Goal: Task Accomplishment & Management: Use online tool/utility

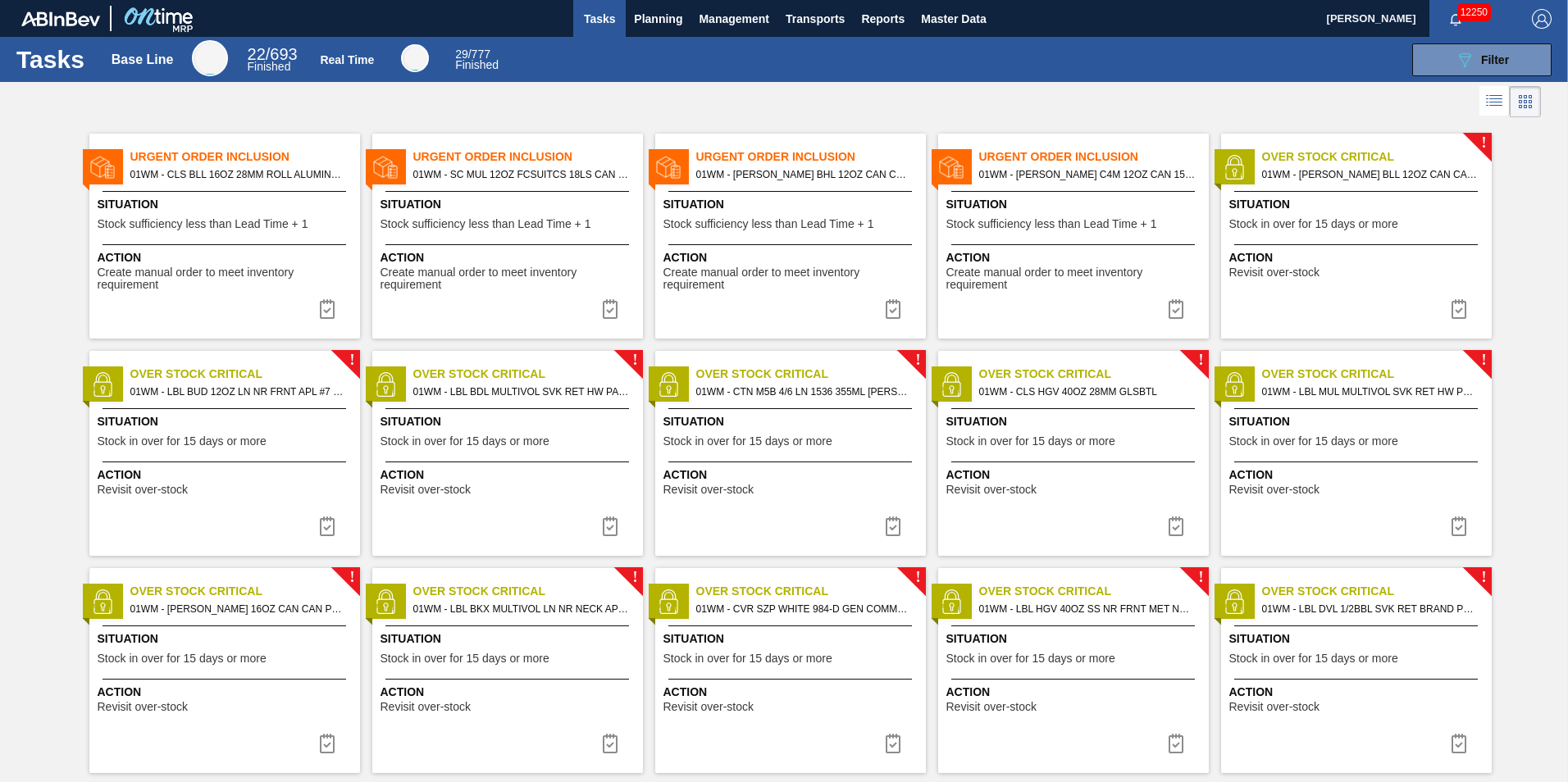
click at [1078, 176] on span "01WM - [PERSON_NAME] C4M 12OZ CAN 15/12 CAN PK" at bounding box center [1087, 174] width 217 height 18
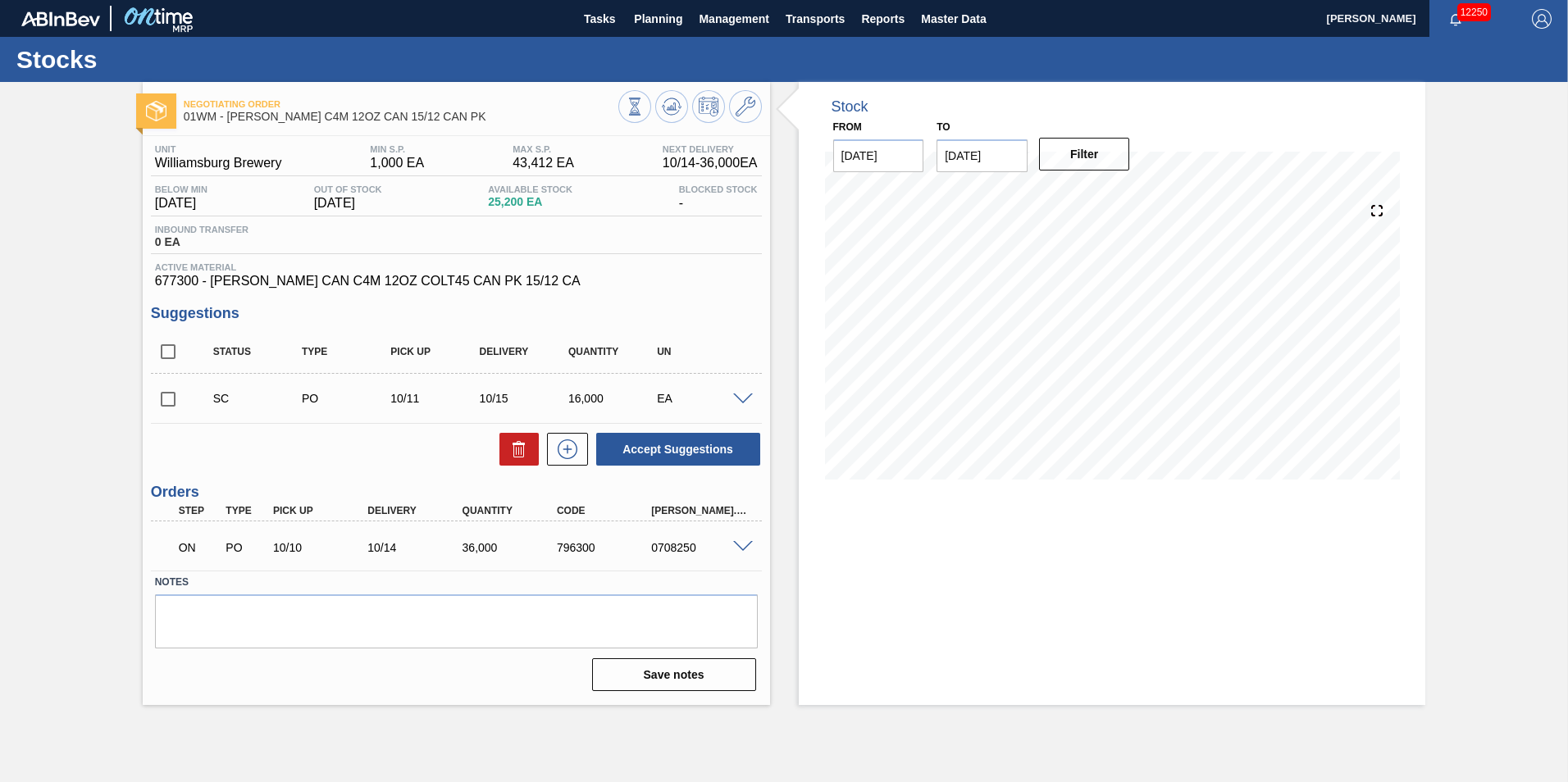
click at [757, 559] on div "ON PO 10/10 10/14 36,000 796300 0708250" at bounding box center [456, 545] width 611 height 41
click at [749, 550] on span at bounding box center [742, 547] width 19 height 13
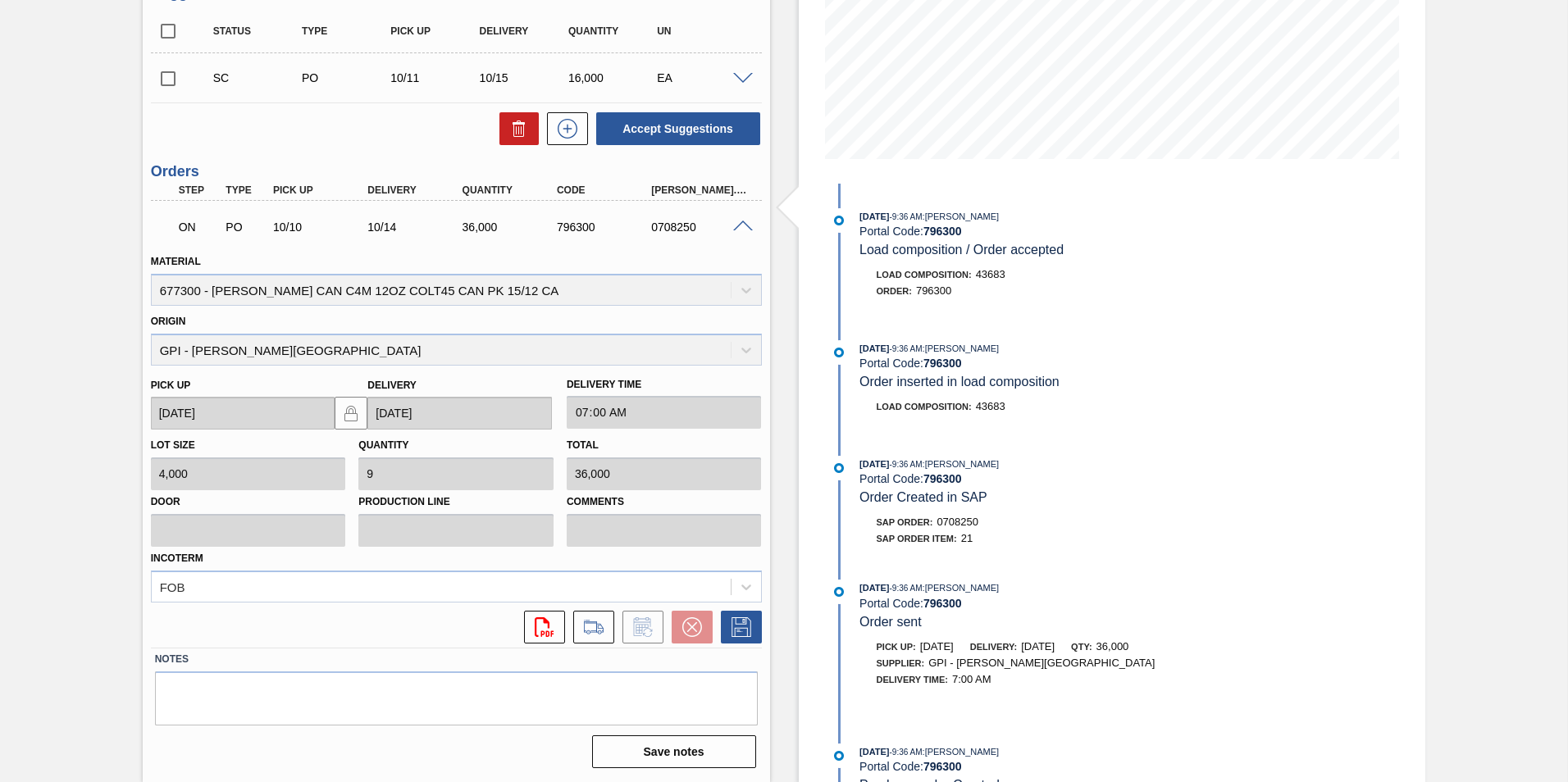
click at [750, 226] on span at bounding box center [742, 226] width 19 height 13
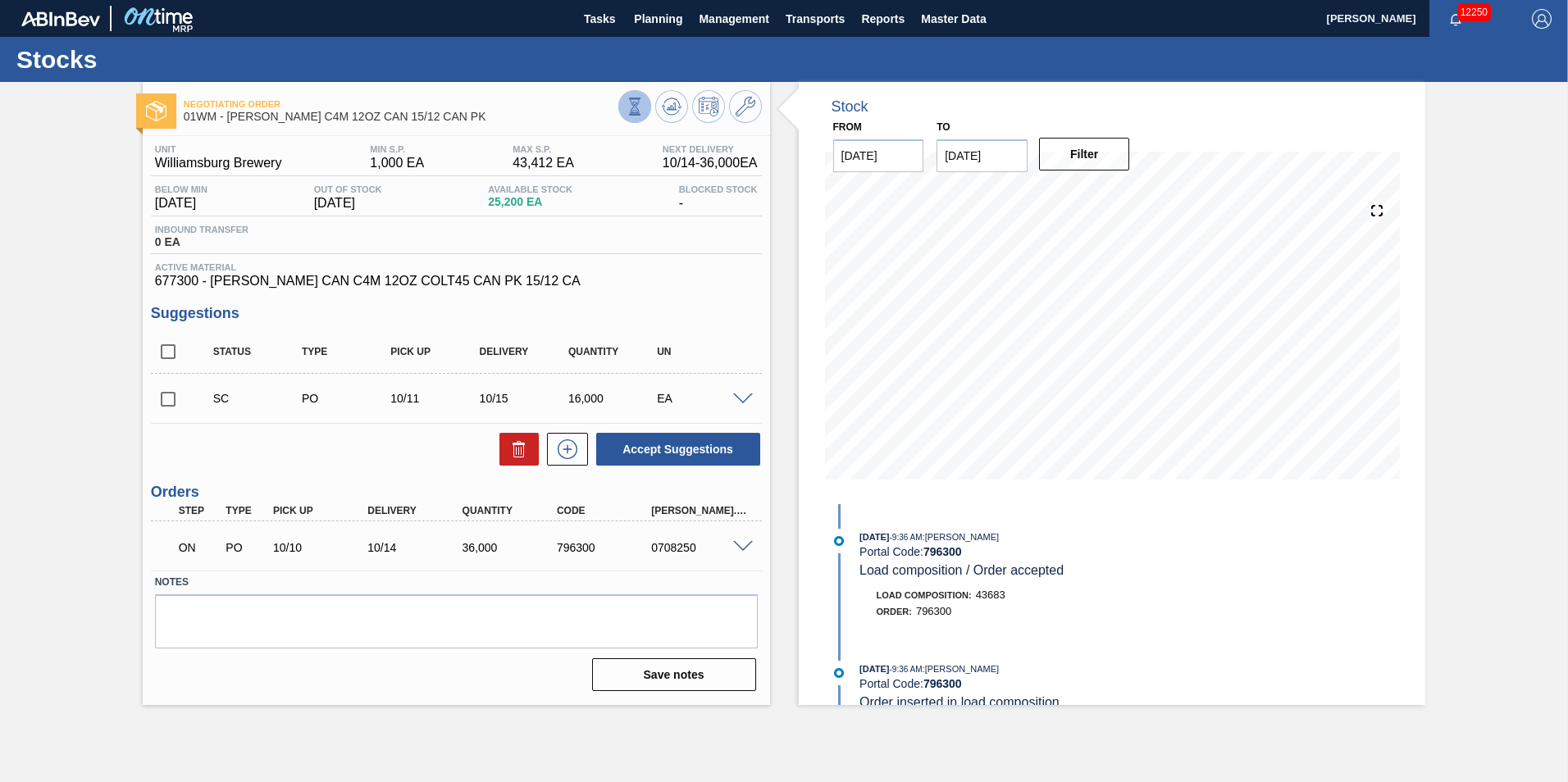
click at [640, 118] on button at bounding box center [634, 106] width 33 height 33
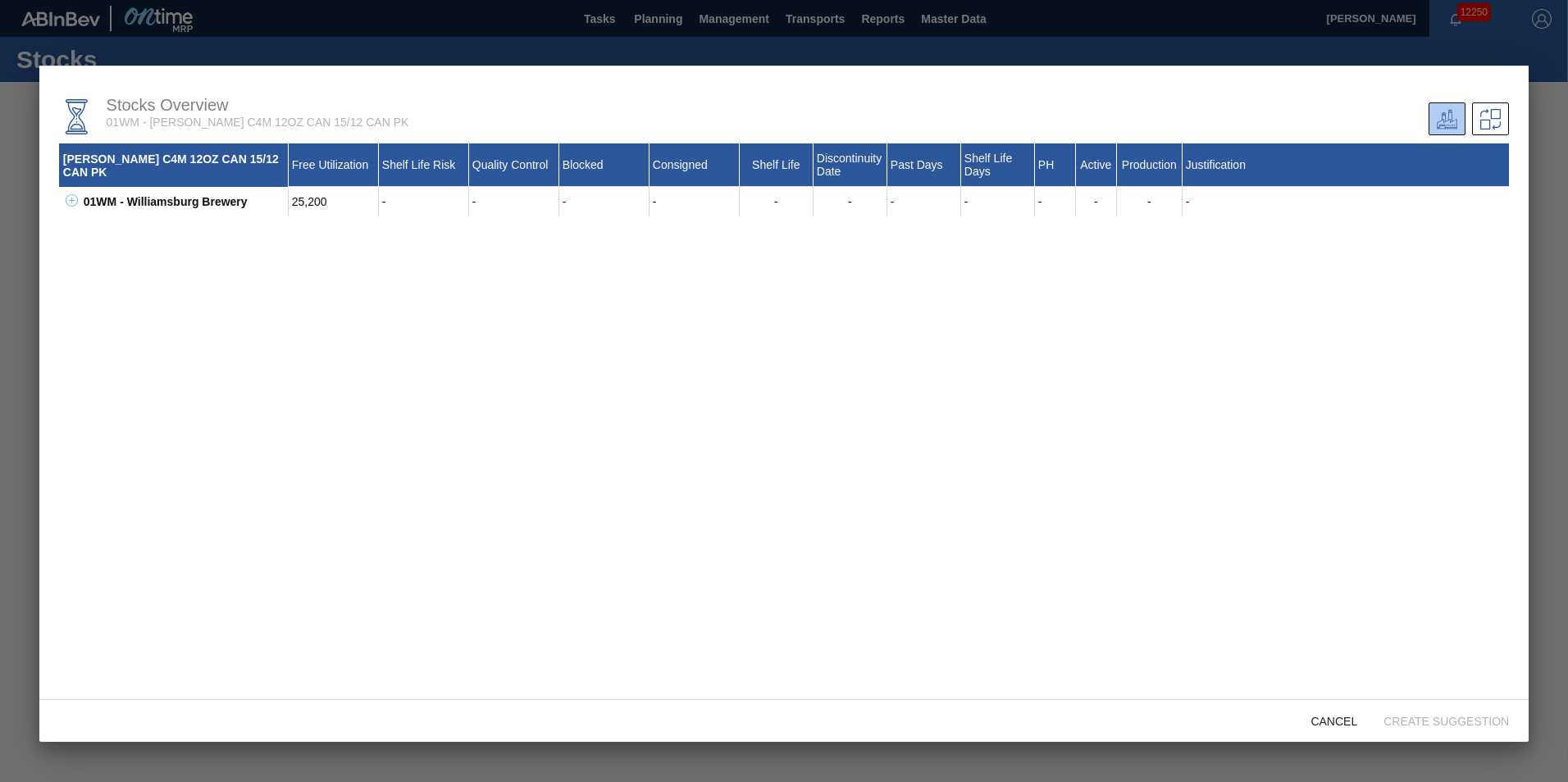
click at [74, 195] on icon at bounding box center [71, 200] width 13 height 13
click at [1337, 730] on div "Cancel" at bounding box center [1334, 721] width 73 height 30
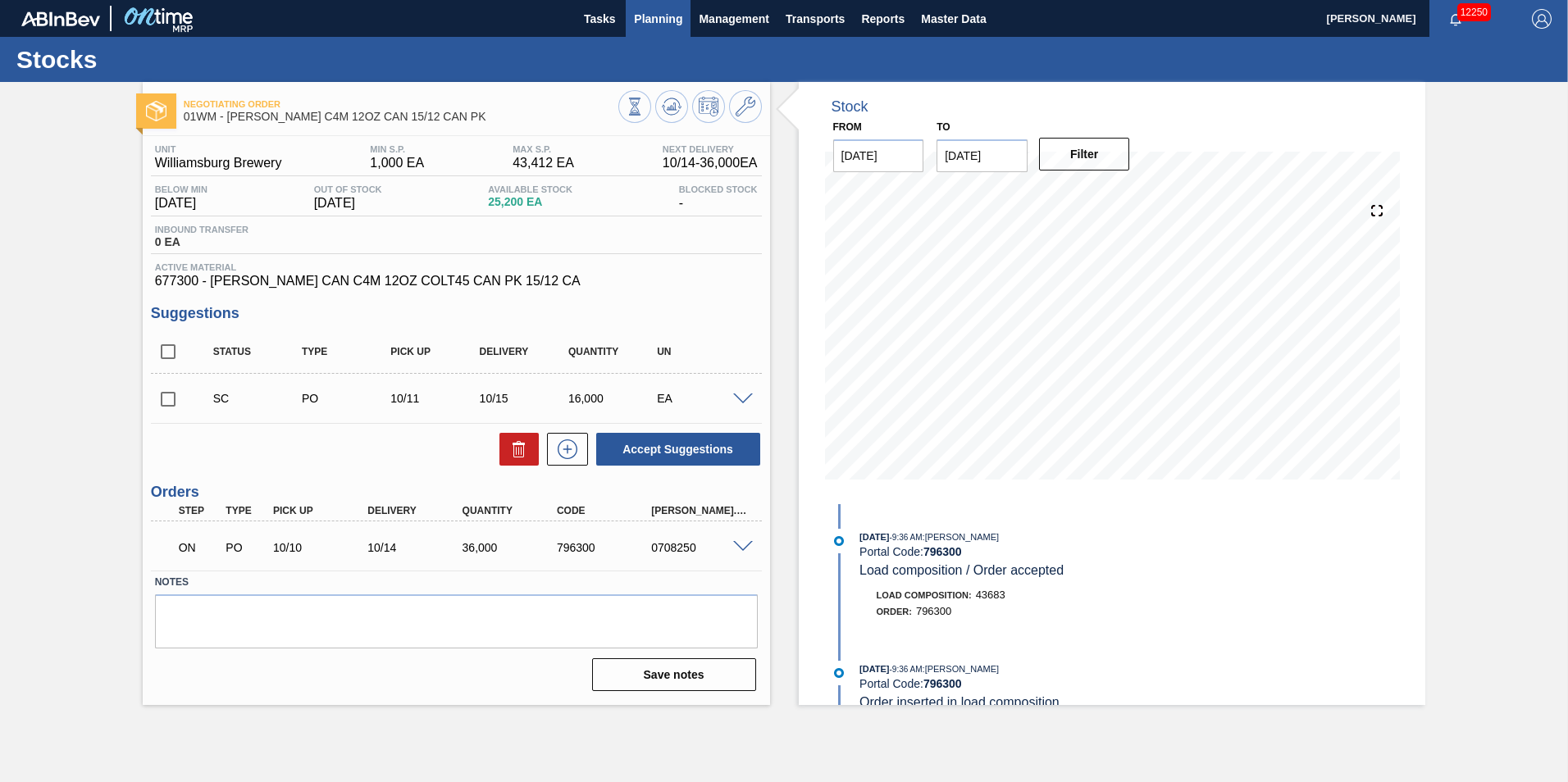
click at [669, 22] on span "Planning" at bounding box center [658, 18] width 49 height 19
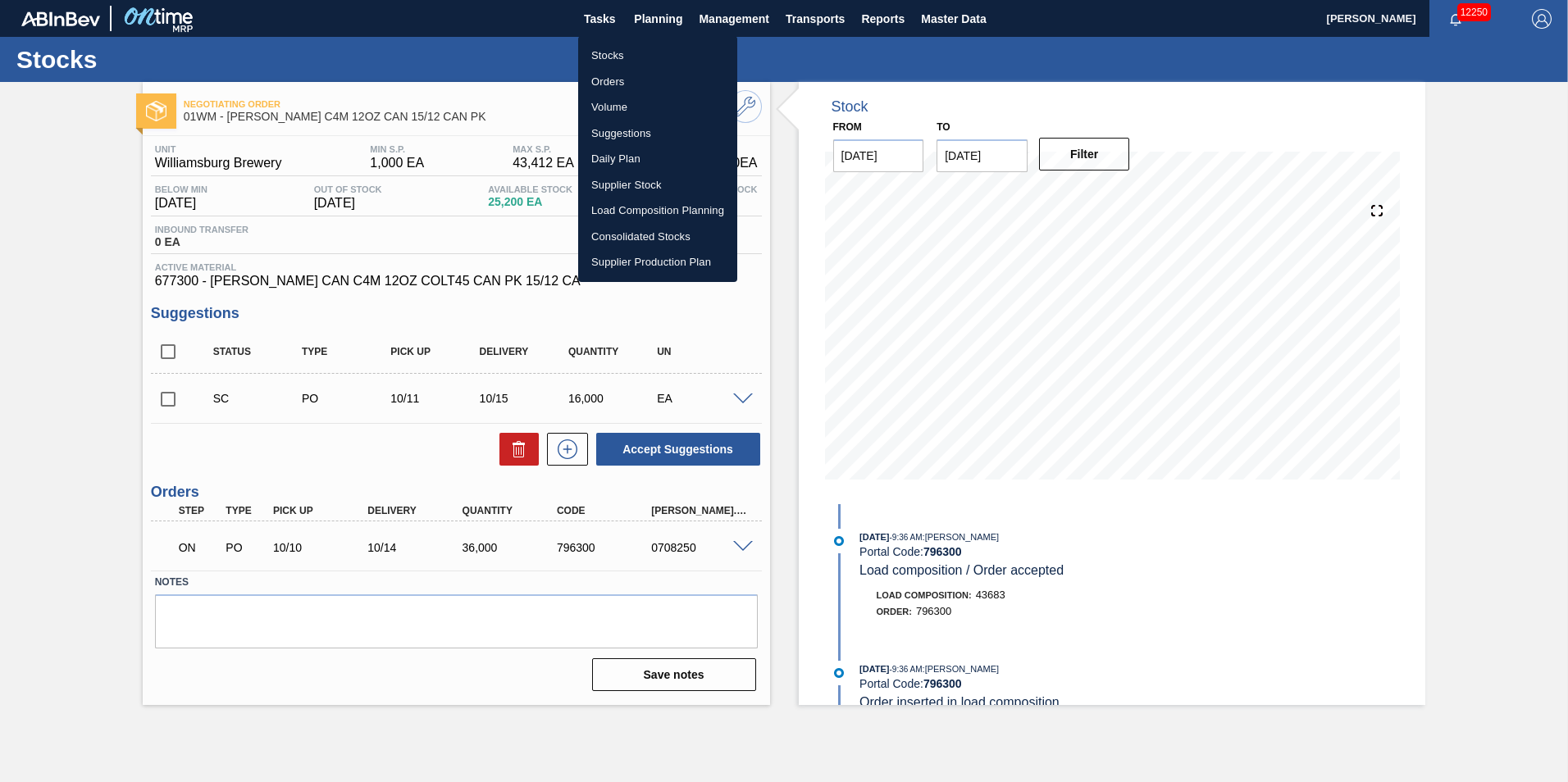
click at [612, 81] on li "Orders" at bounding box center [657, 81] width 159 height 26
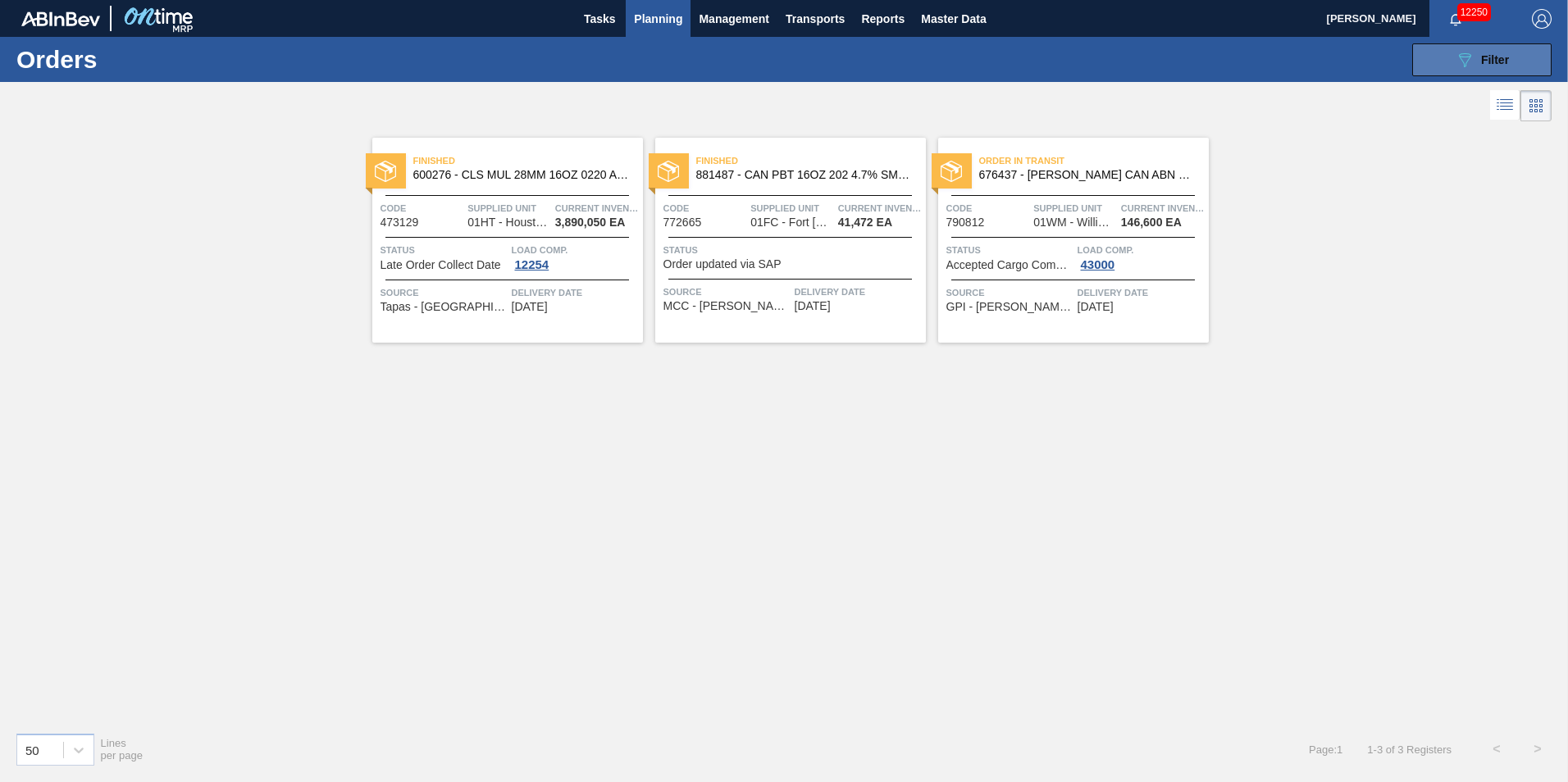
click at [1491, 62] on span "Filter" at bounding box center [1494, 60] width 28 height 13
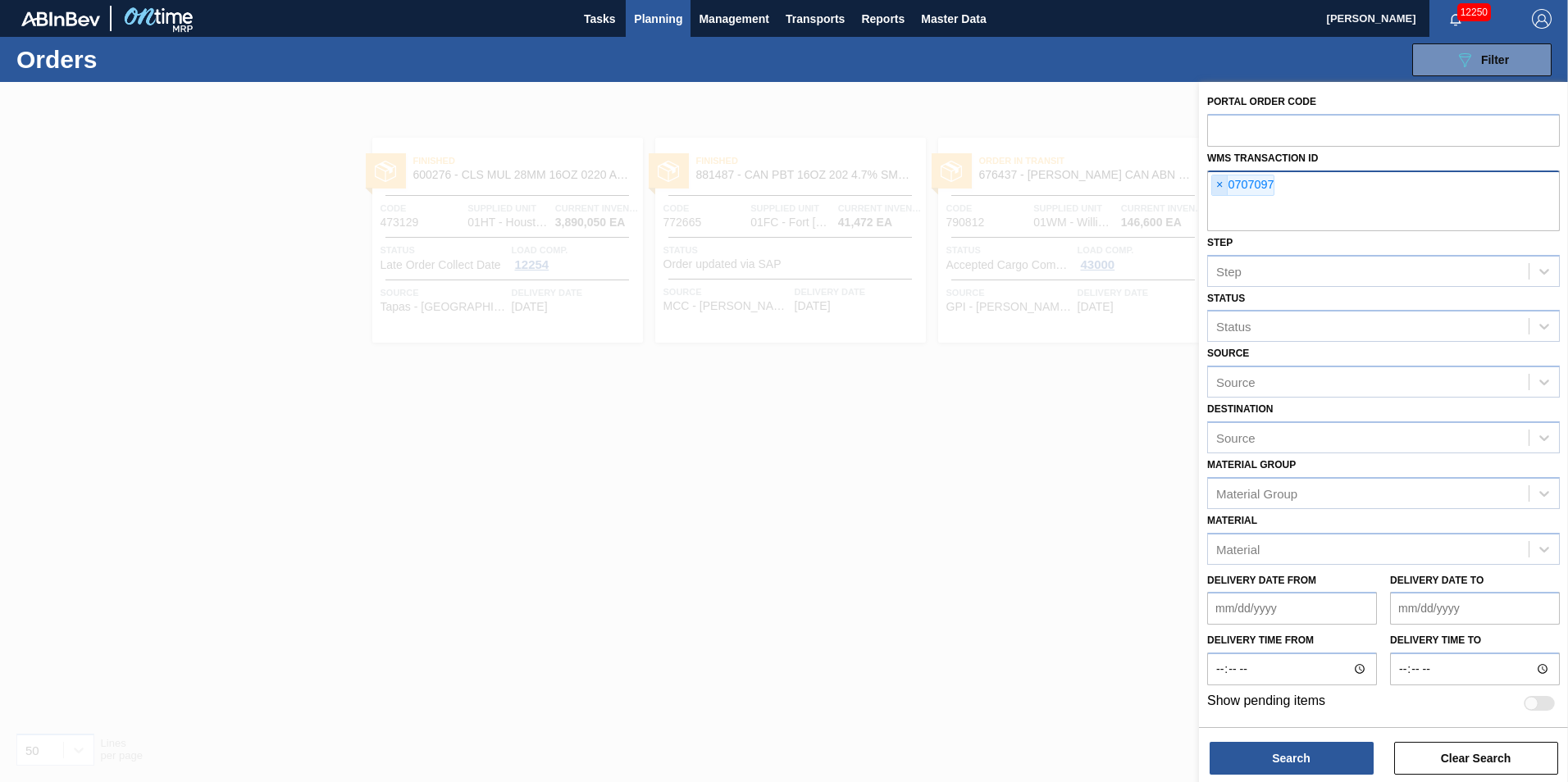
click at [1223, 181] on span "×" at bounding box center [1219, 185] width 16 height 19
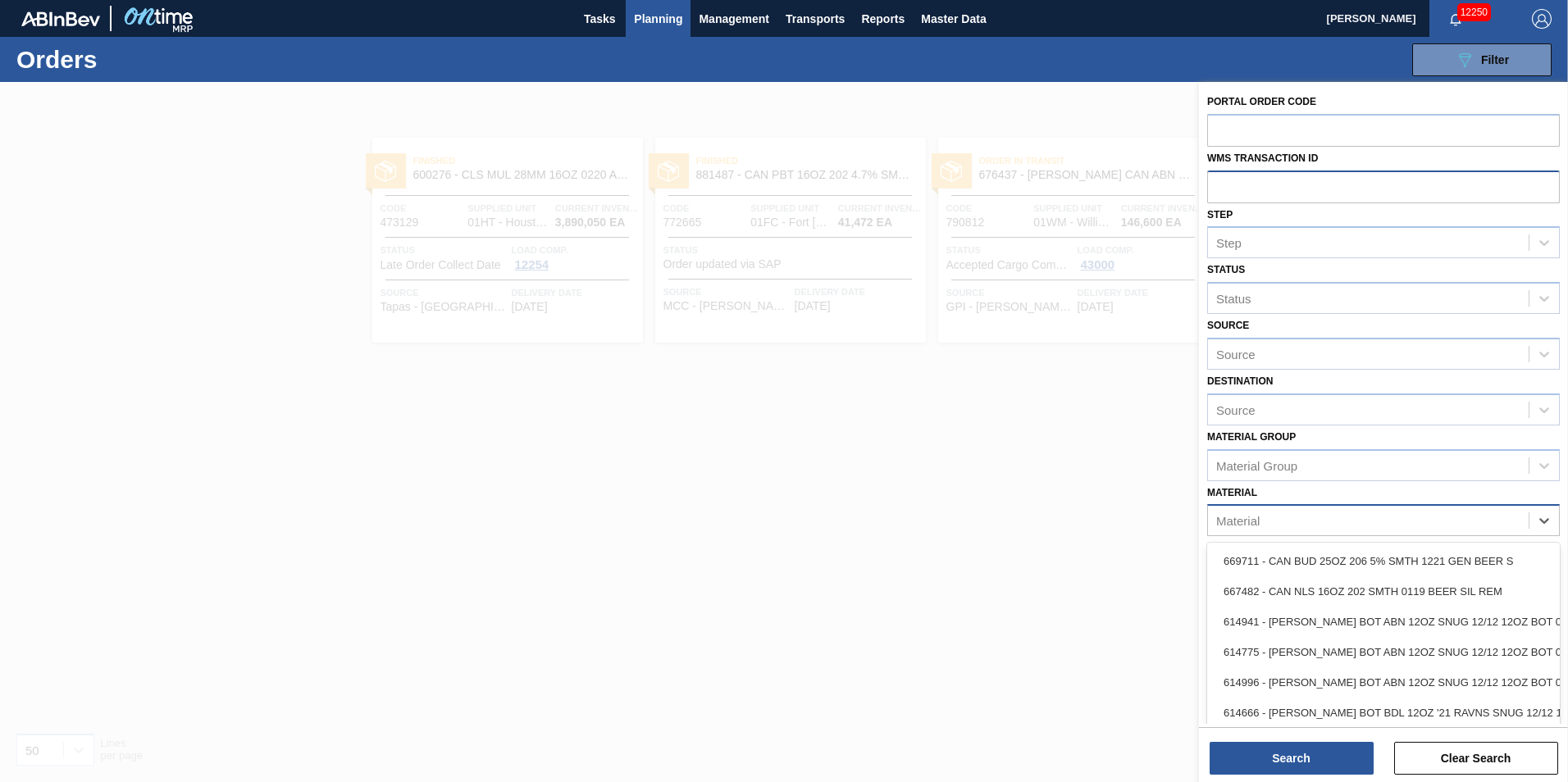
click at [1254, 522] on div "Material" at bounding box center [1238, 521] width 44 height 14
type input "677300"
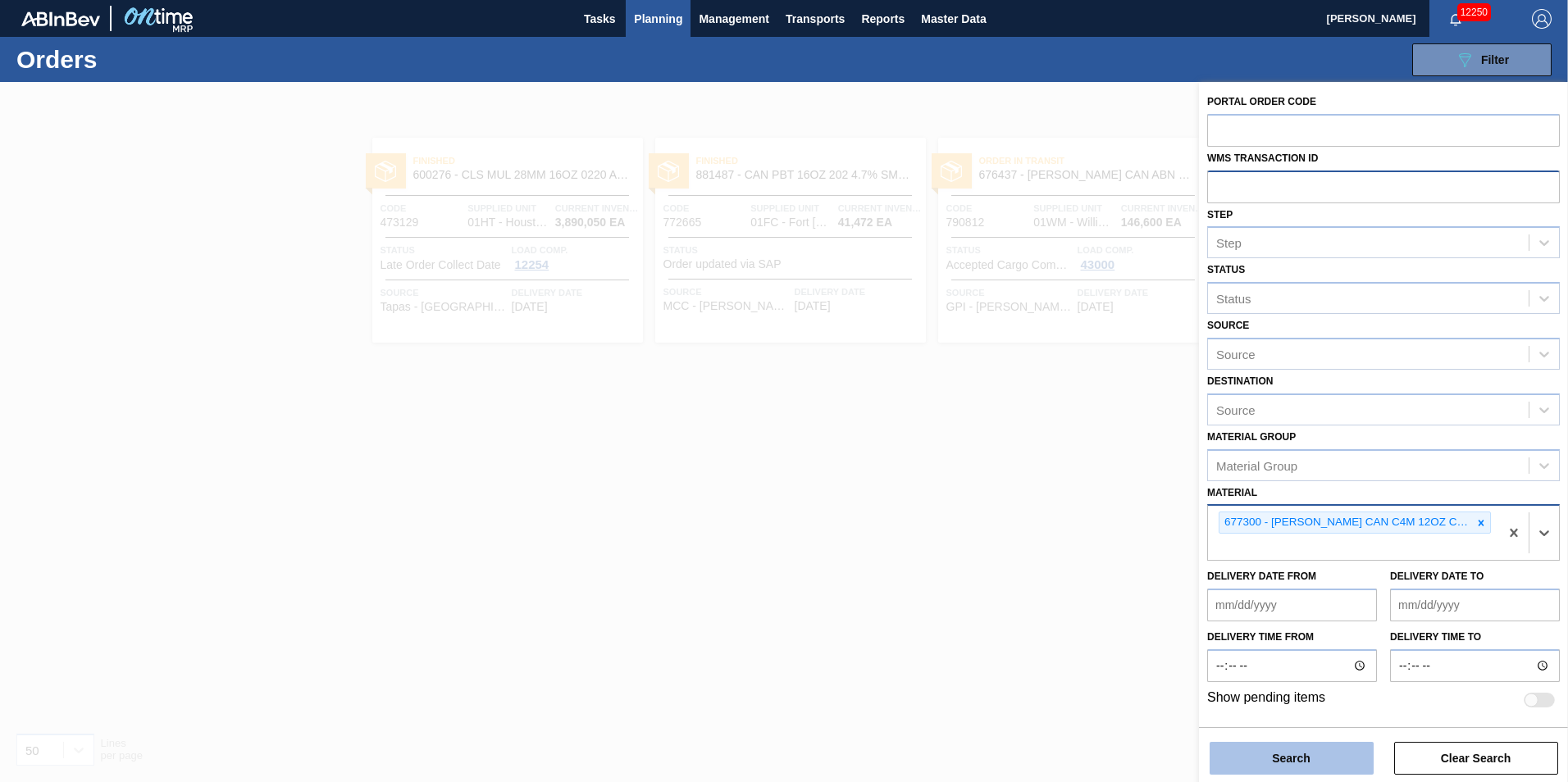
click at [1289, 766] on button "Search" at bounding box center [1291, 758] width 164 height 33
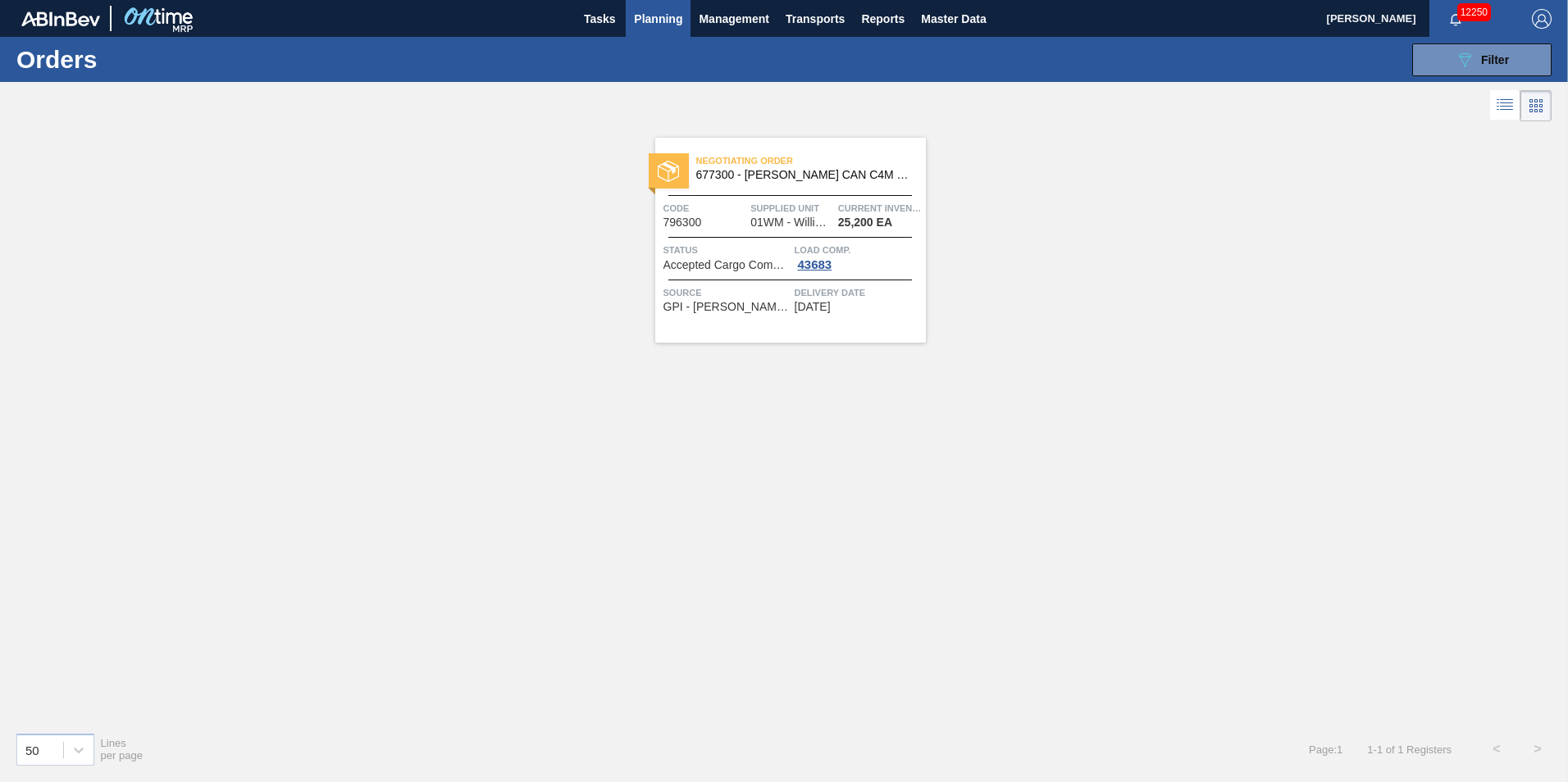
click at [661, 18] on span "Planning" at bounding box center [658, 18] width 49 height 19
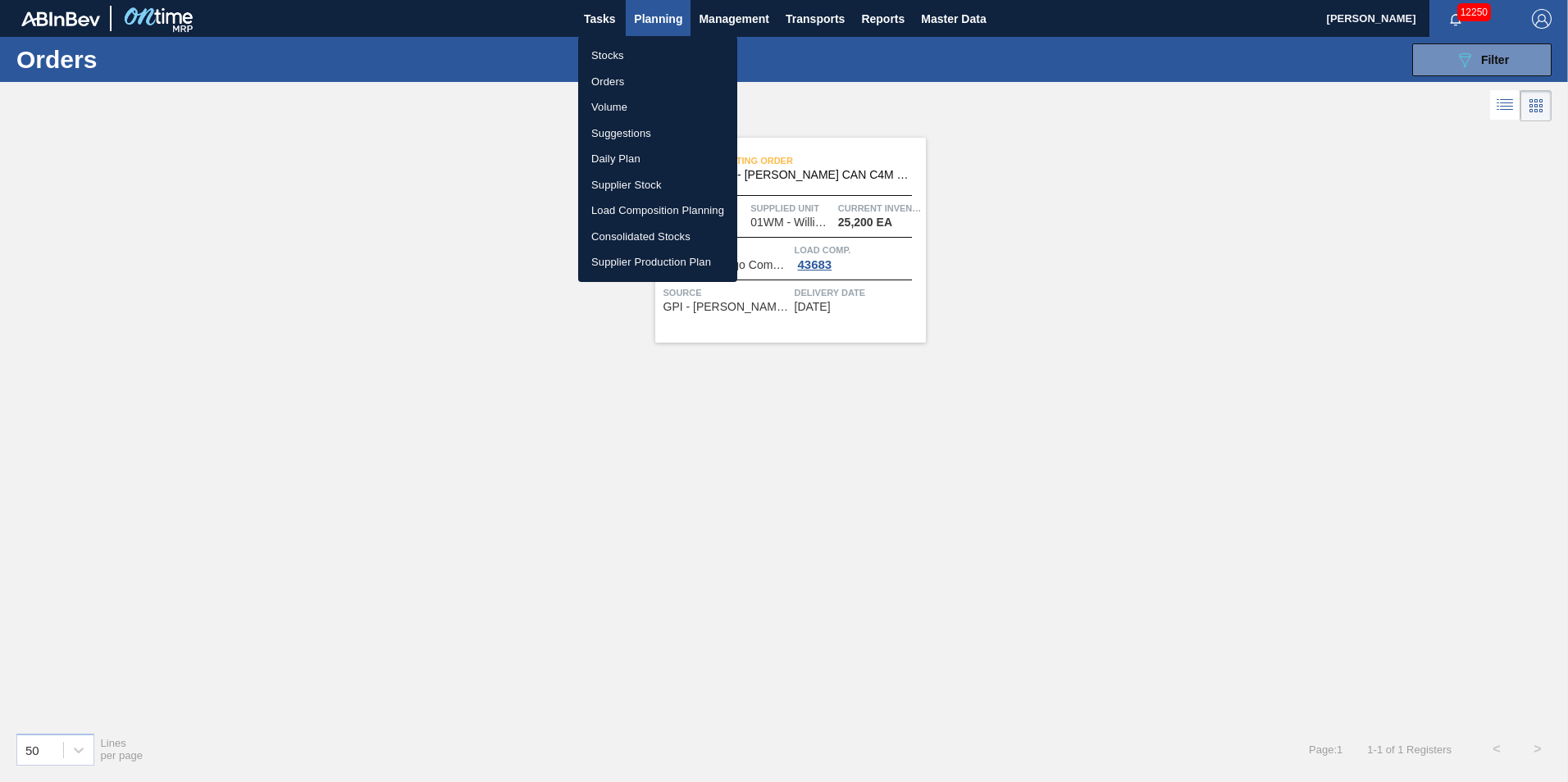
click at [631, 211] on li "Load Composition Planning" at bounding box center [657, 210] width 159 height 26
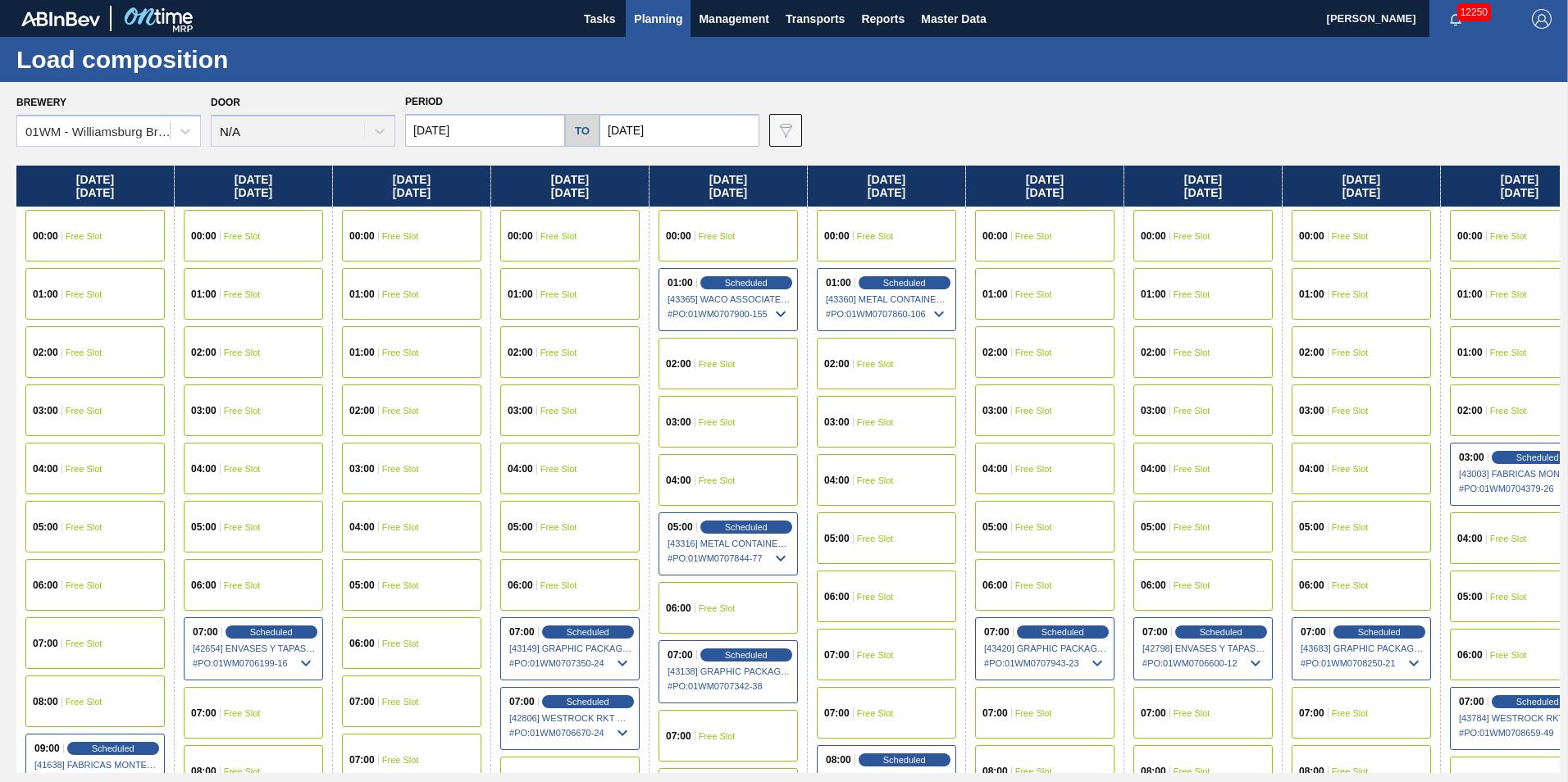
click at [656, 6] on button "Planning" at bounding box center [658, 18] width 65 height 37
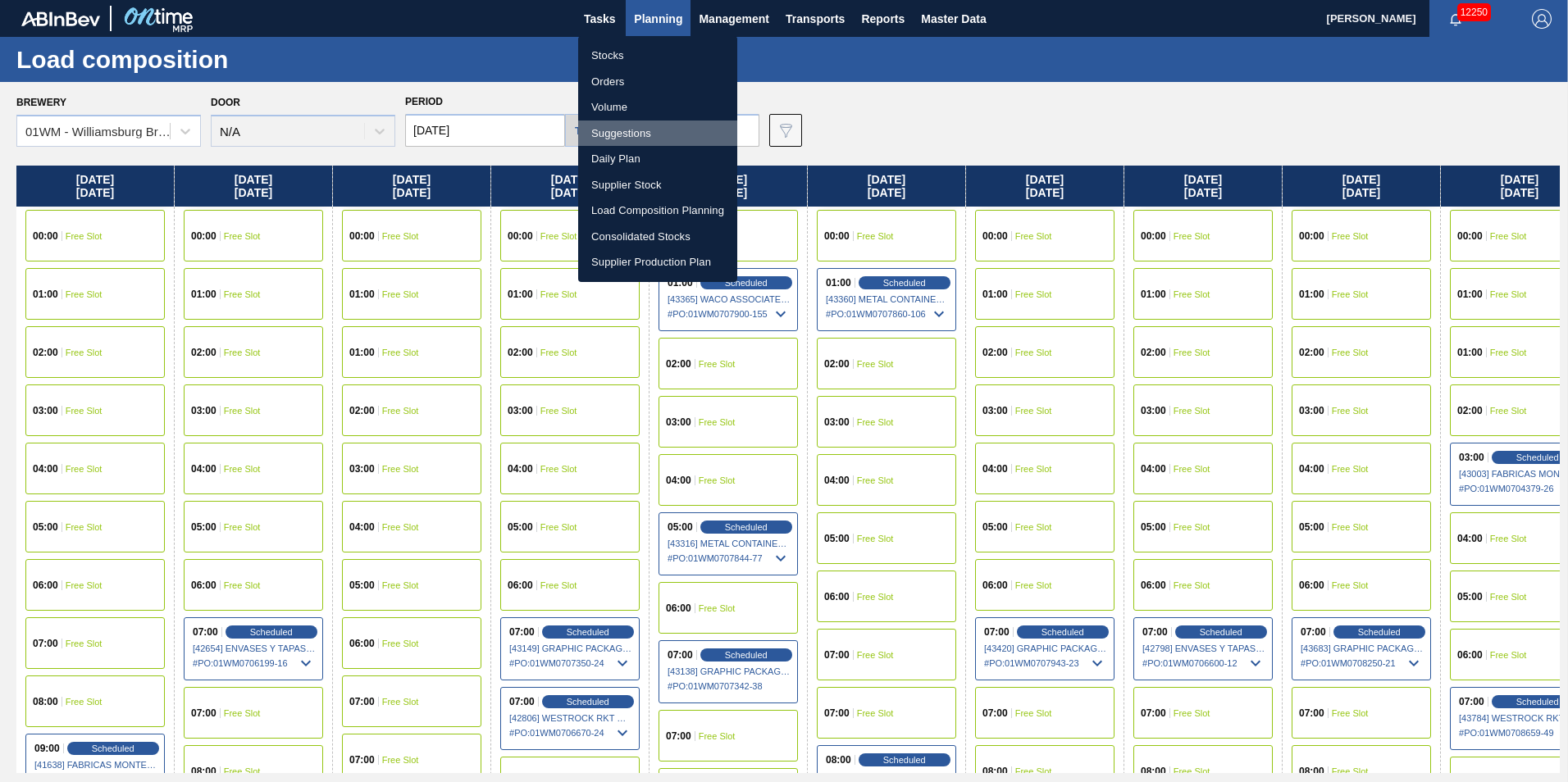
click at [634, 130] on li "Suggestions" at bounding box center [657, 133] width 159 height 26
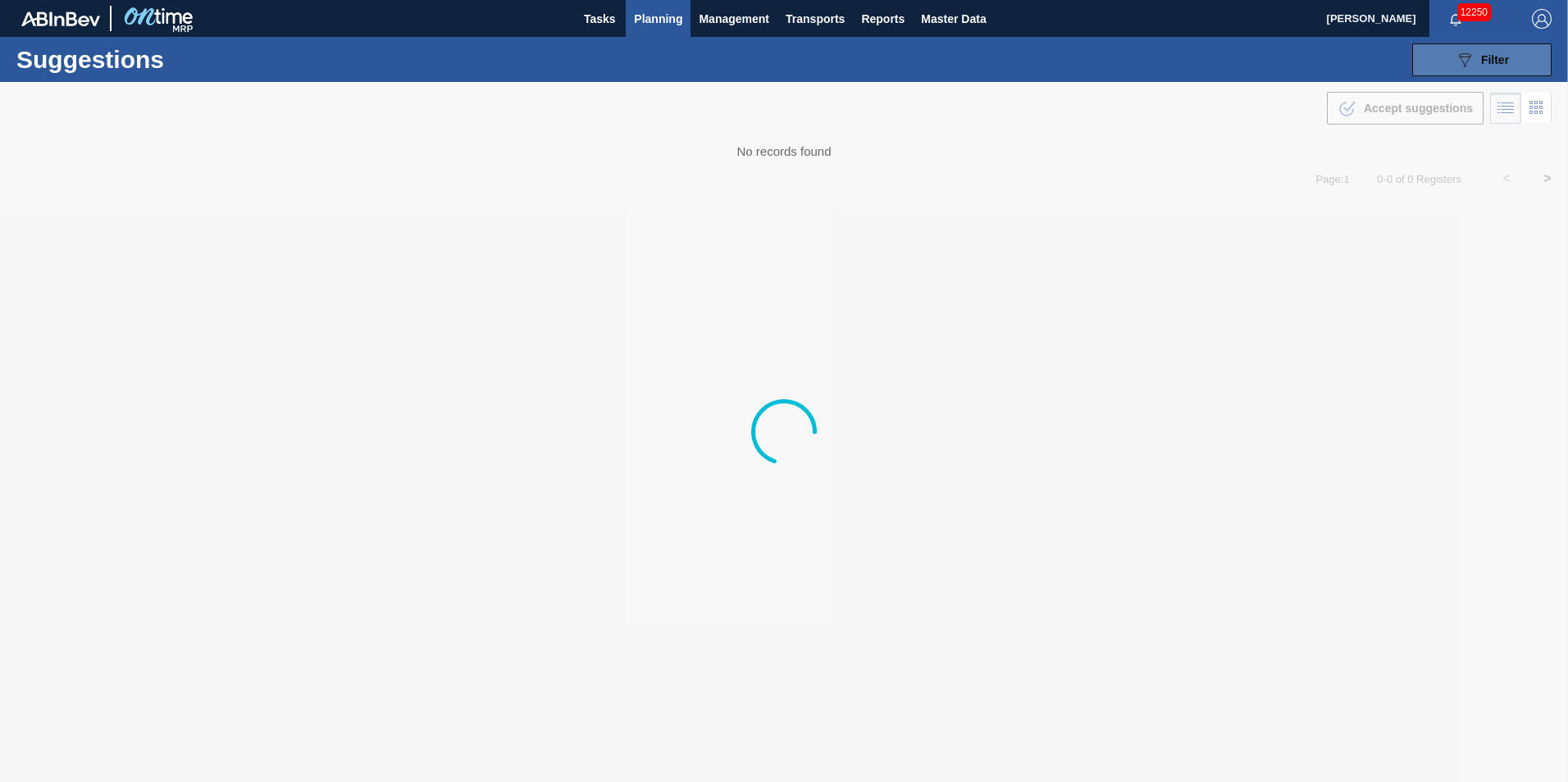
click at [1523, 67] on button "089F7B8B-B2A5-4AFE-B5C0-19BA573D28AC Filter" at bounding box center [1481, 60] width 139 height 33
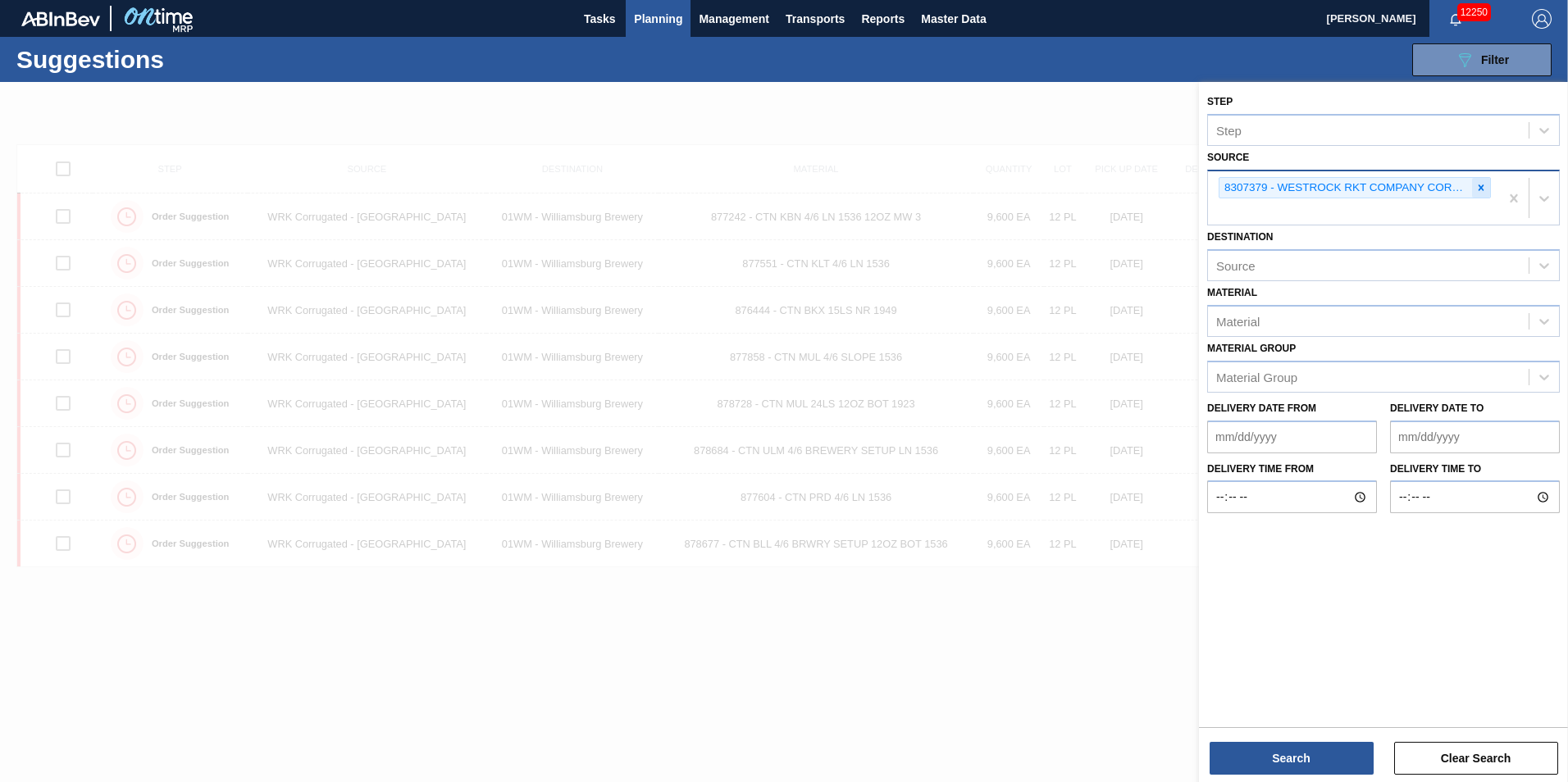
click at [1486, 189] on div at bounding box center [1481, 188] width 18 height 20
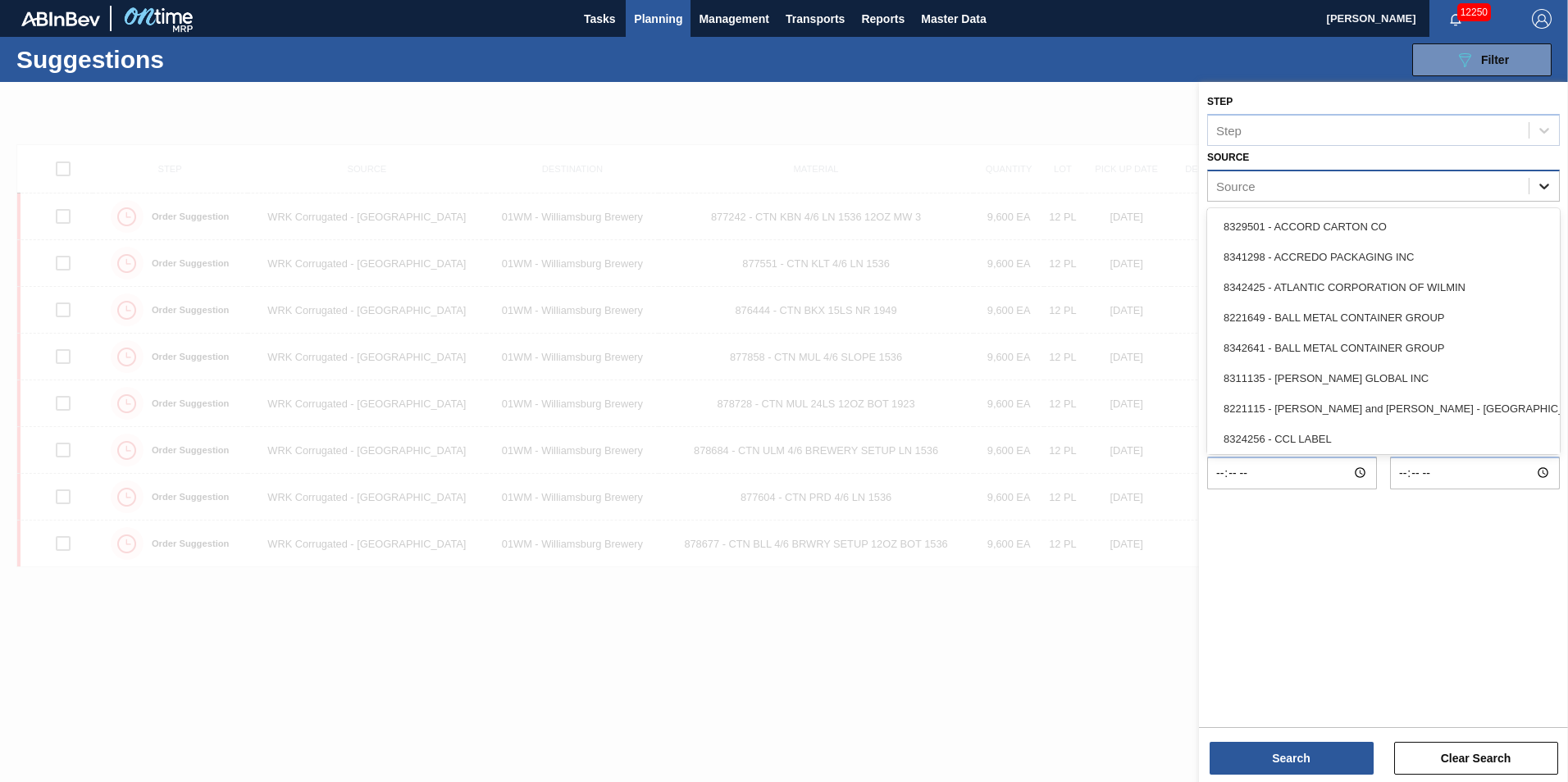
click at [1541, 176] on div at bounding box center [1544, 186] width 29 height 29
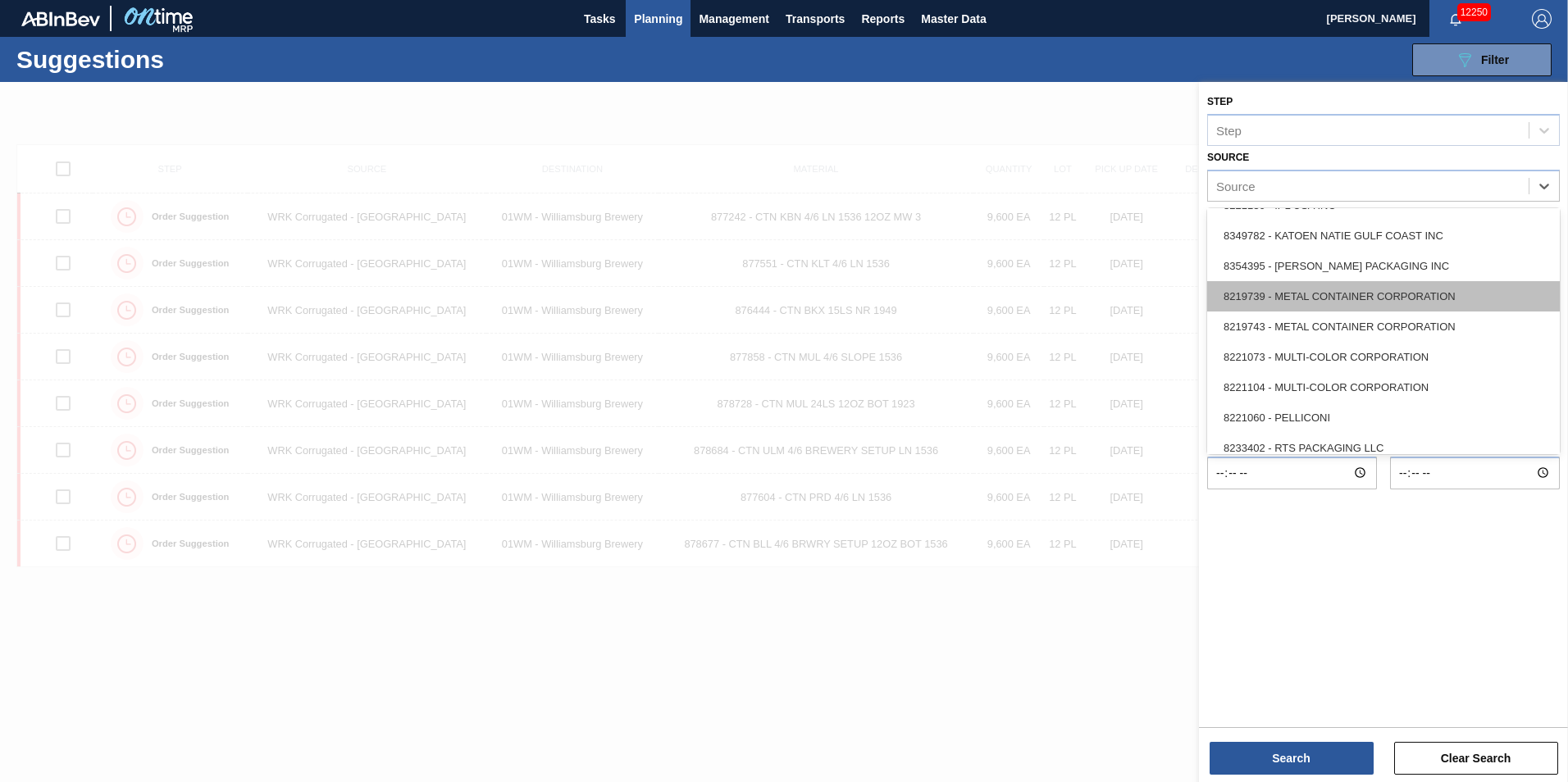
scroll to position [322, 0]
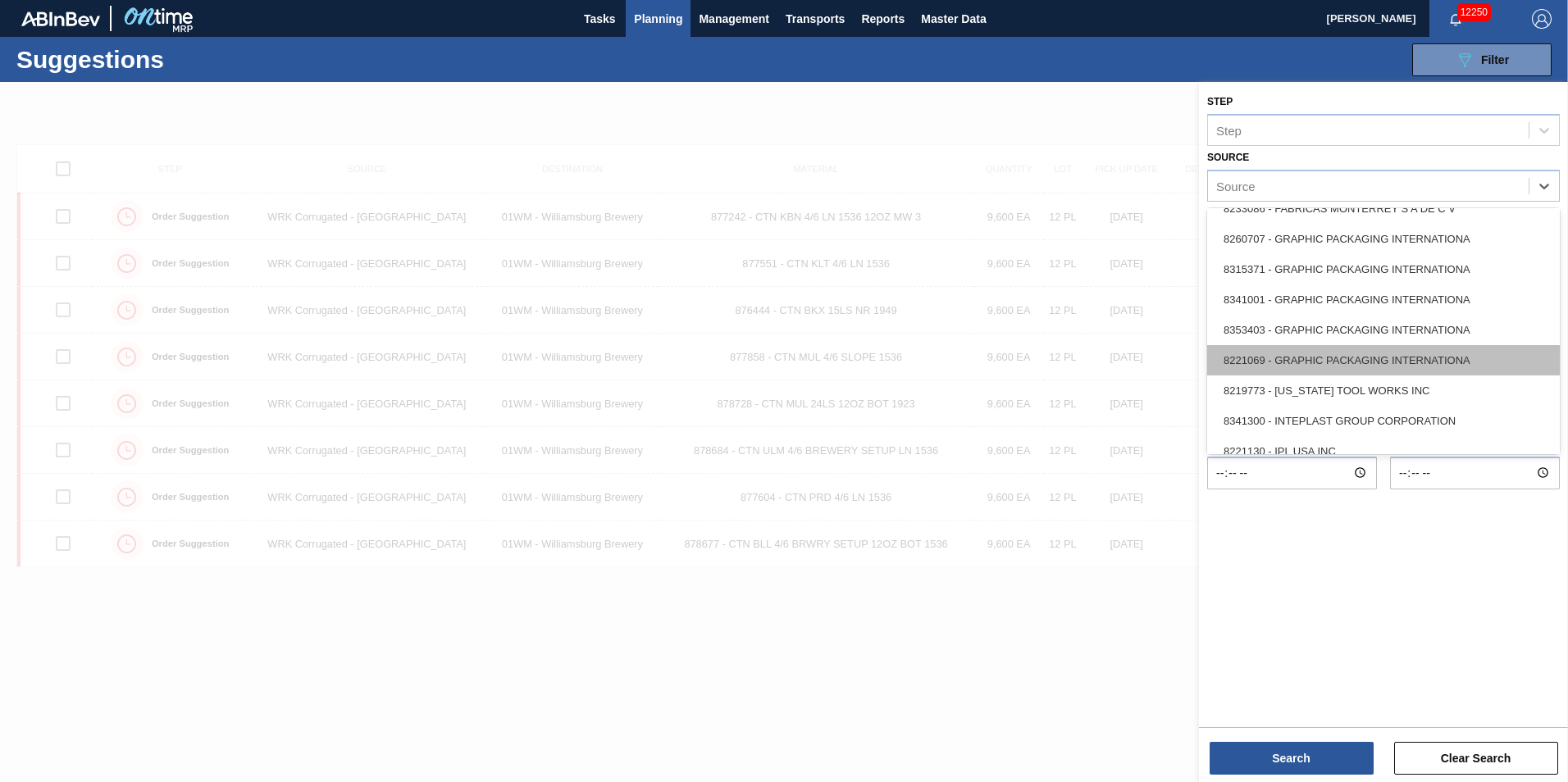
click at [1381, 354] on div "8221069 - GRAPHIC PACKAGING INTERNATIONA" at bounding box center [1383, 360] width 353 height 30
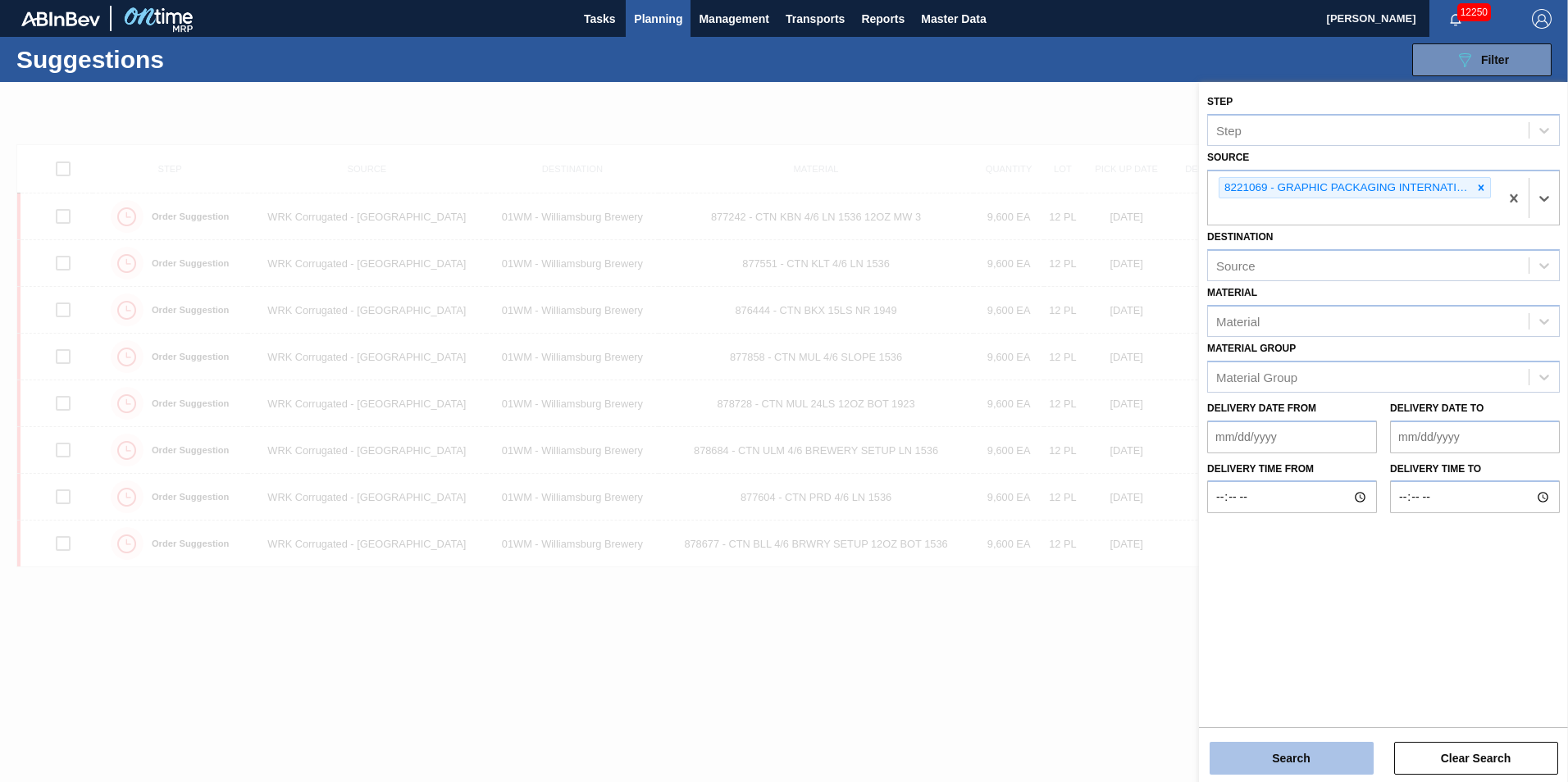
click at [1272, 766] on button "Search" at bounding box center [1291, 758] width 164 height 33
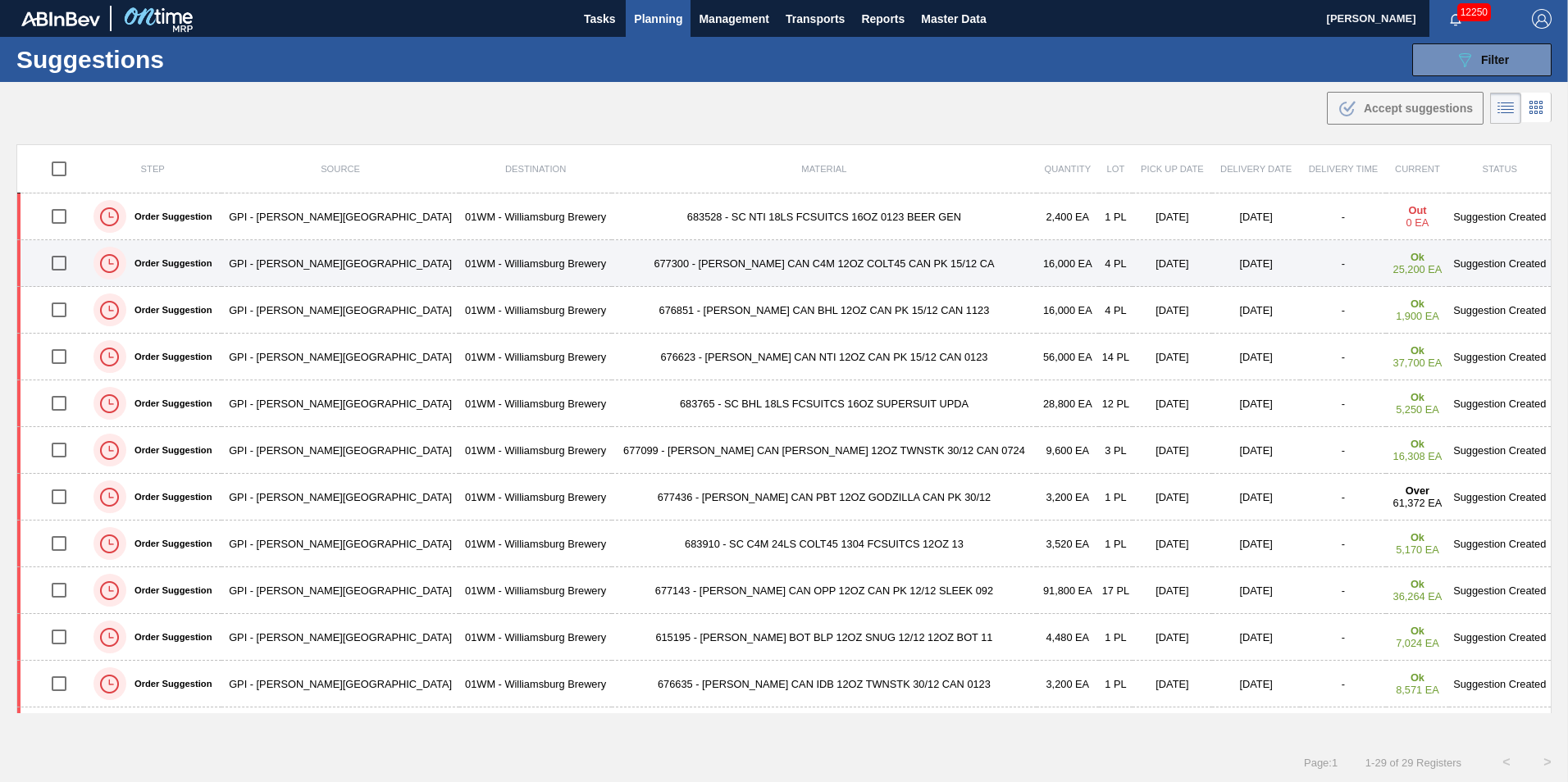
click at [61, 273] on input "checkbox" at bounding box center [59, 263] width 34 height 34
checkbox input "true"
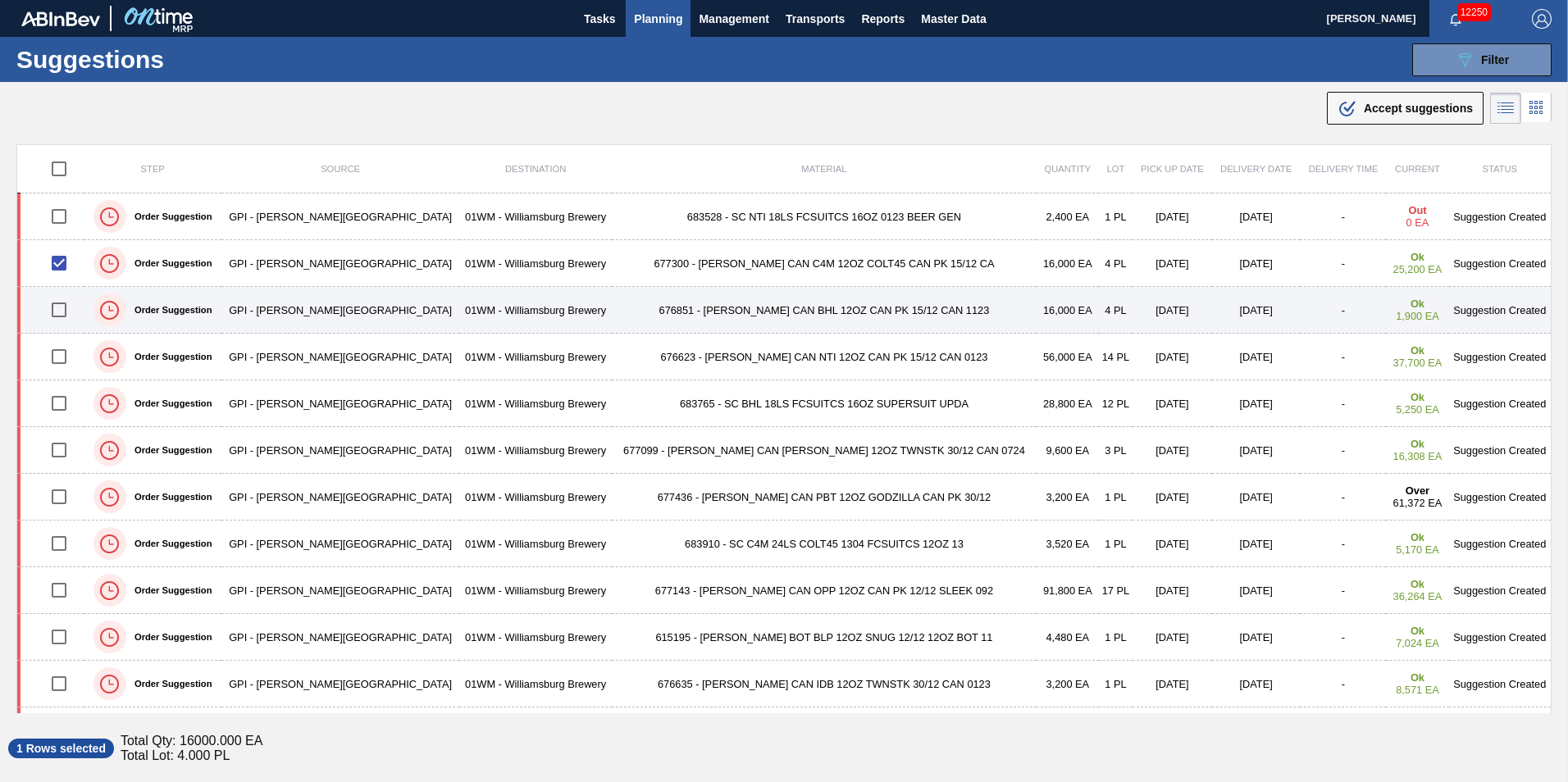
click at [66, 313] on input "checkbox" at bounding box center [59, 309] width 34 height 34
checkbox input "true"
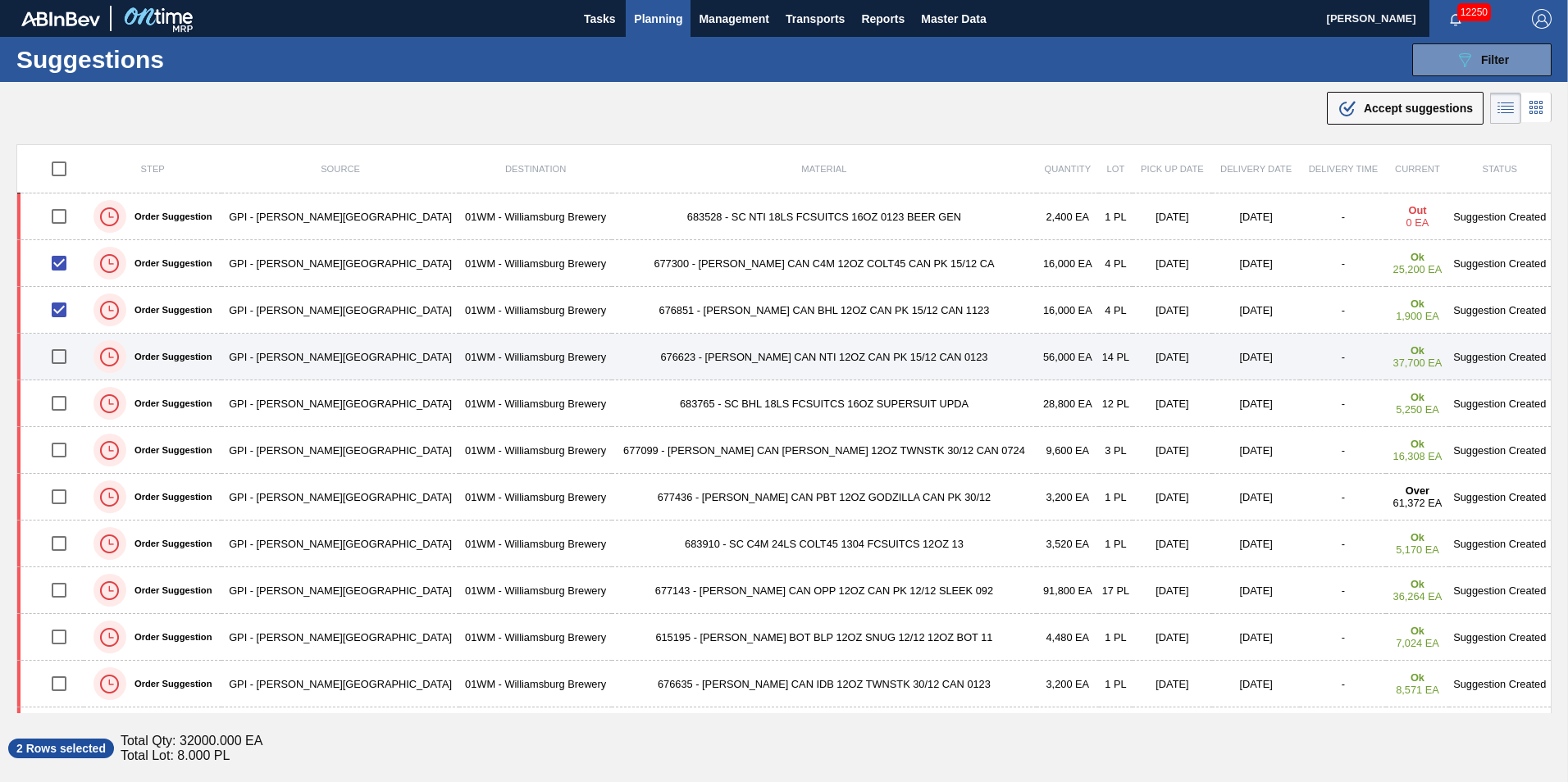
click at [71, 355] on input "checkbox" at bounding box center [59, 356] width 34 height 34
checkbox input "true"
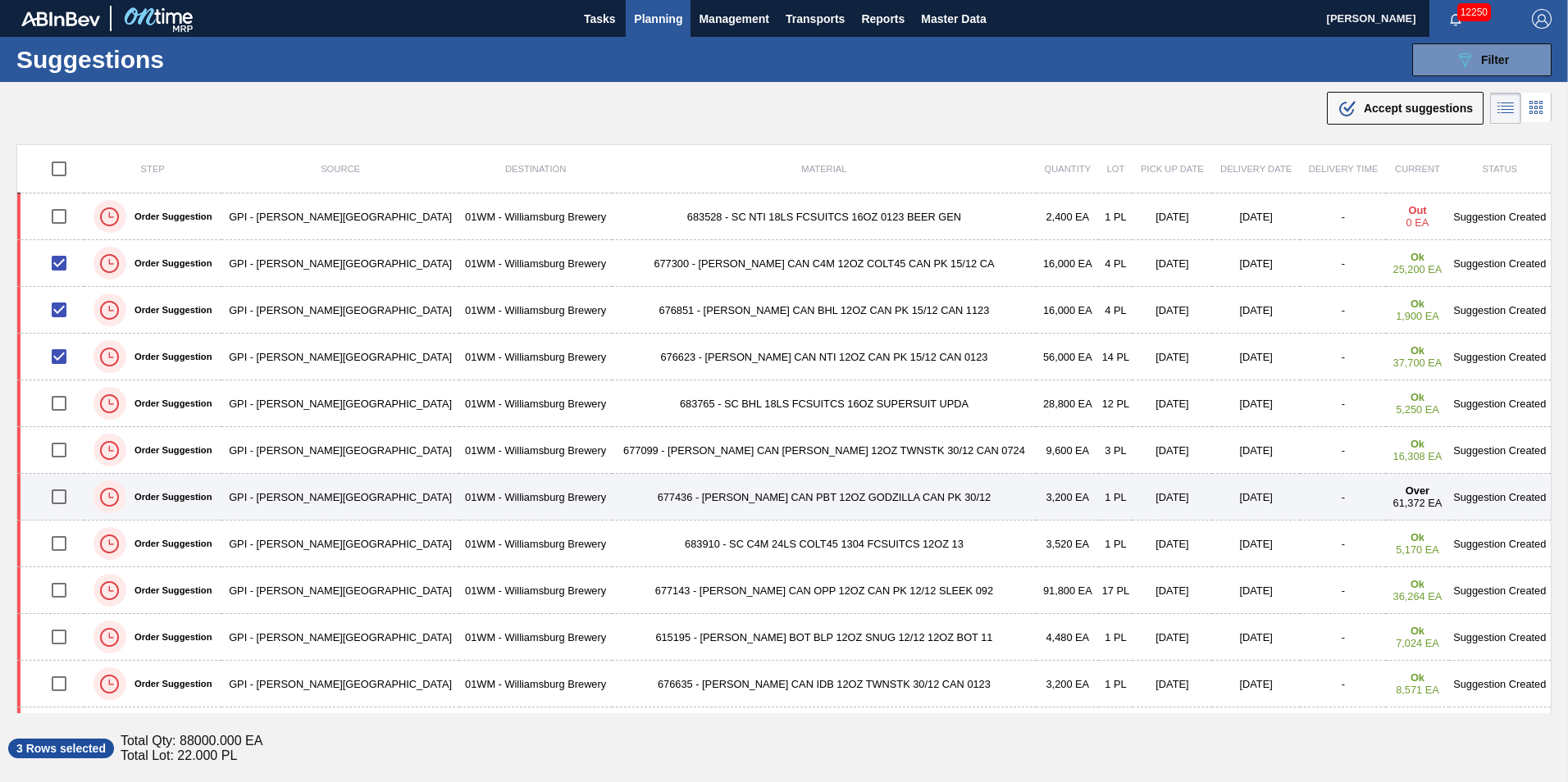
click at [60, 504] on input "checkbox" at bounding box center [59, 496] width 34 height 34
checkbox input "true"
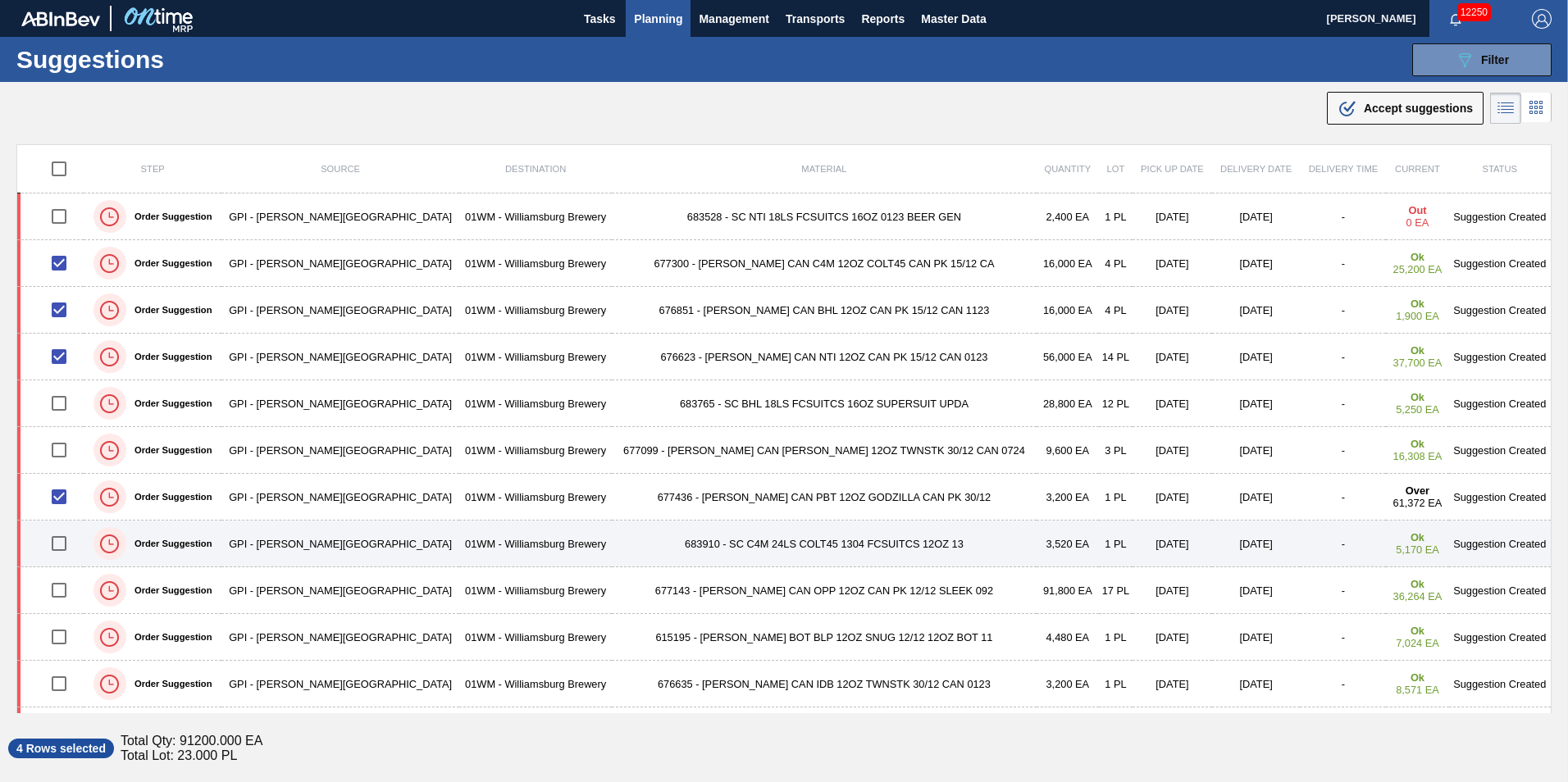
click at [56, 547] on input "checkbox" at bounding box center [59, 543] width 34 height 34
checkbox input "true"
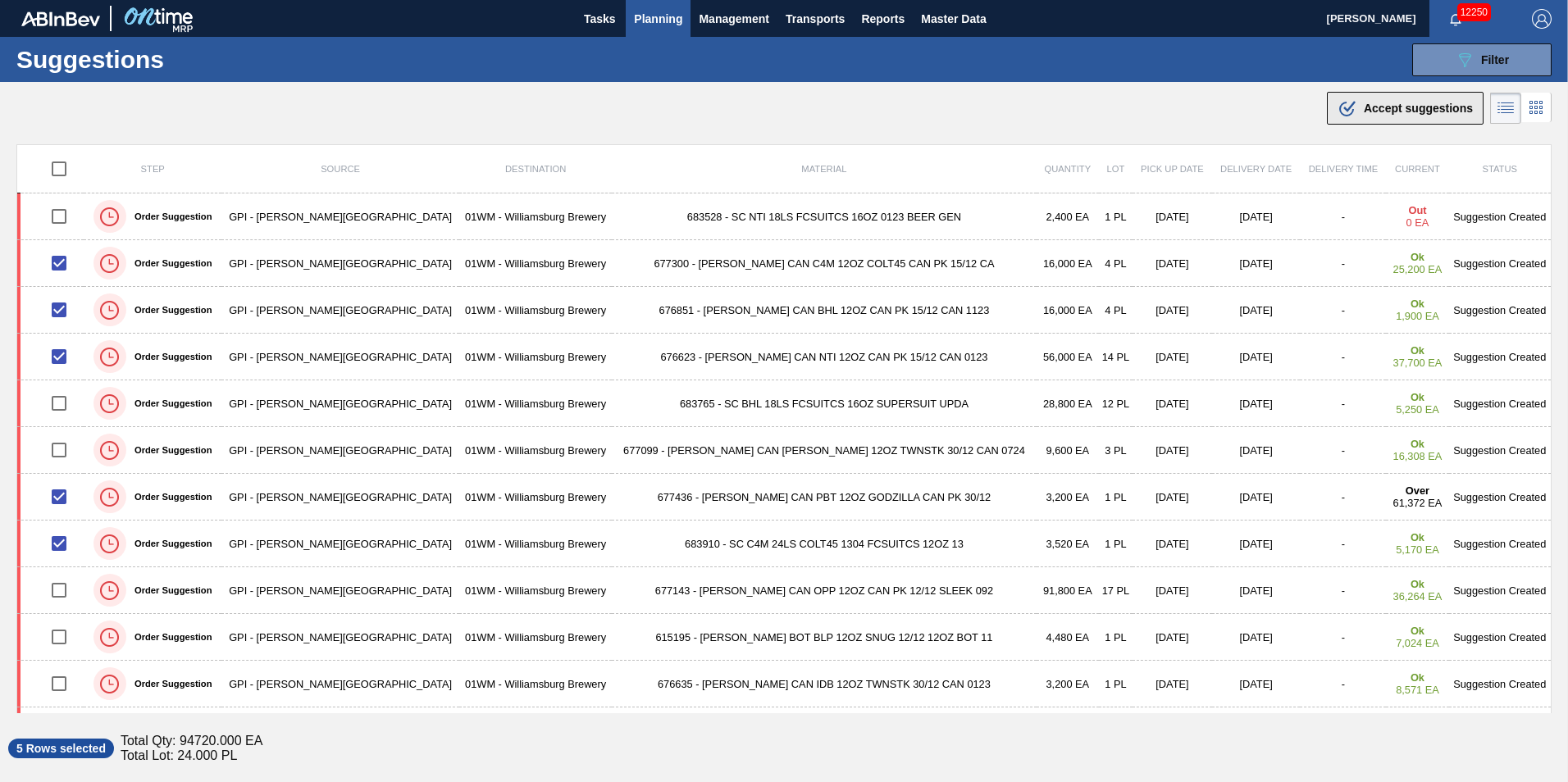
click at [1422, 117] on div ".b{fill:var(--color-action-default)} Accept suggestions" at bounding box center [1405, 108] width 135 height 19
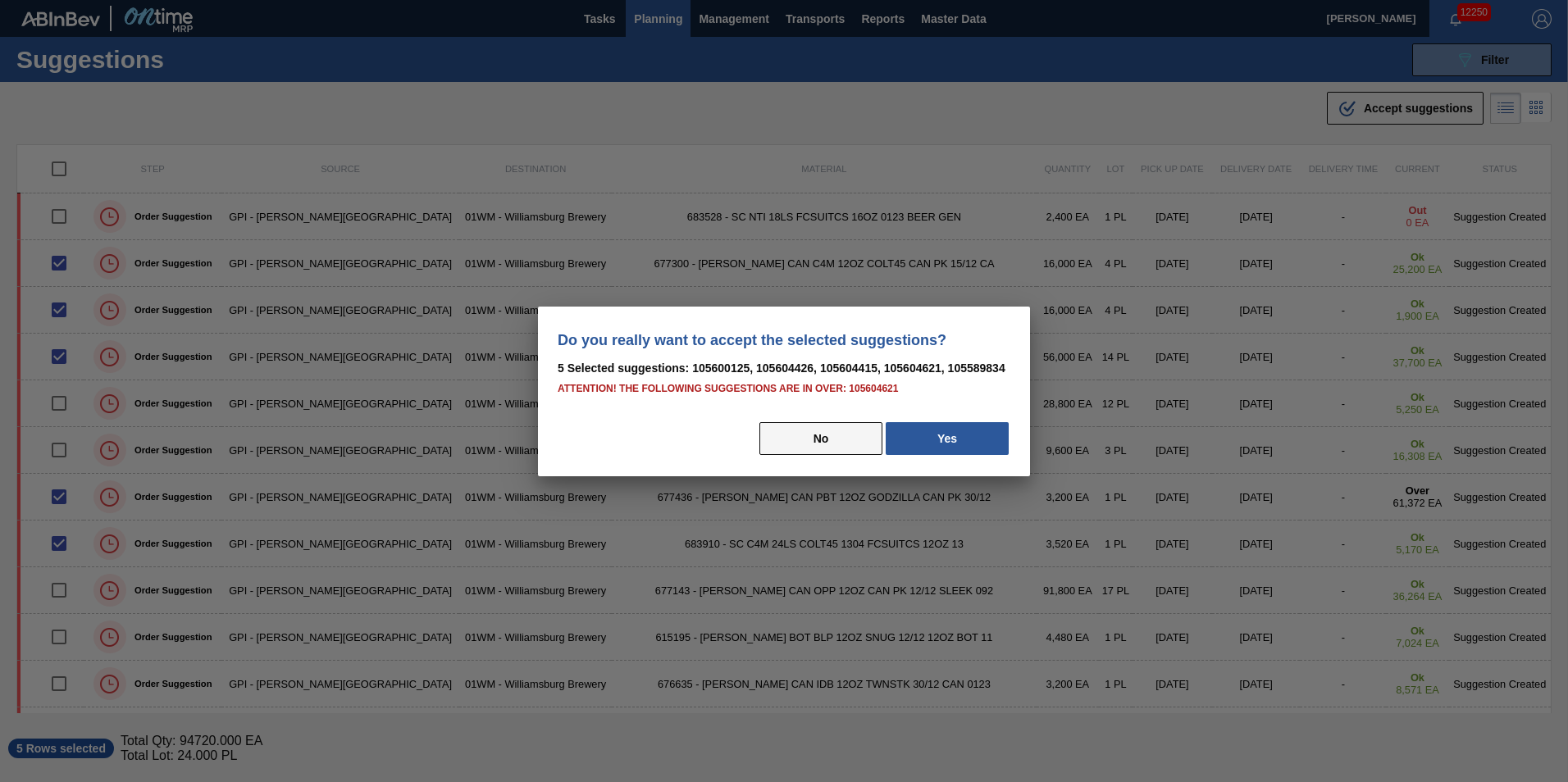
drag, startPoint x: 950, startPoint y: 433, endPoint x: 837, endPoint y: 422, distance: 113.5
click at [855, 449] on div "No Yes" at bounding box center [784, 438] width 453 height 36
click at [841, 426] on button "No" at bounding box center [821, 438] width 123 height 33
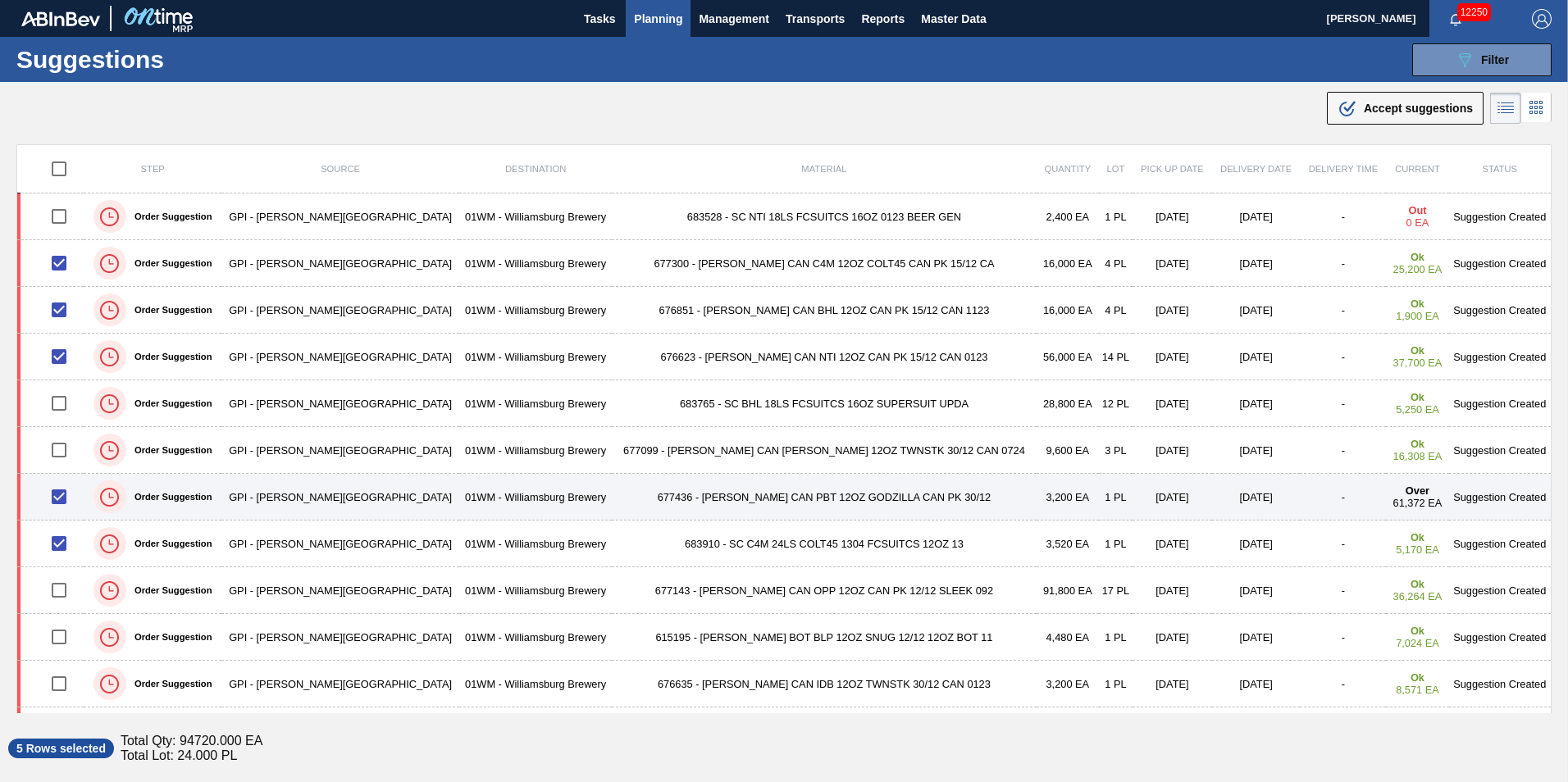
click at [65, 494] on input "checkbox" at bounding box center [59, 496] width 34 height 34
checkbox input "false"
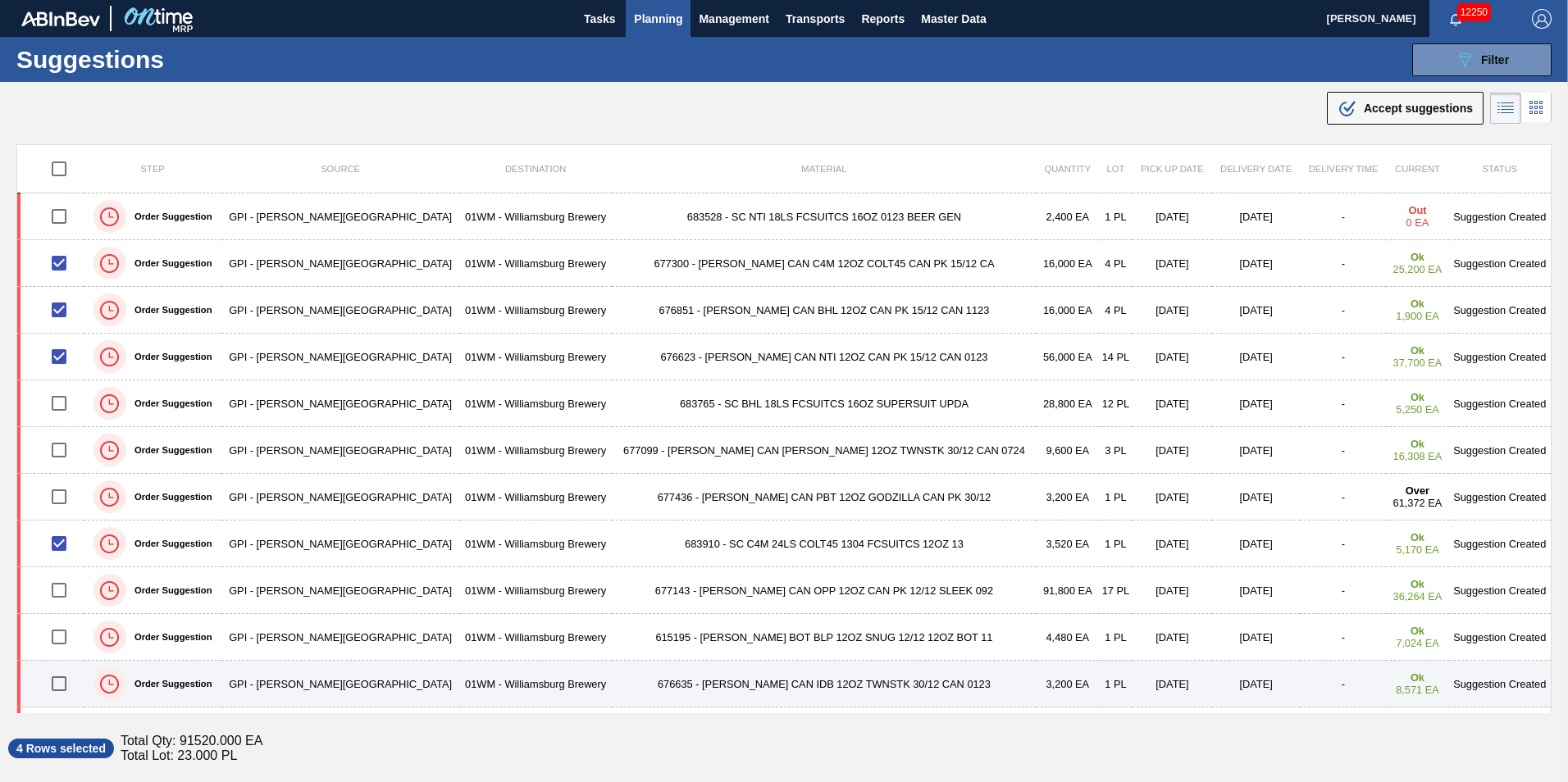
click at [55, 692] on input "checkbox" at bounding box center [59, 683] width 34 height 34
checkbox input "true"
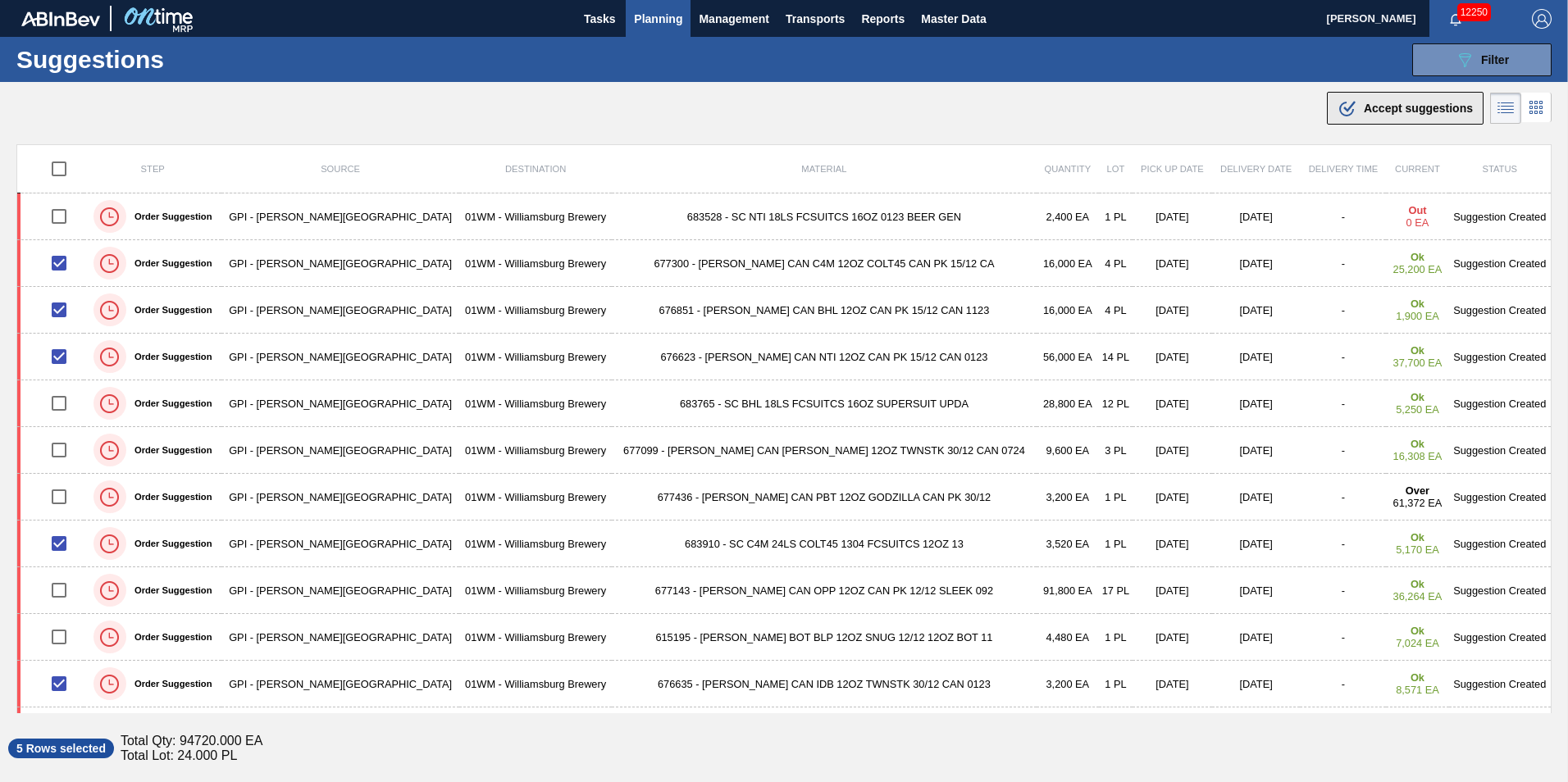
click at [1408, 114] on span "Accept suggestions" at bounding box center [1418, 108] width 109 height 13
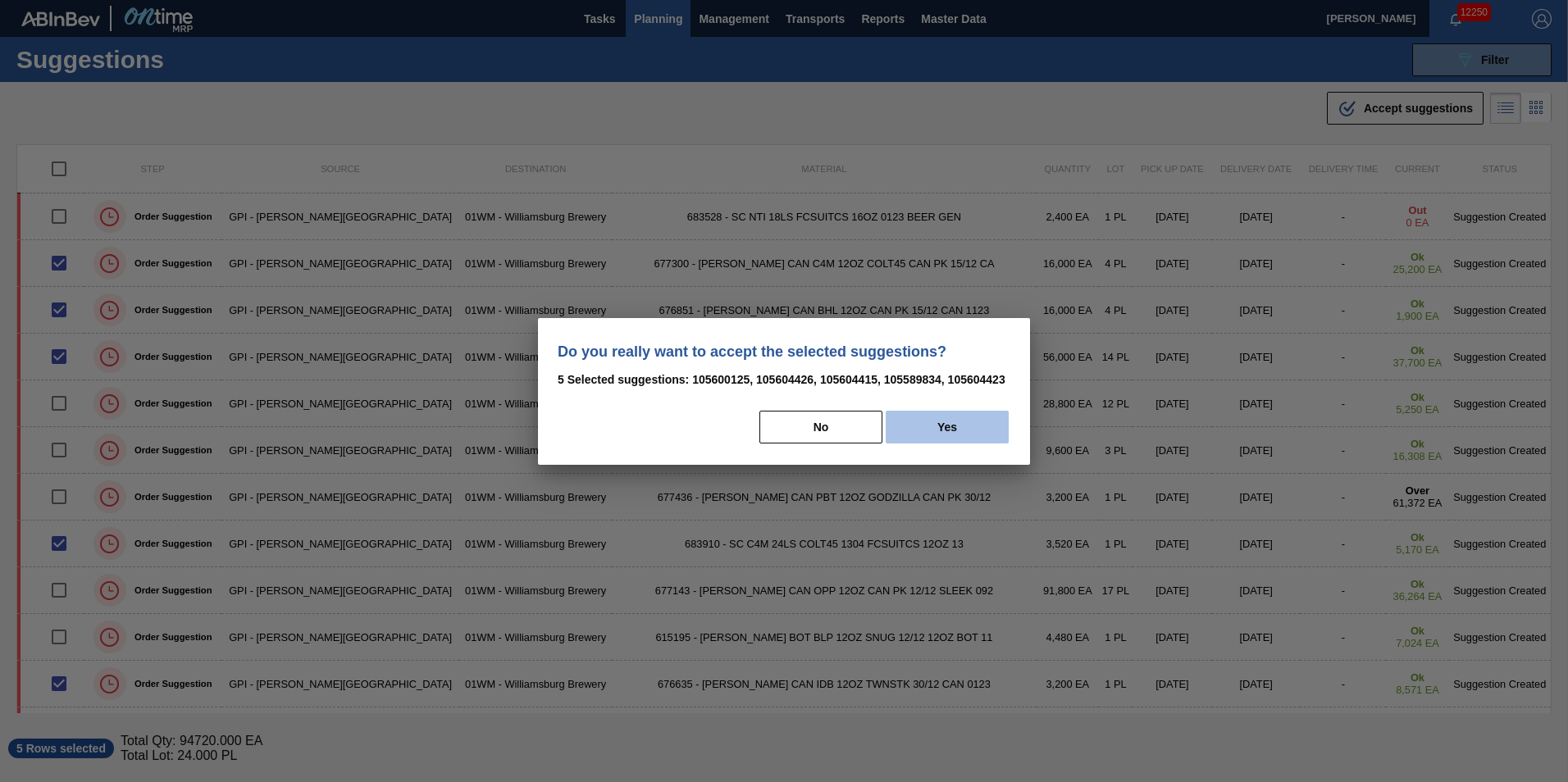
click at [927, 425] on button "Yes" at bounding box center [947, 427] width 123 height 33
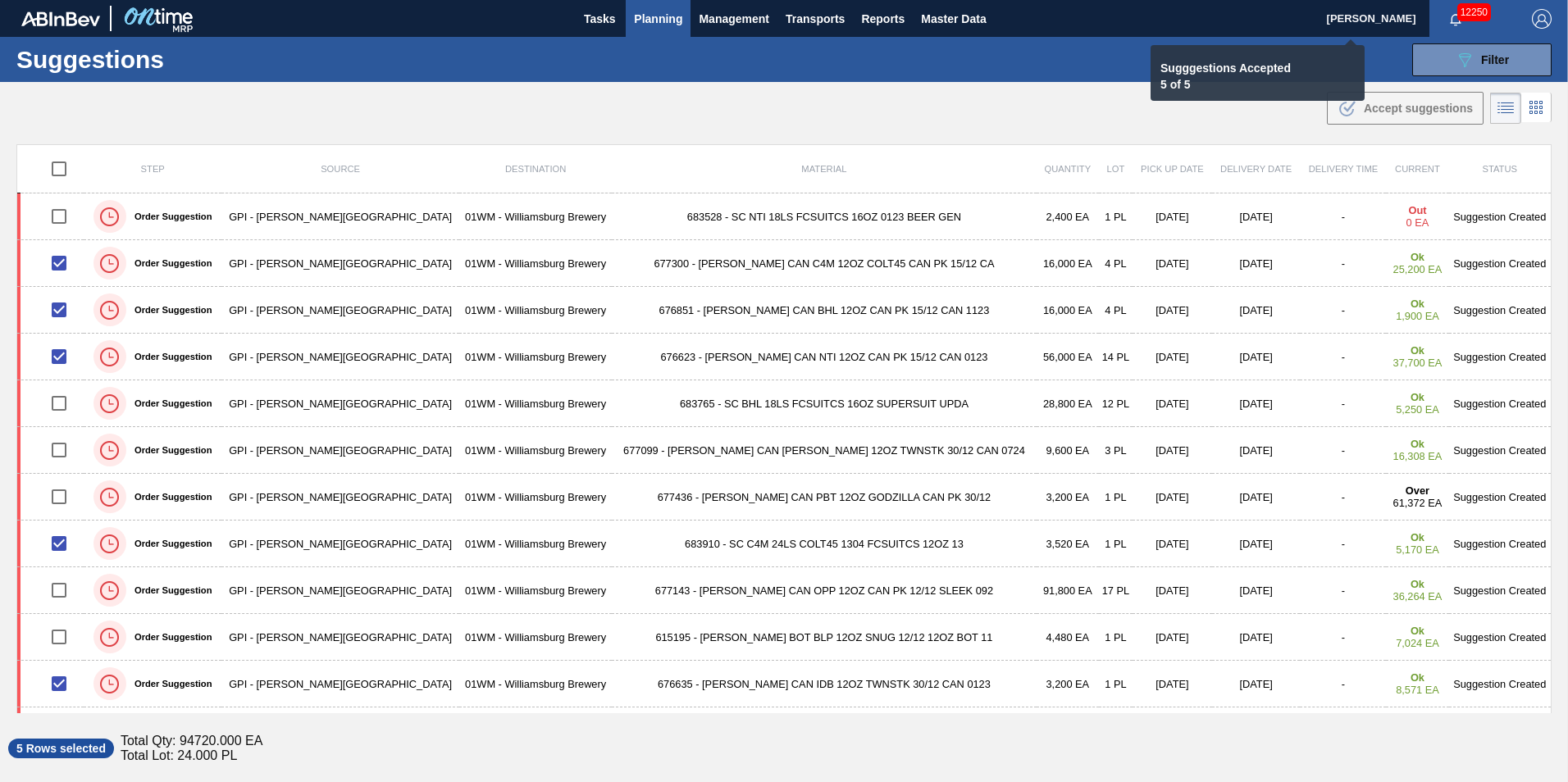
checkbox input "false"
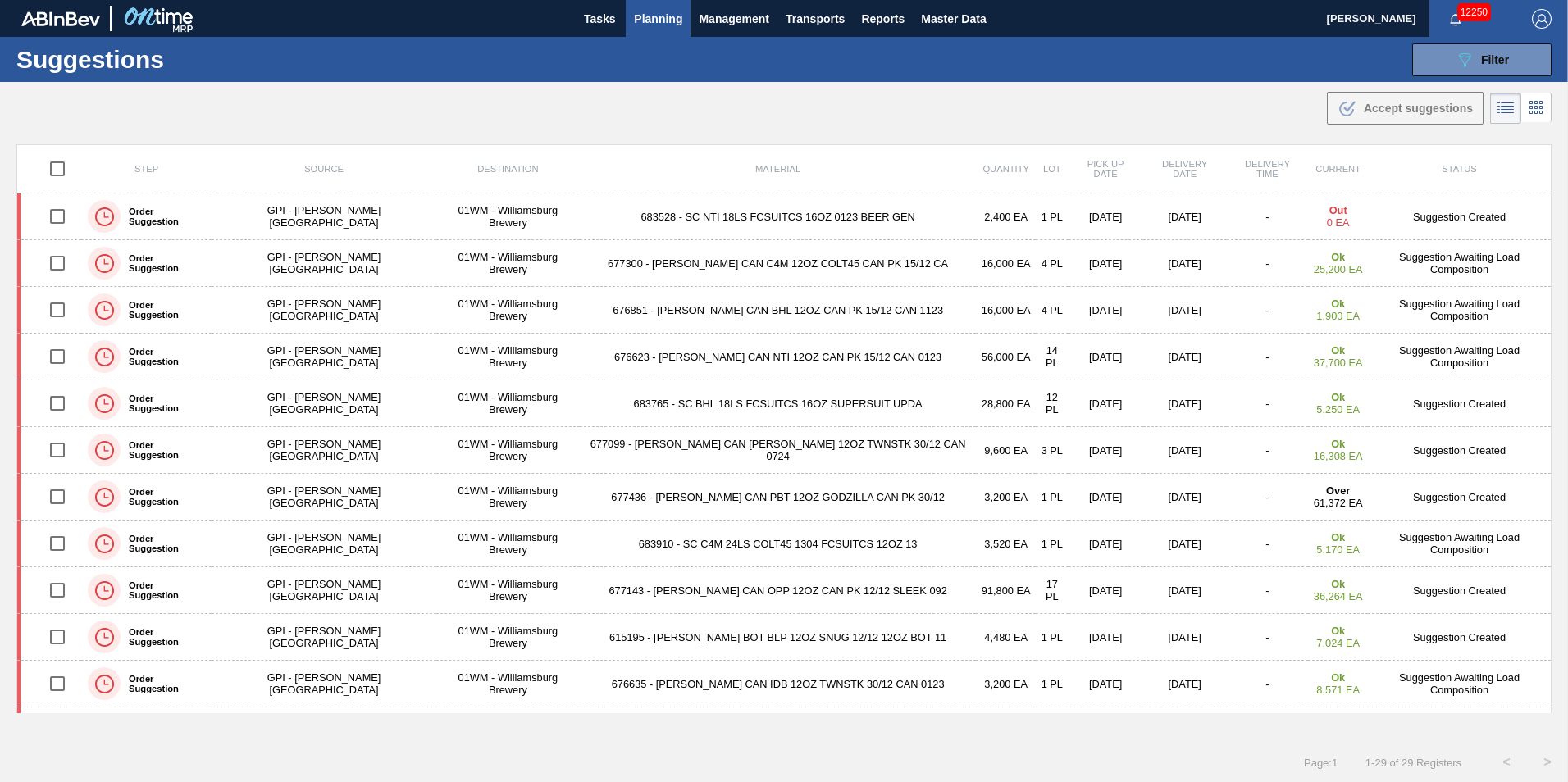
click at [676, 23] on span "Planning" at bounding box center [658, 18] width 49 height 19
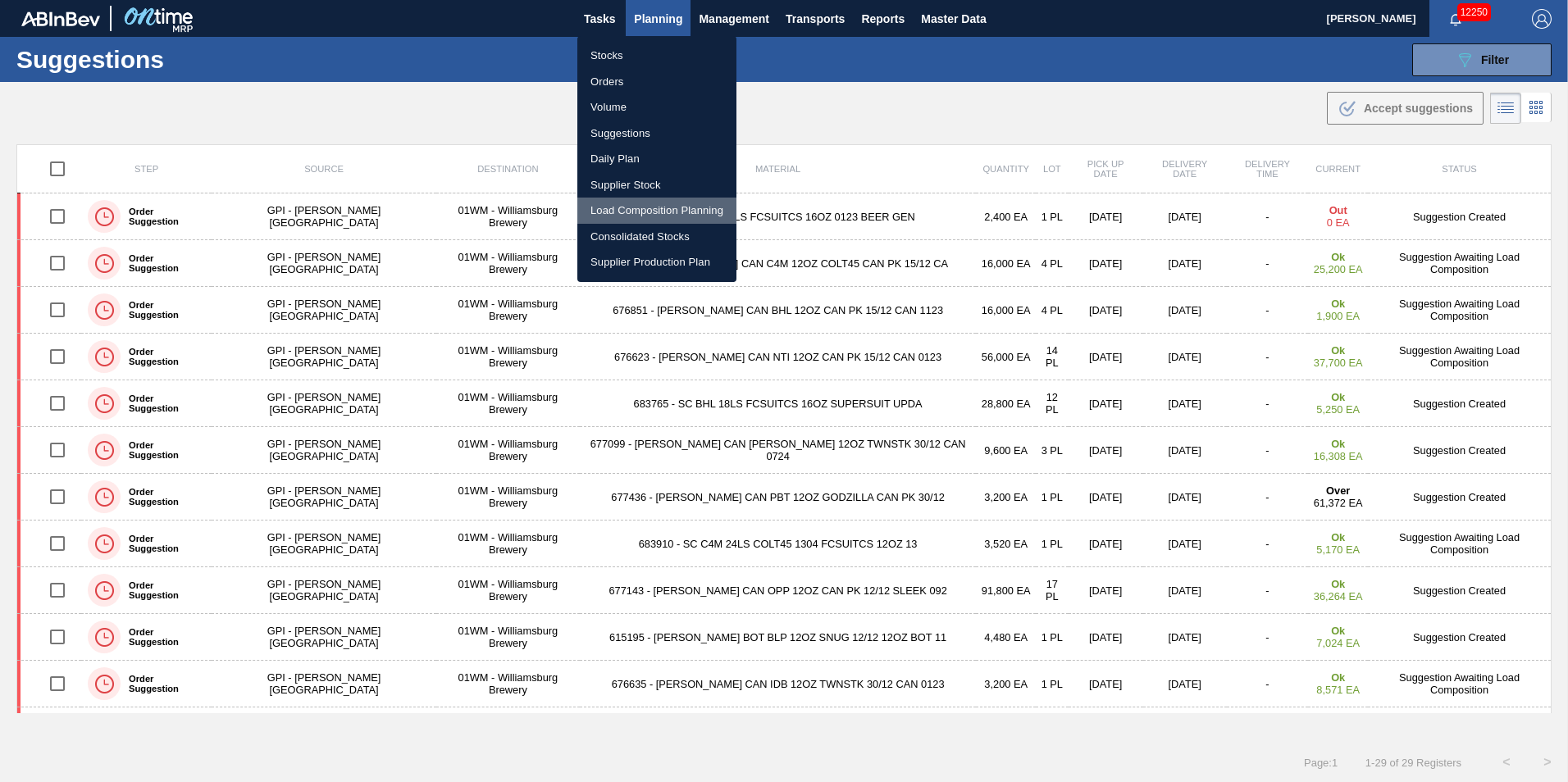
click at [662, 220] on li "Load Composition Planning" at bounding box center [656, 210] width 159 height 26
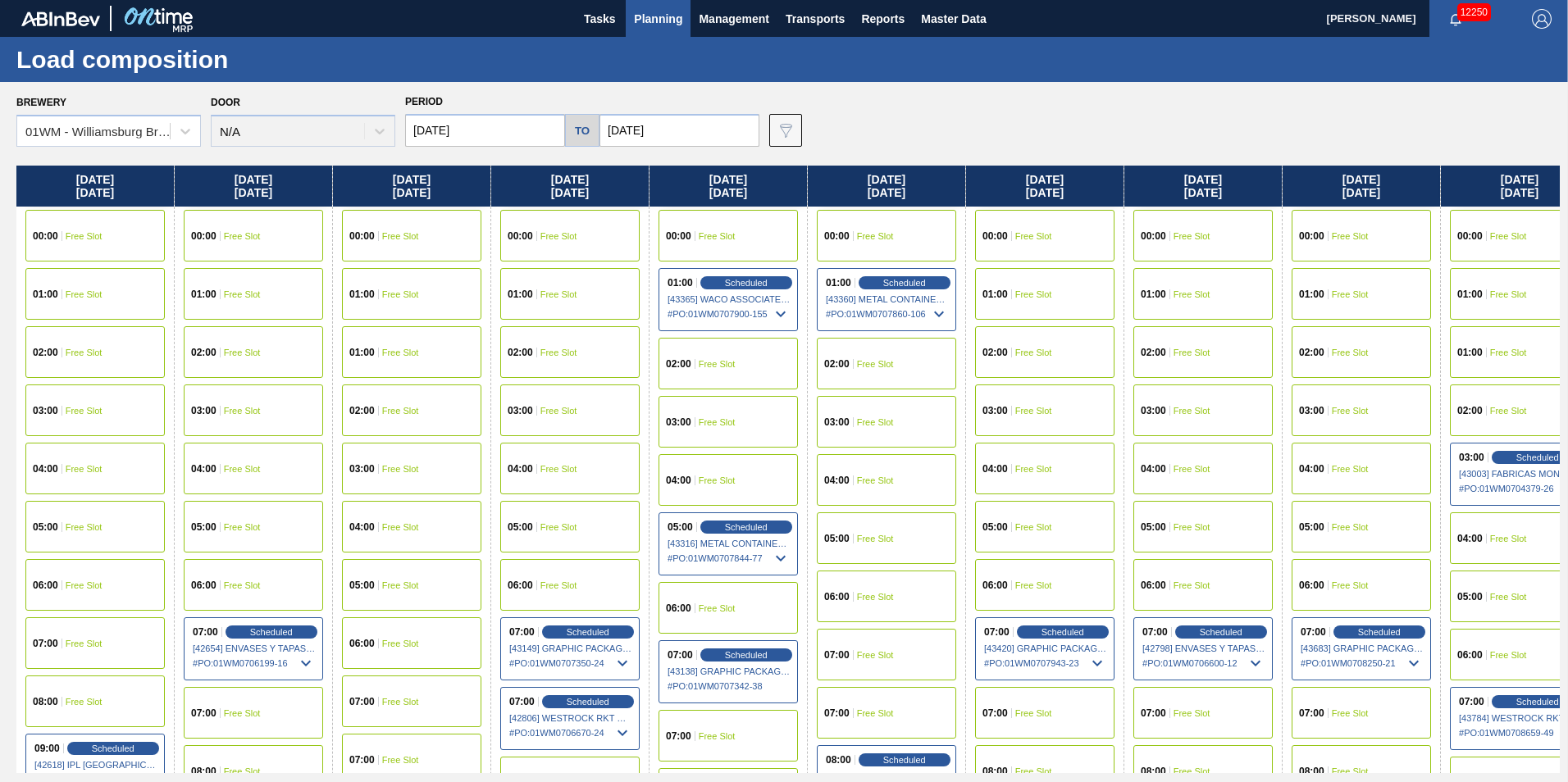
click at [1195, 417] on div "03:00 Free Slot" at bounding box center [1203, 410] width 139 height 51
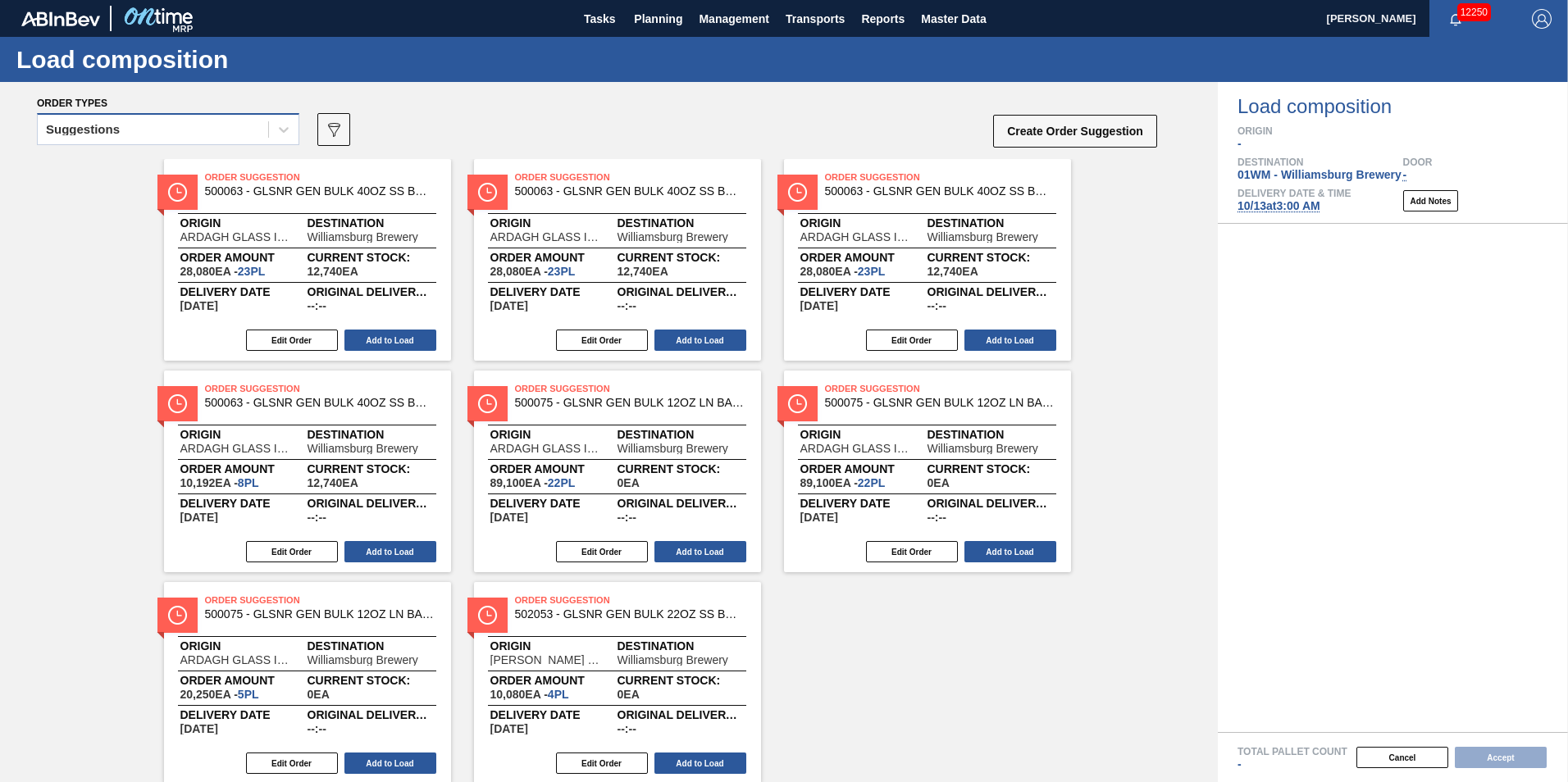
click at [190, 139] on div "Suggestions" at bounding box center [153, 130] width 230 height 24
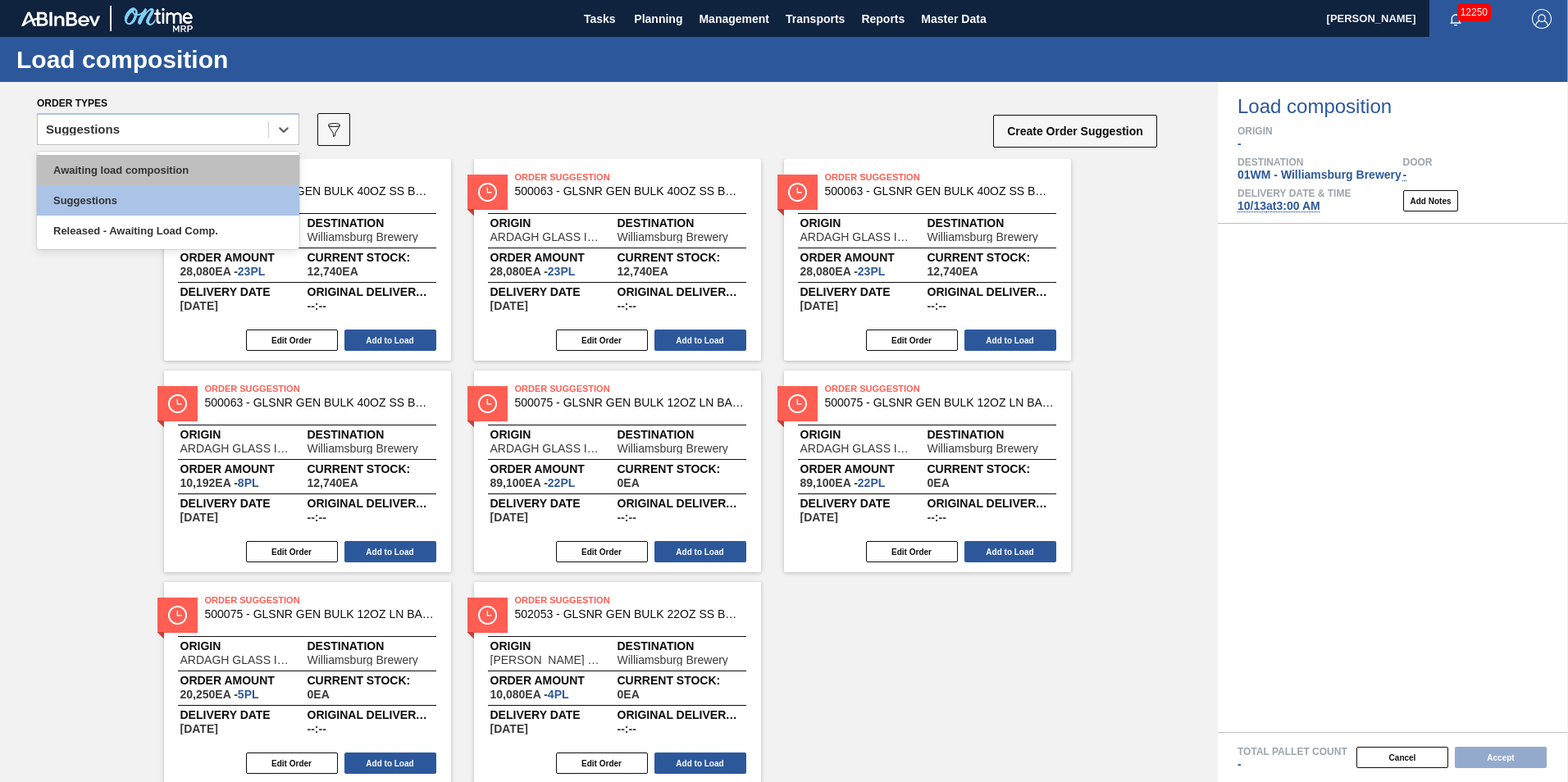
click at [184, 168] on div "Awaiting load composition" at bounding box center [168, 170] width 262 height 30
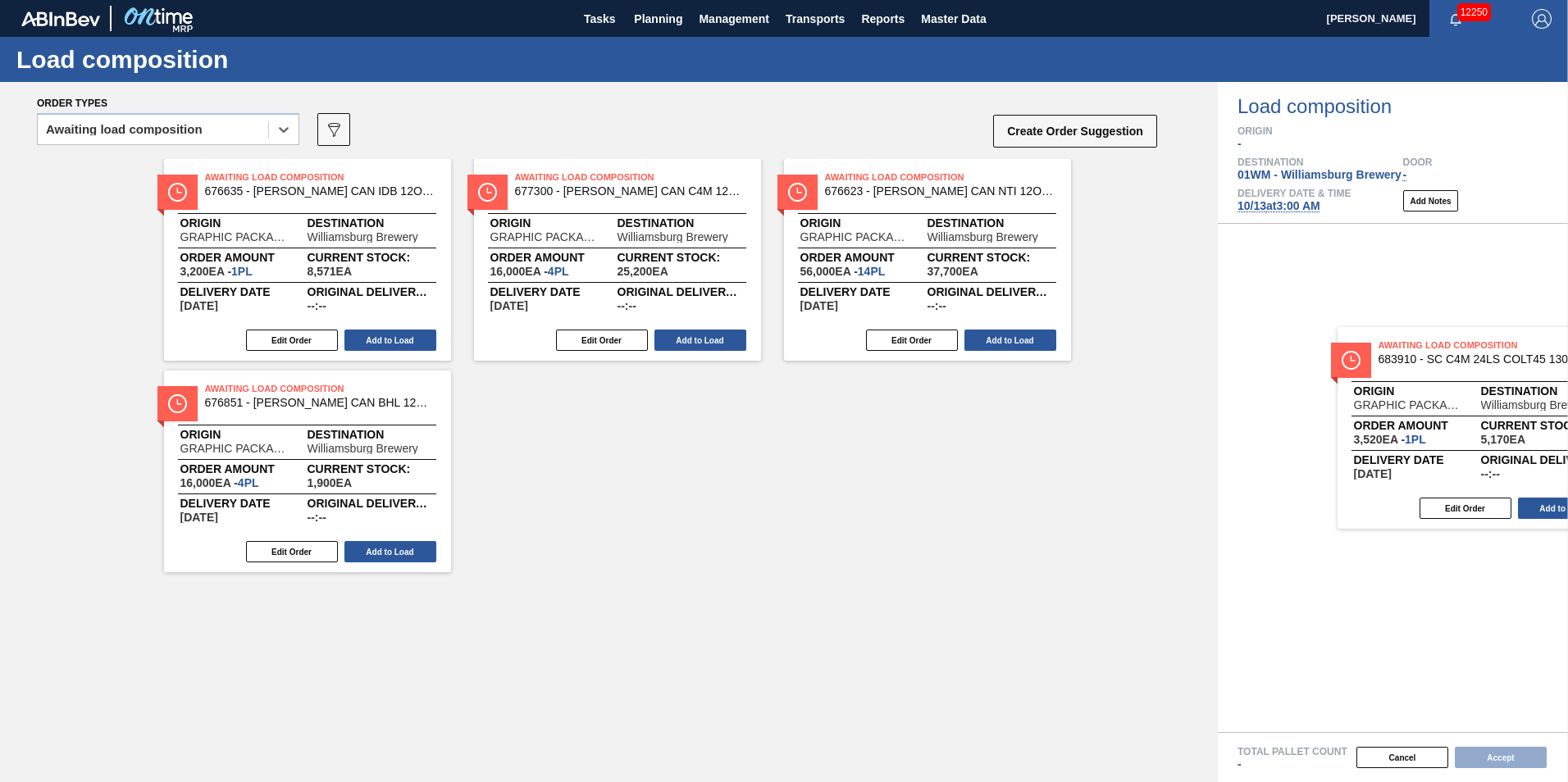
drag, startPoint x: 771, startPoint y: 274, endPoint x: 1465, endPoint y: 413, distance: 707.8
click at [1465, 413] on div "Order types option Awaiting load composition, selected. Select is focused ,type…" at bounding box center [784, 432] width 1568 height 700
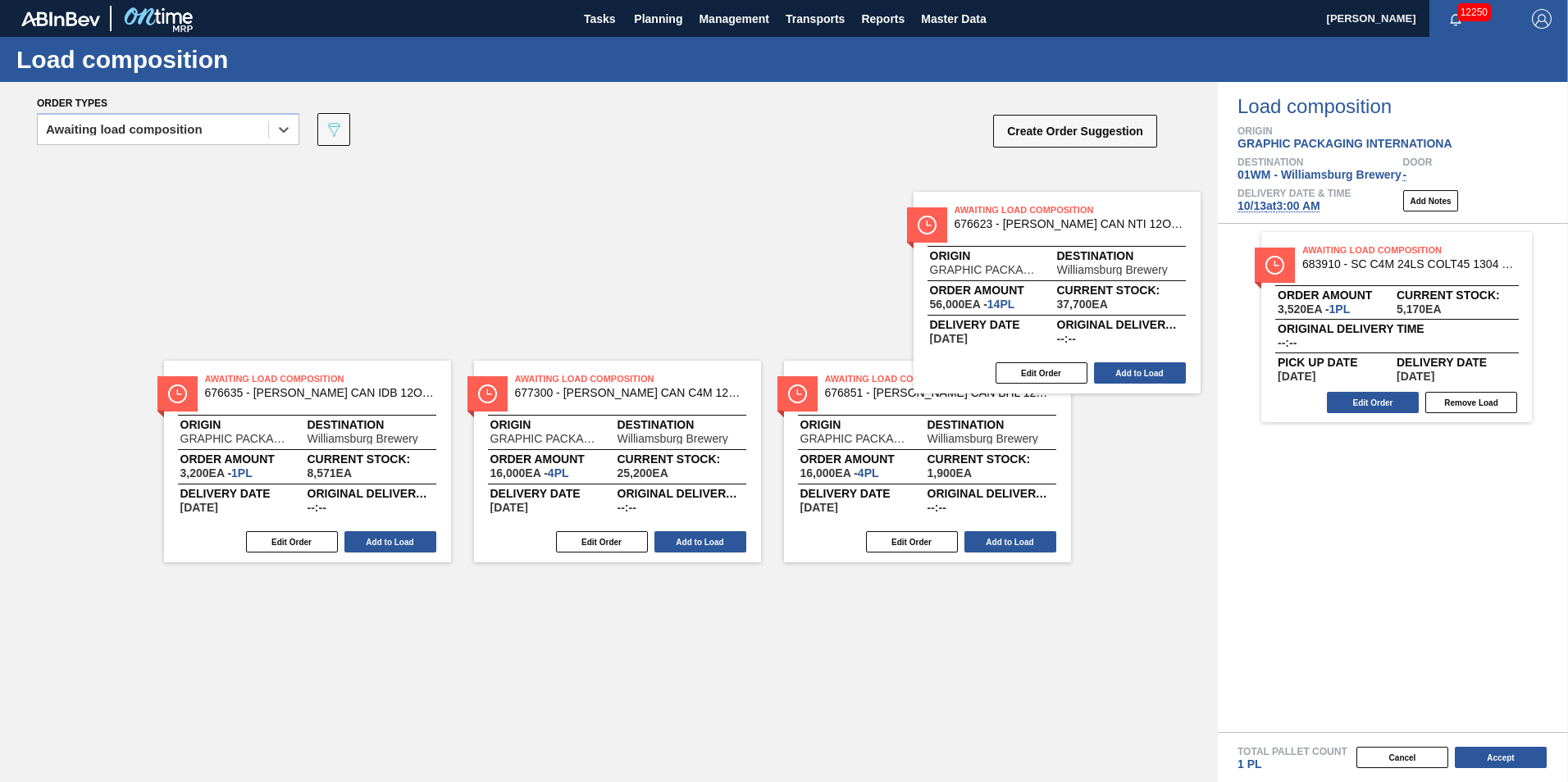
drag, startPoint x: 940, startPoint y: 268, endPoint x: 1370, endPoint y: 370, distance: 441.9
click at [1370, 370] on div "Order types option Awaiting load composition, selected. Select is focused ,type…" at bounding box center [784, 432] width 1568 height 700
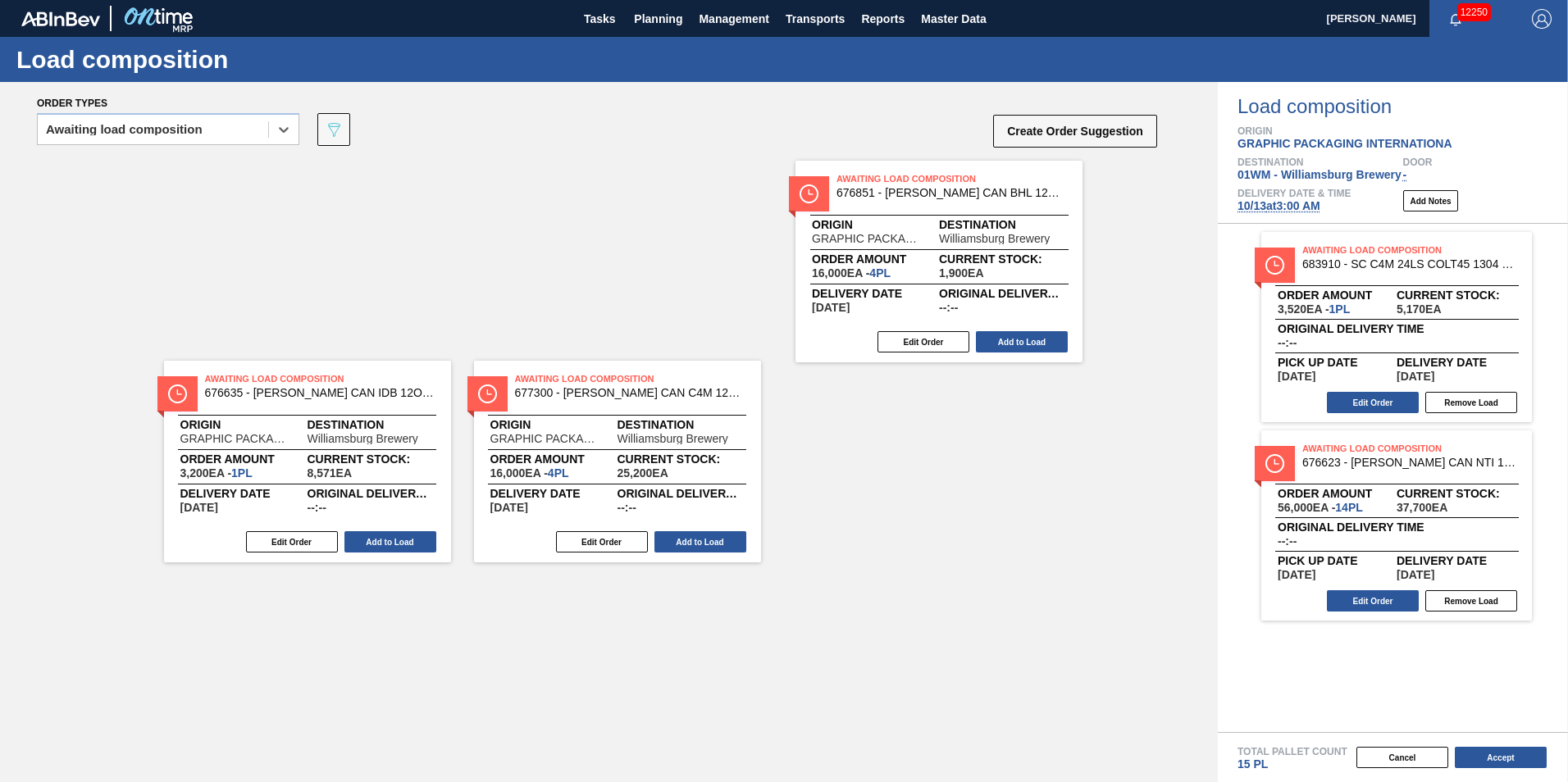
drag, startPoint x: 981, startPoint y: 269, endPoint x: 1491, endPoint y: 372, distance: 520.3
click at [1492, 373] on div "Order types option Awaiting load composition, selected. Select is focused ,type…" at bounding box center [784, 432] width 1568 height 700
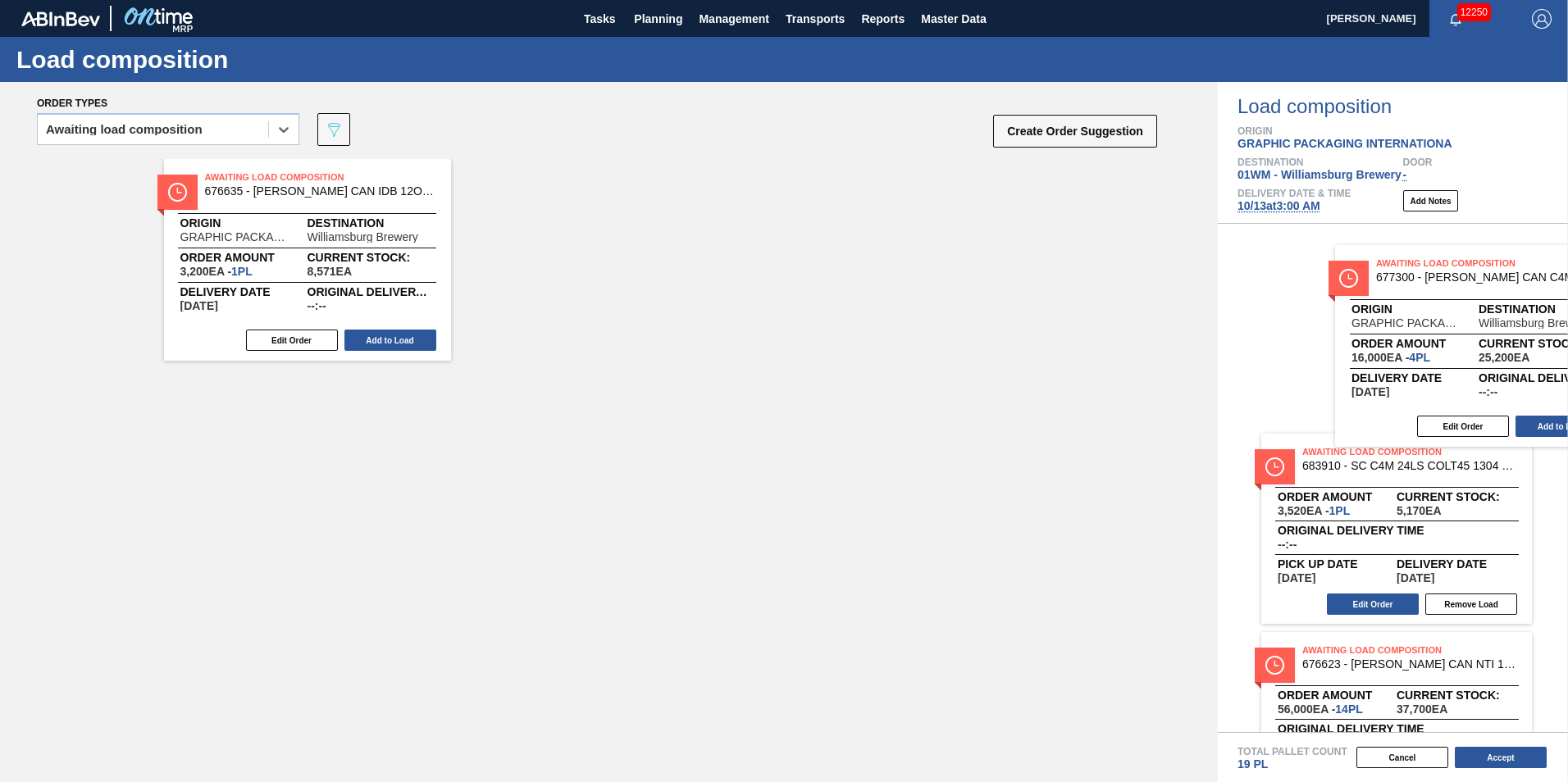
drag, startPoint x: 818, startPoint y: 283, endPoint x: 1463, endPoint y: 340, distance: 647.5
click at [1485, 340] on div "Order types option Awaiting load composition, selected. Select is focused ,type…" at bounding box center [784, 432] width 1568 height 700
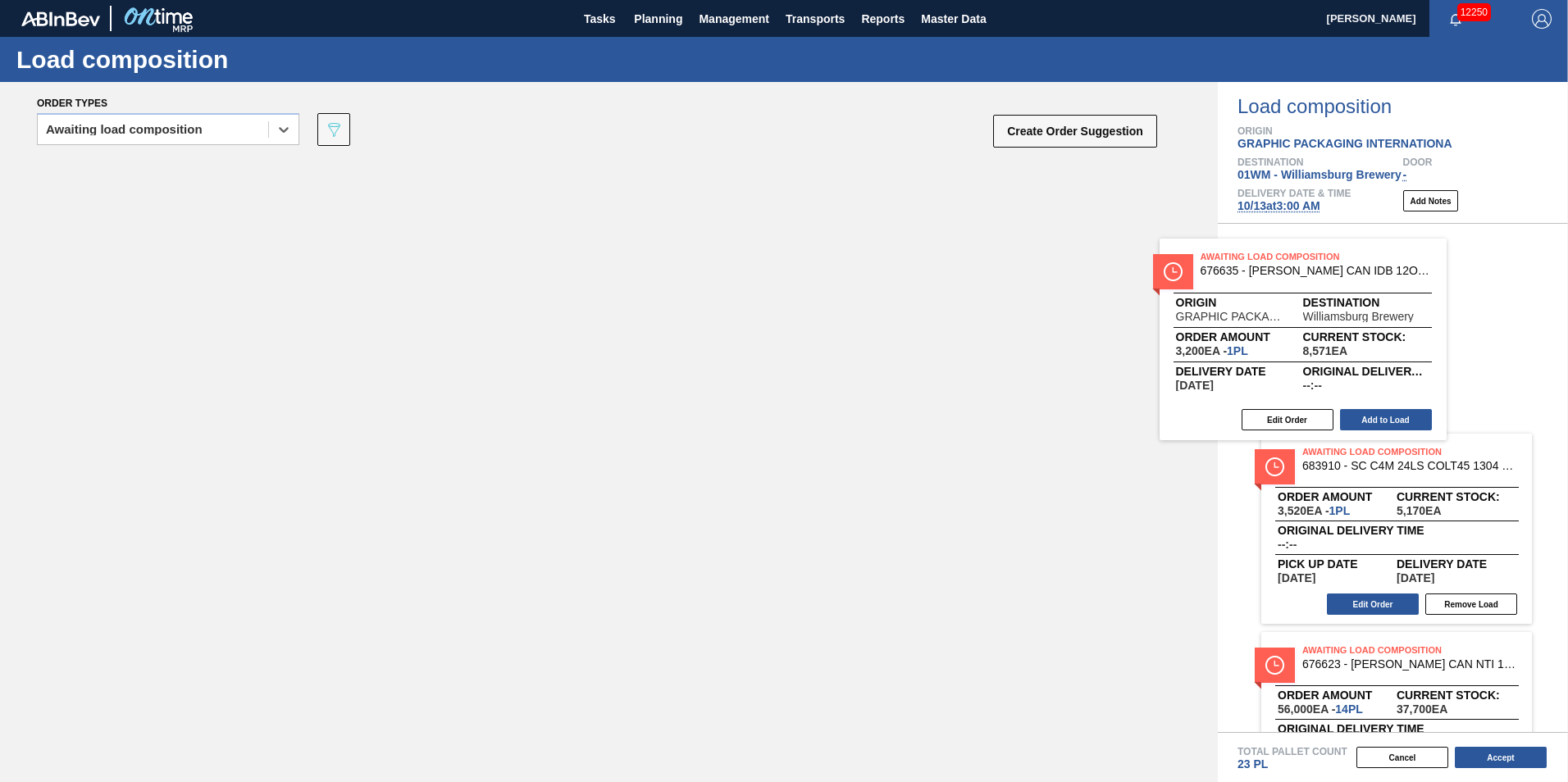
drag, startPoint x: 340, startPoint y: 282, endPoint x: 1328, endPoint y: 351, distance: 990.4
click at [1328, 351] on div "Order types option Awaiting load composition, selected. Select is focused ,type…" at bounding box center [784, 432] width 1568 height 700
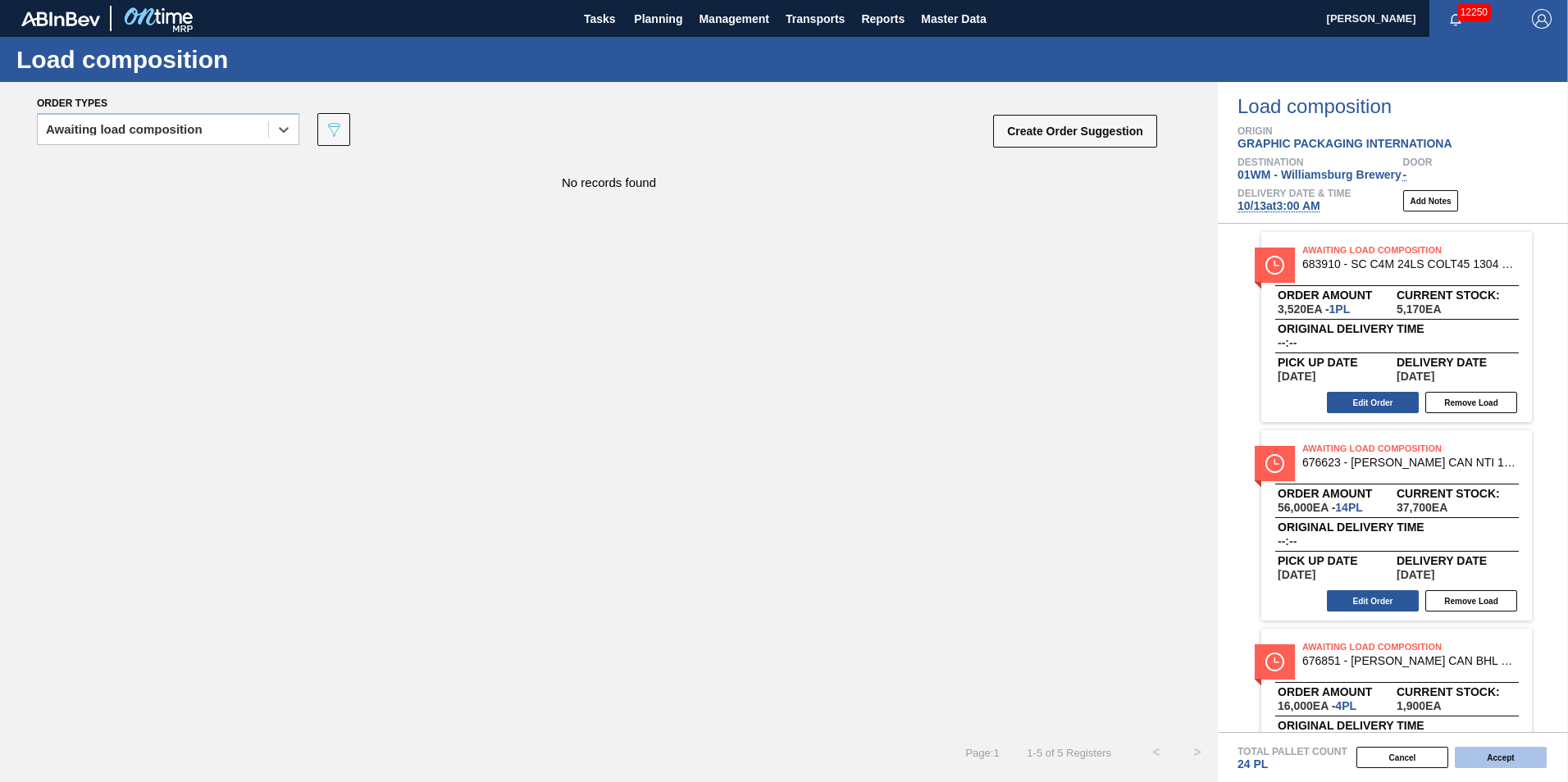
click at [1512, 761] on button "Accept" at bounding box center [1500, 757] width 92 height 21
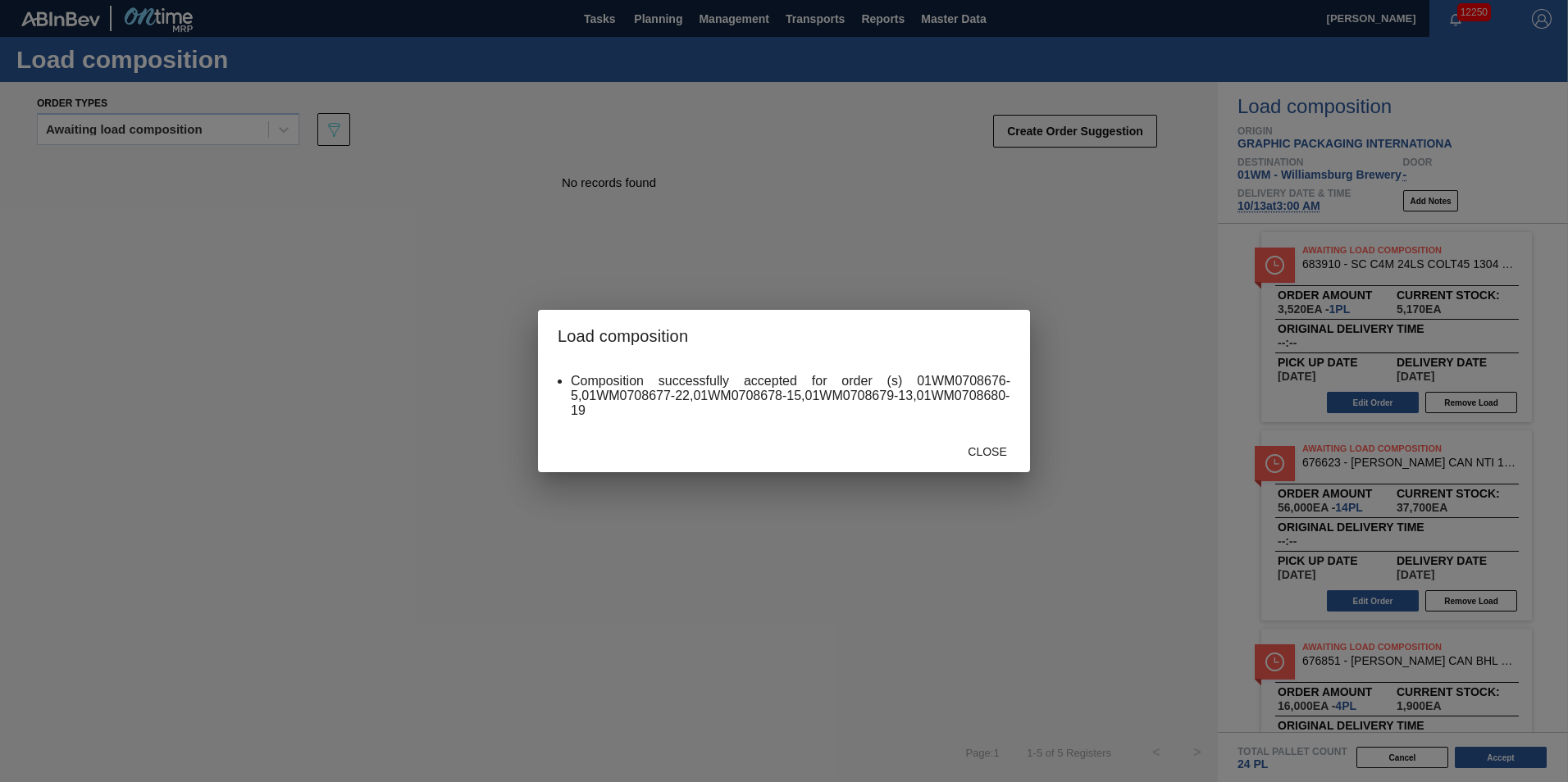
click at [1001, 465] on div "Close" at bounding box center [783, 450] width 492 height 43
click at [1001, 464] on div "Close" at bounding box center [987, 451] width 72 height 30
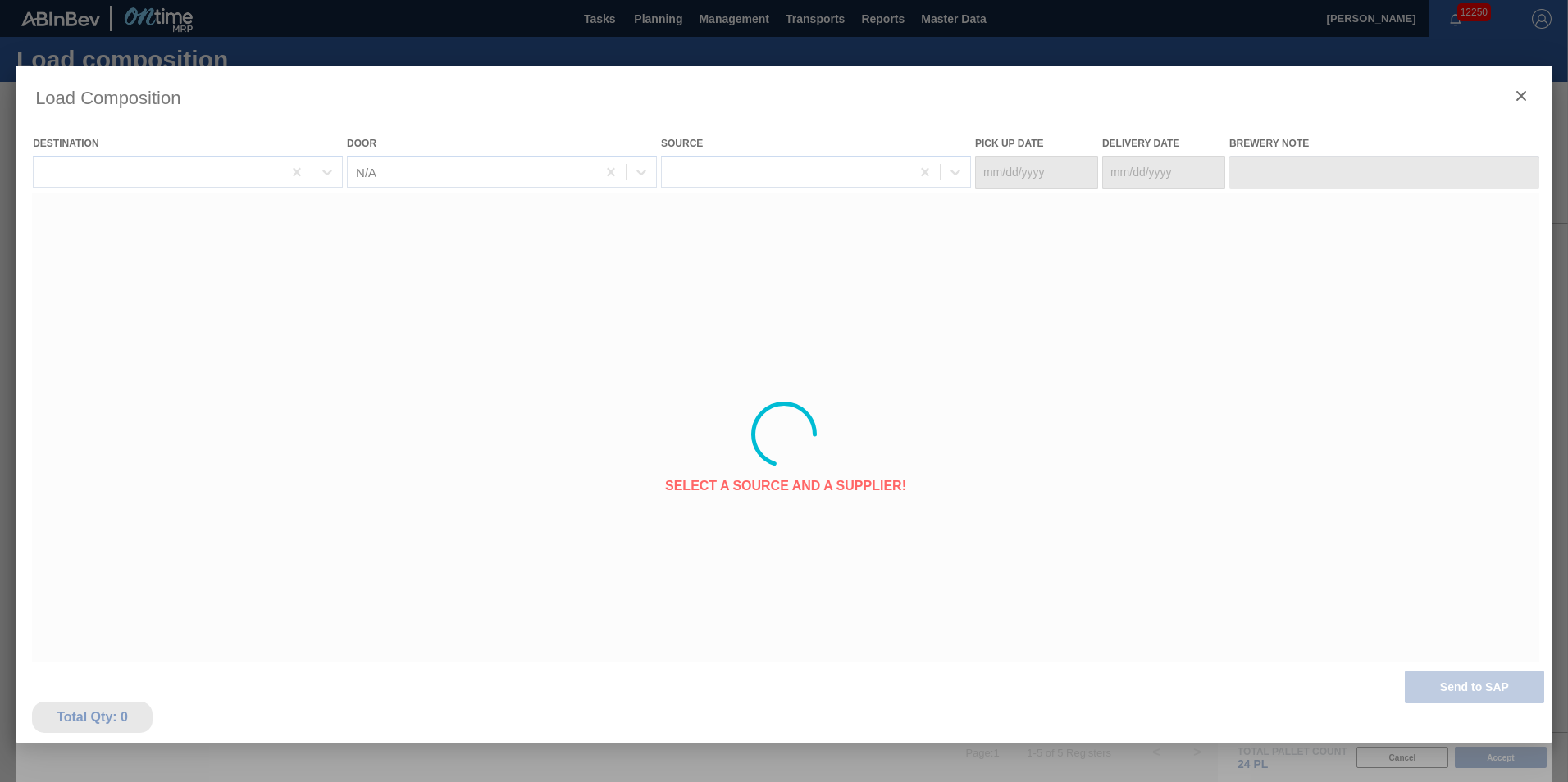
type Date "[DATE]"
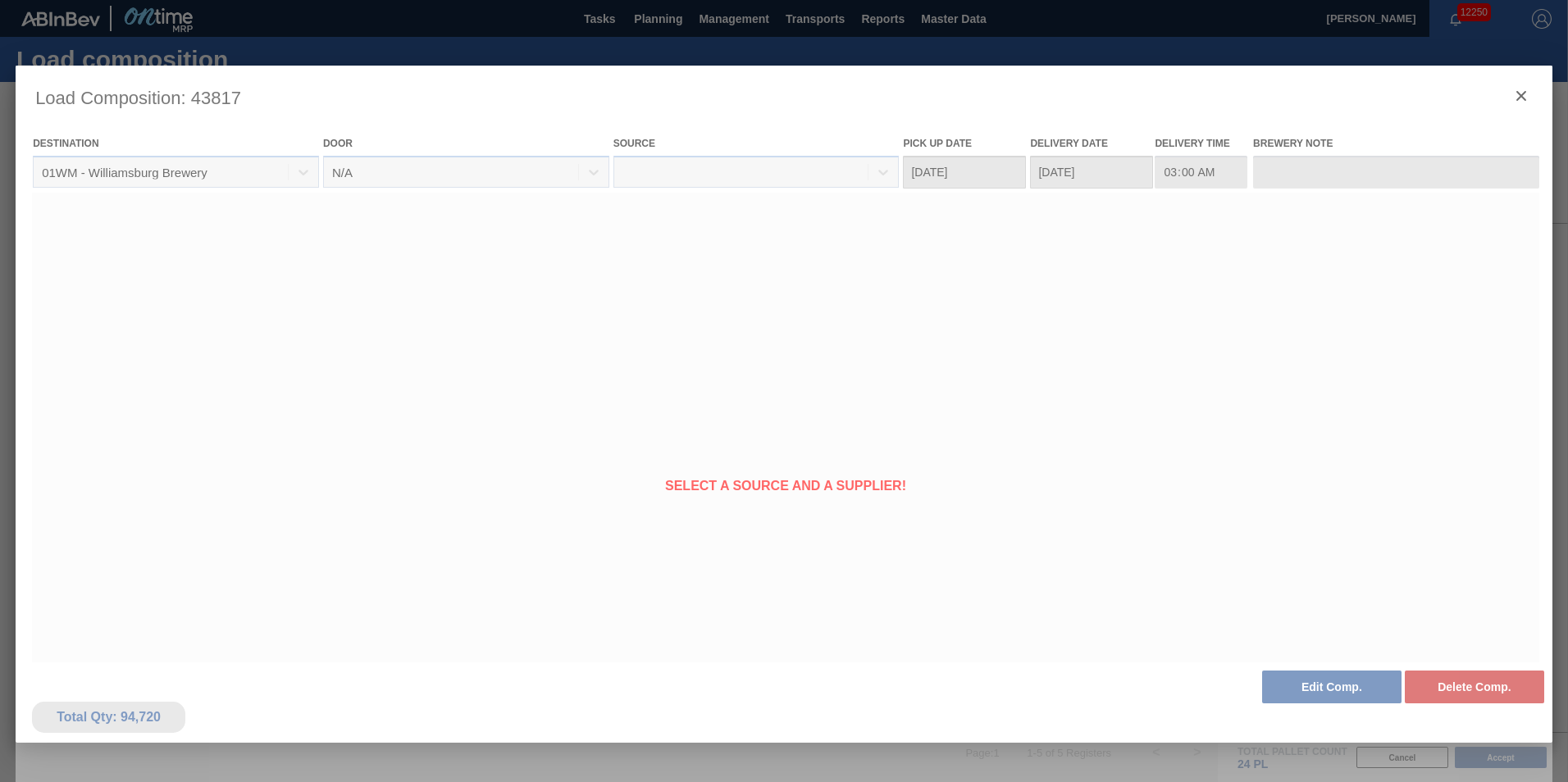
click at [1529, 95] on div at bounding box center [784, 434] width 1537 height 737
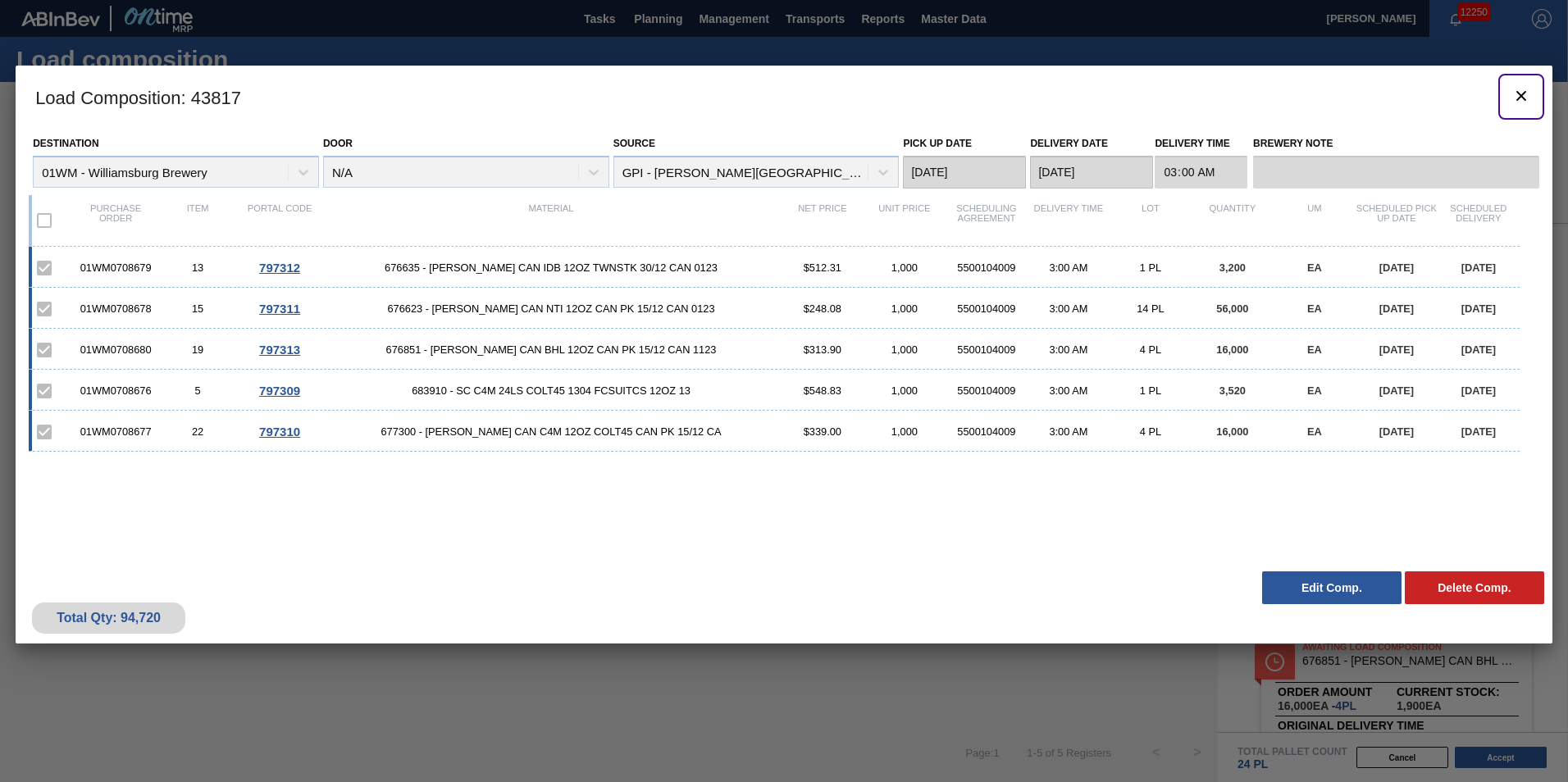
click at [1512, 92] on button "botão de ícone" at bounding box center [1521, 97] width 39 height 39
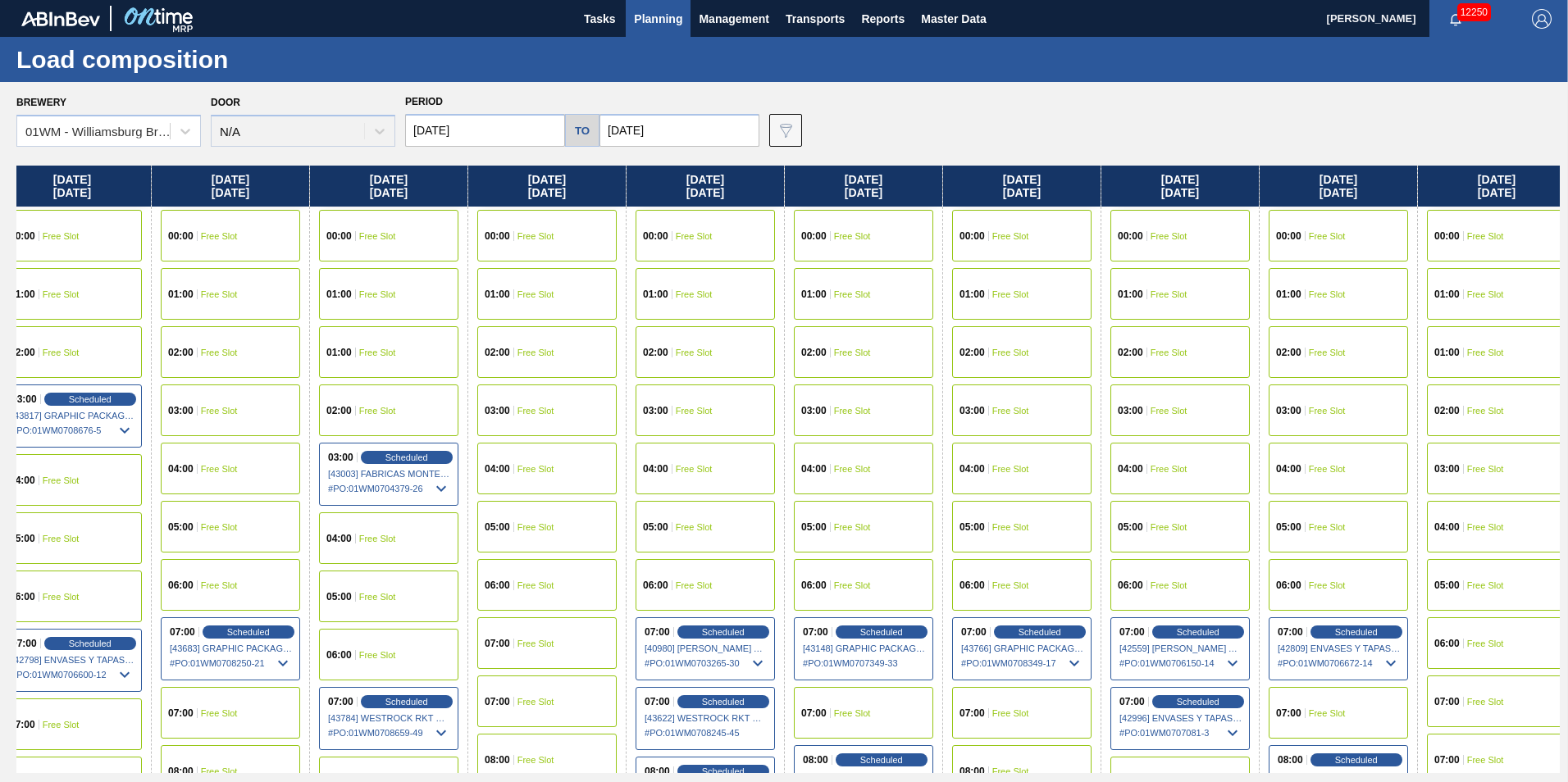
scroll to position [0, 1196]
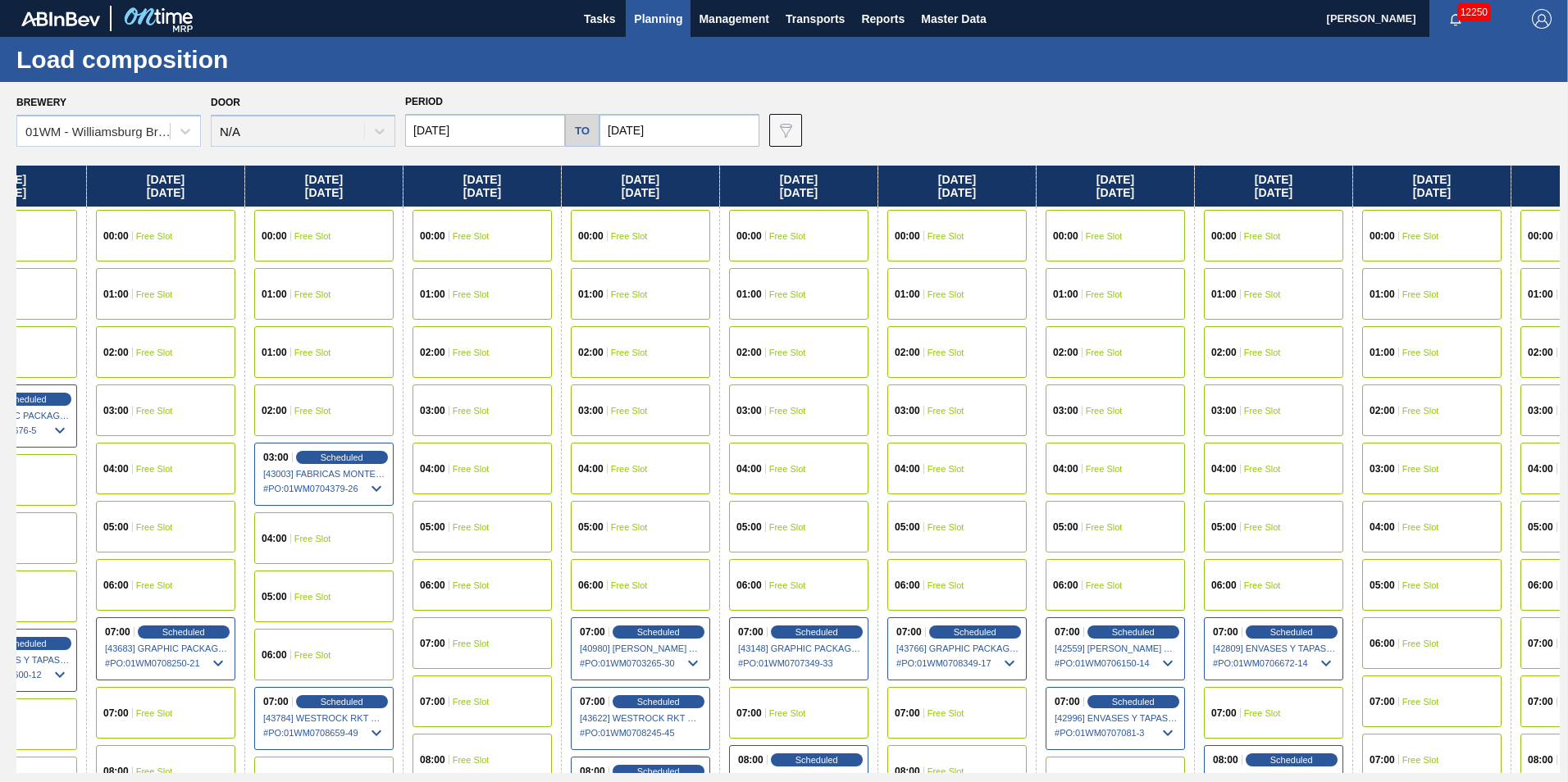
drag, startPoint x: 1449, startPoint y: 192, endPoint x: 254, endPoint y: 292, distance: 1199.2
click at [254, 292] on div "[DATE] 00:00 Free Slot 01:00 Free Slot 02:00 Free Slot 03:00 Free Slot 04:00 Fr…" at bounding box center [788, 469] width 1543 height 607
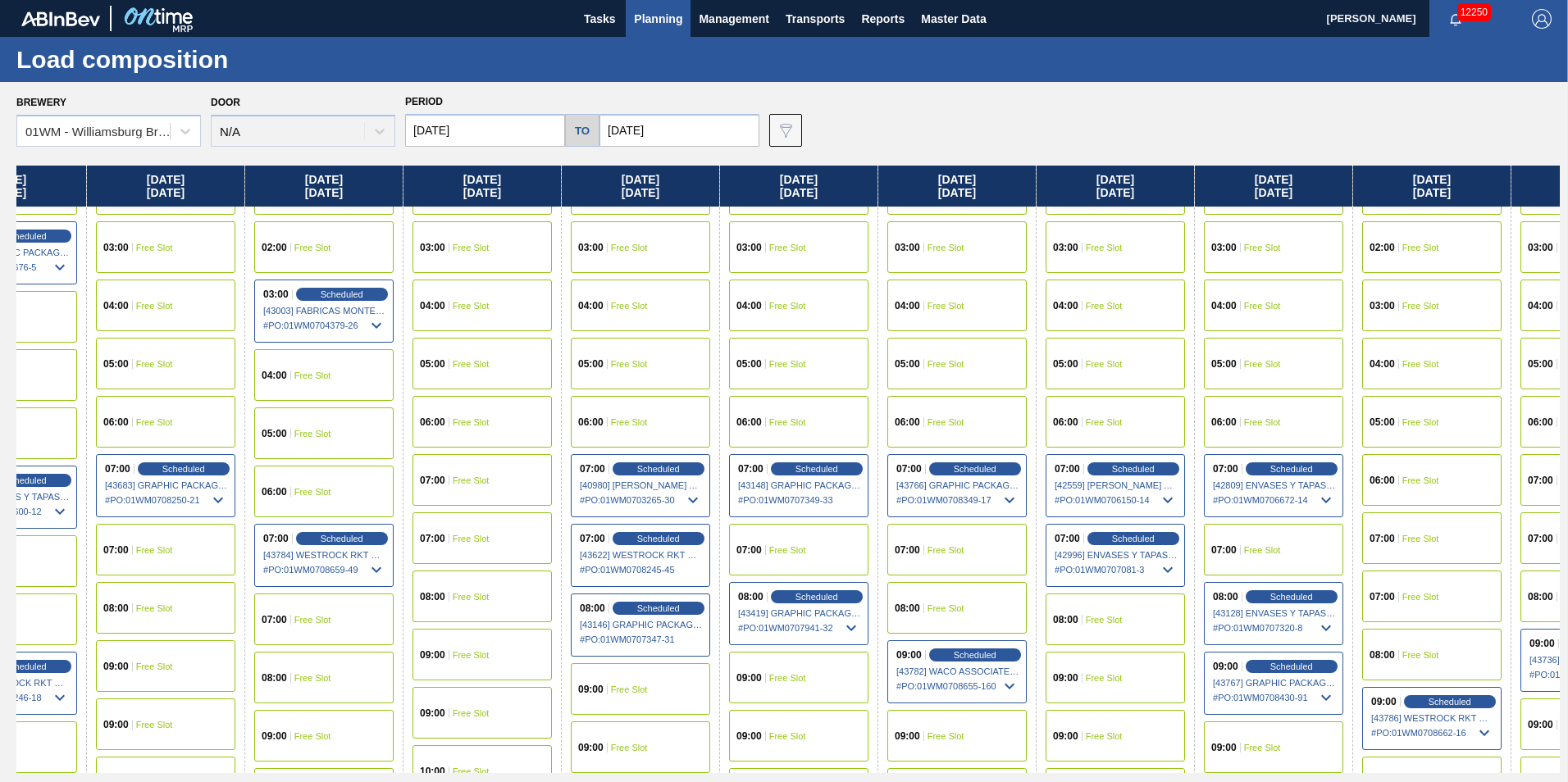
scroll to position [246, 1196]
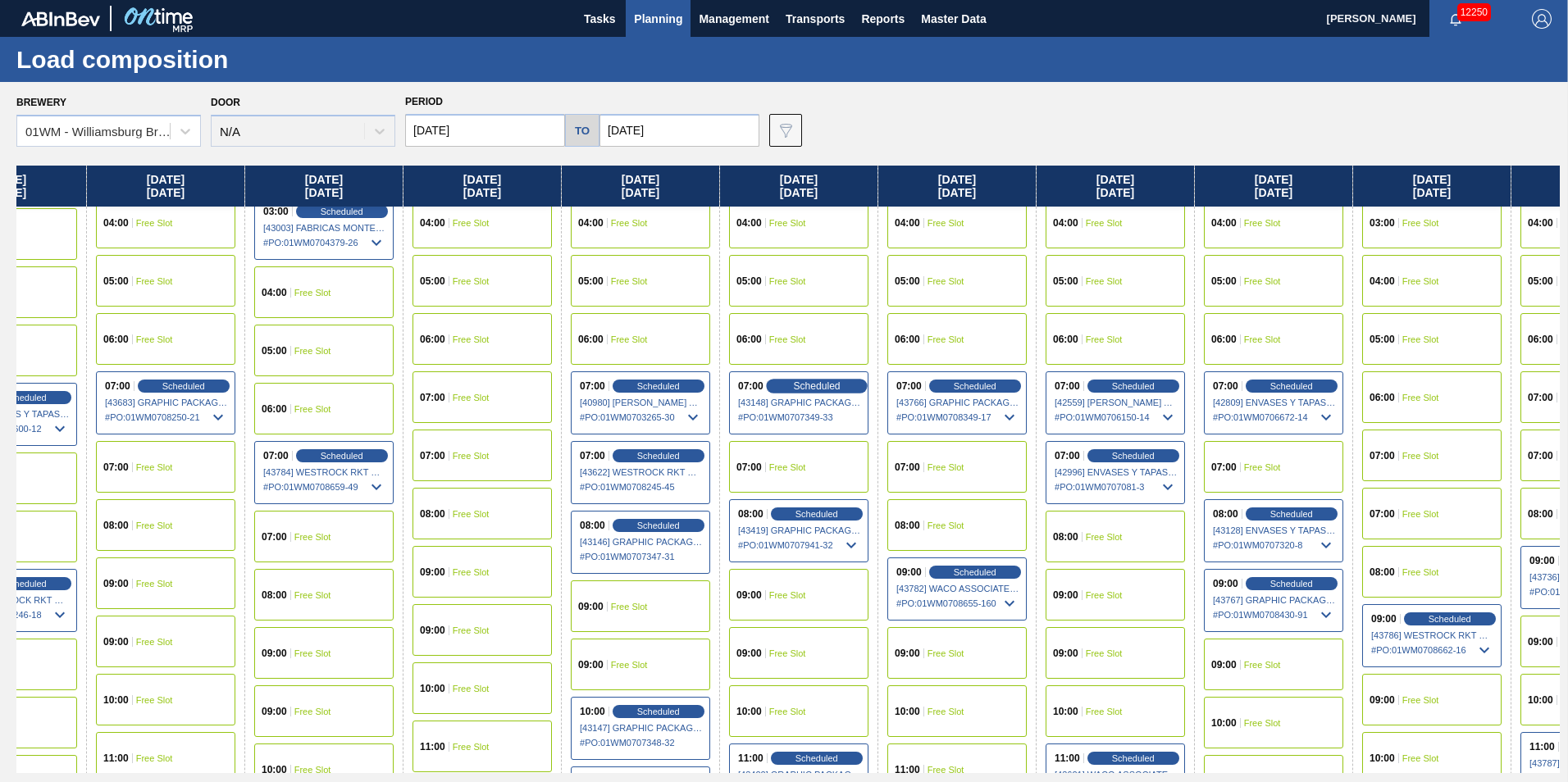
click at [805, 388] on span "Scheduled" at bounding box center [817, 386] width 47 height 11
click at [839, 395] on div "07:00 Scheduled [43148] GRAPHIC PACKAGING INTERNATIONA - 0008221069 # PO : 01WM…" at bounding box center [798, 402] width 139 height 63
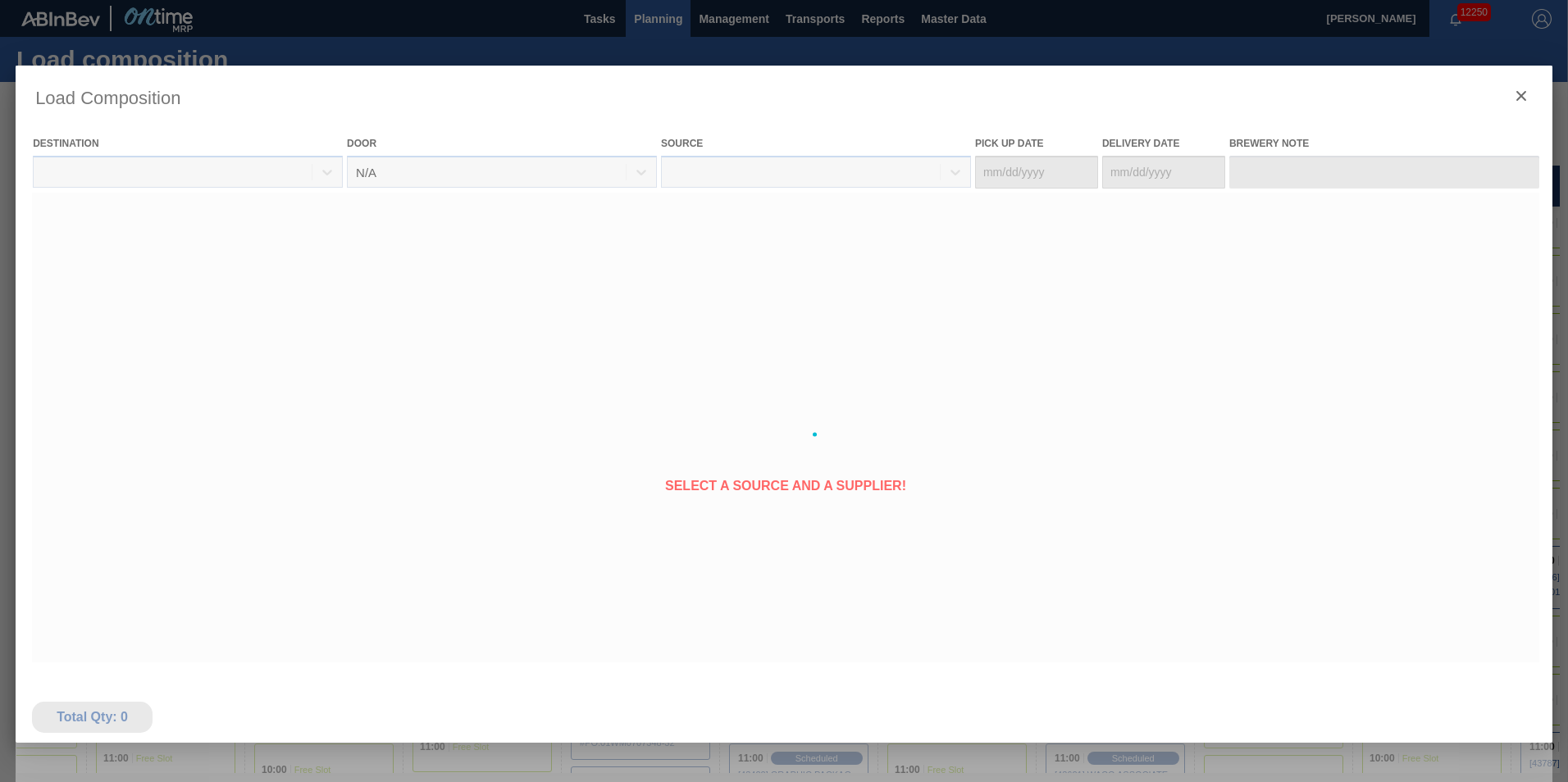
click at [830, 386] on div at bounding box center [784, 434] width 1537 height 737
type Date "[DATE]"
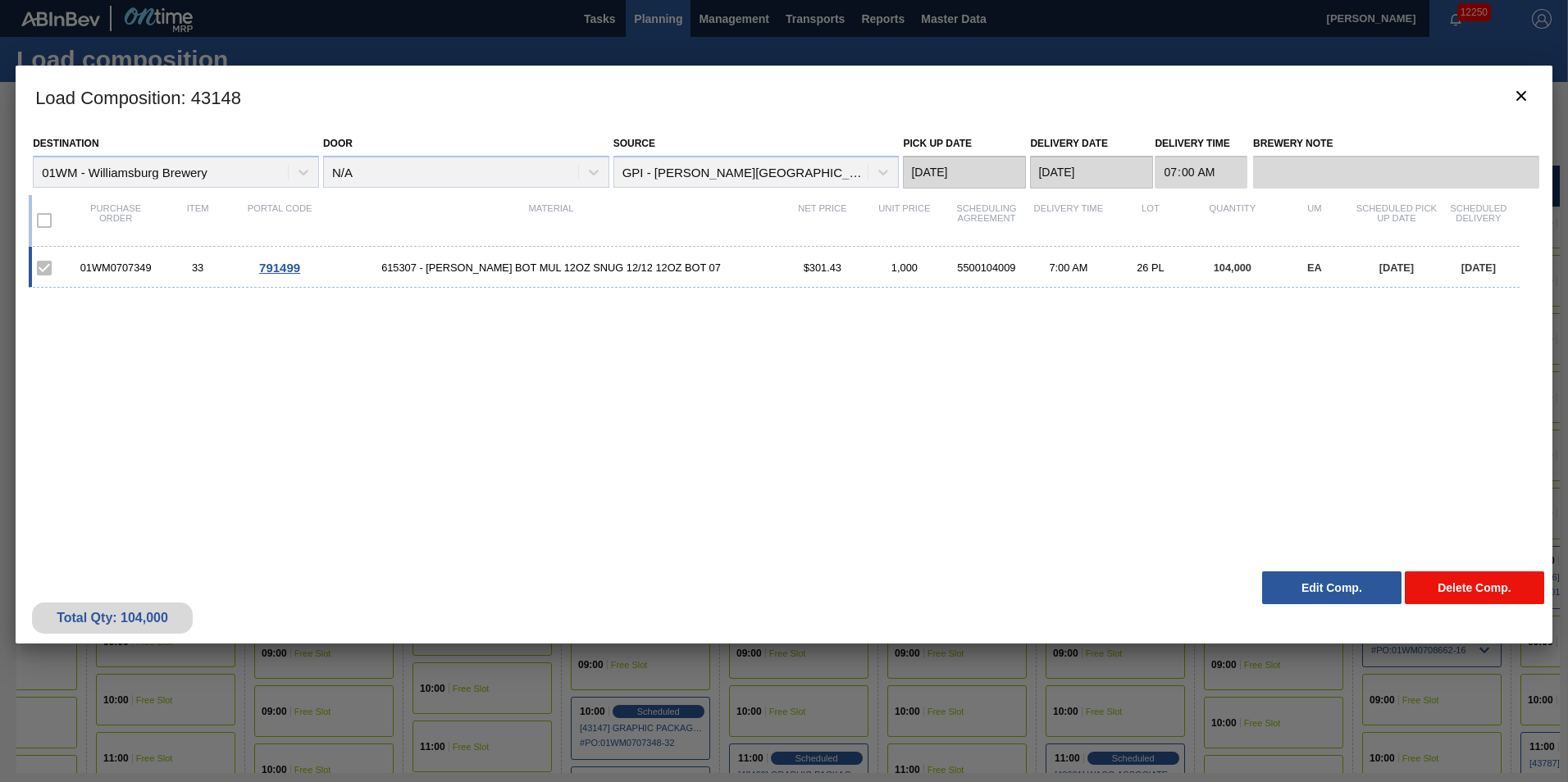
click at [1457, 593] on button "Delete Comp." at bounding box center [1475, 587] width 139 height 33
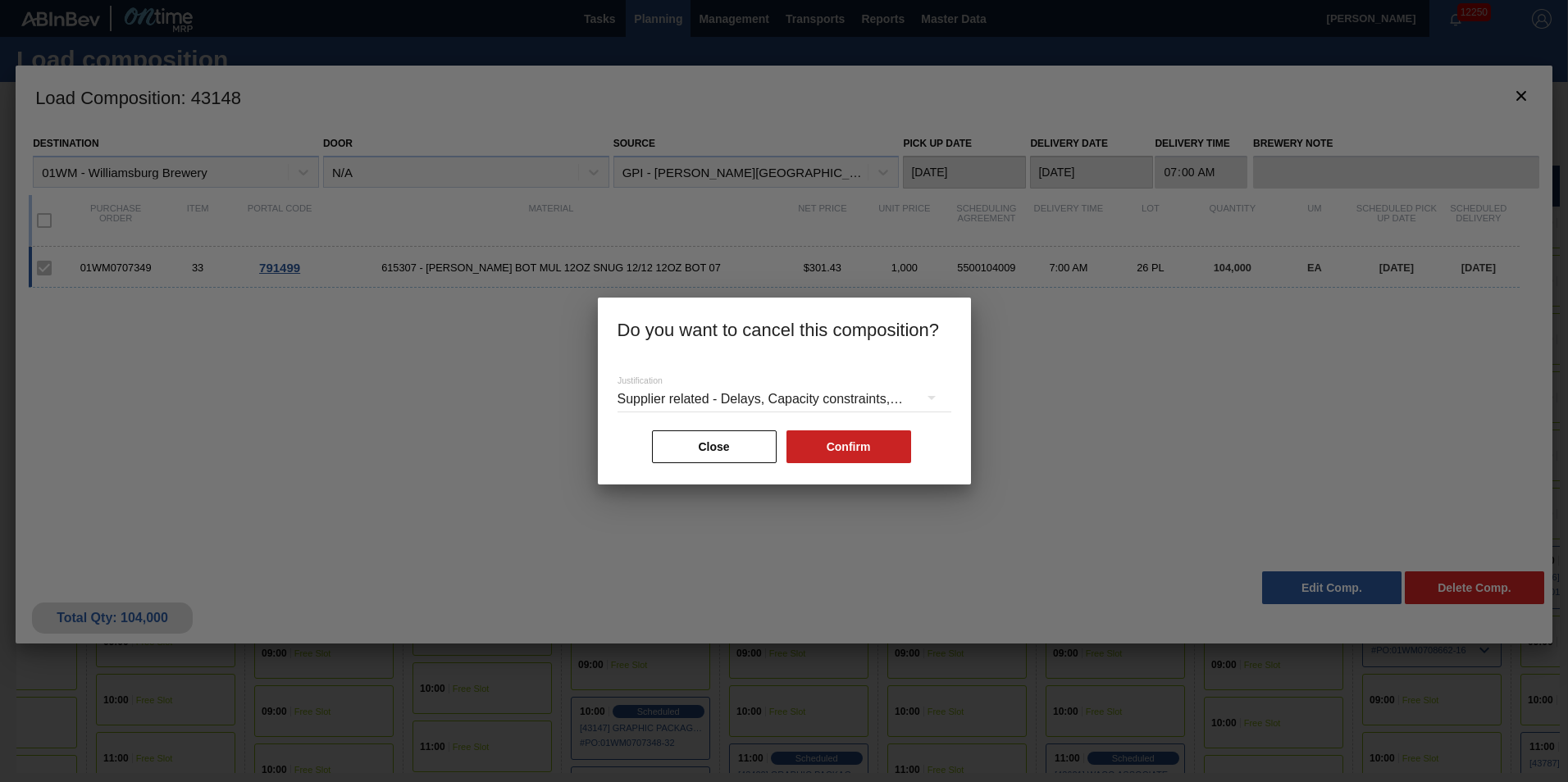
click at [866, 400] on div "Supplier related - Delays, Capacity constraints, etc." at bounding box center [784, 399] width 334 height 46
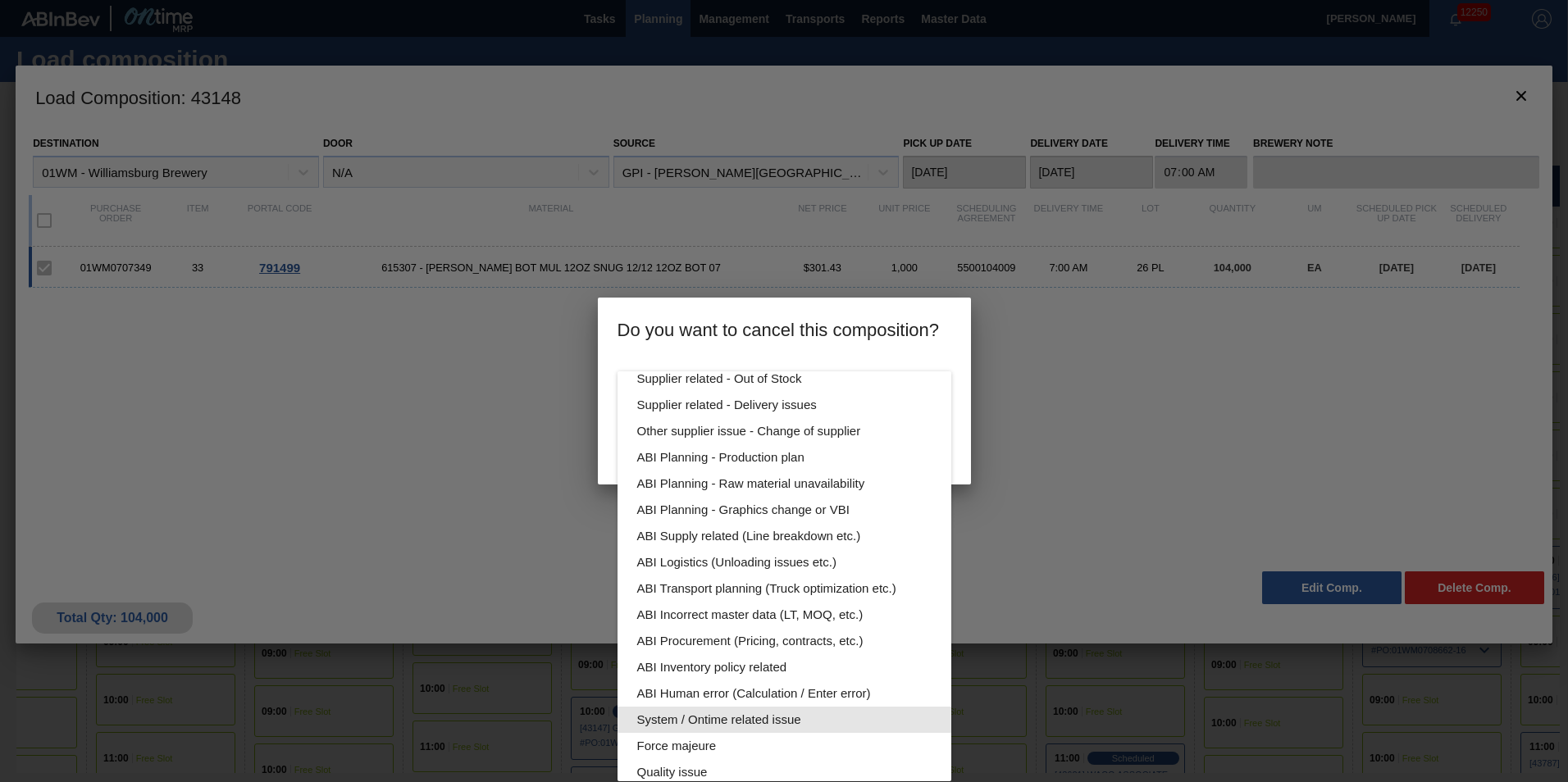
scroll to position [82, 0]
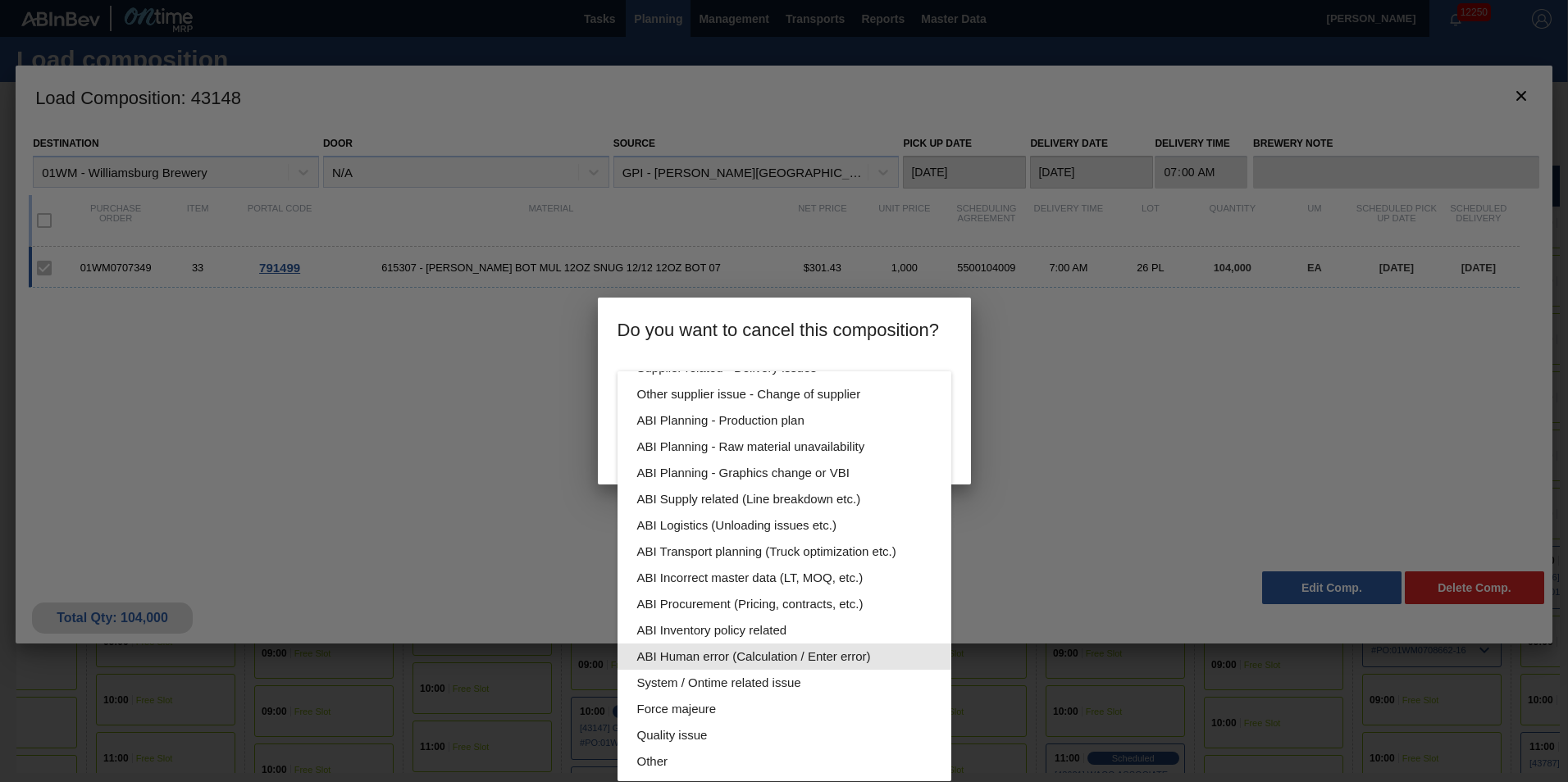
click at [887, 655] on div "ABI Human error (Calculation / Enter error)" at bounding box center [784, 656] width 294 height 26
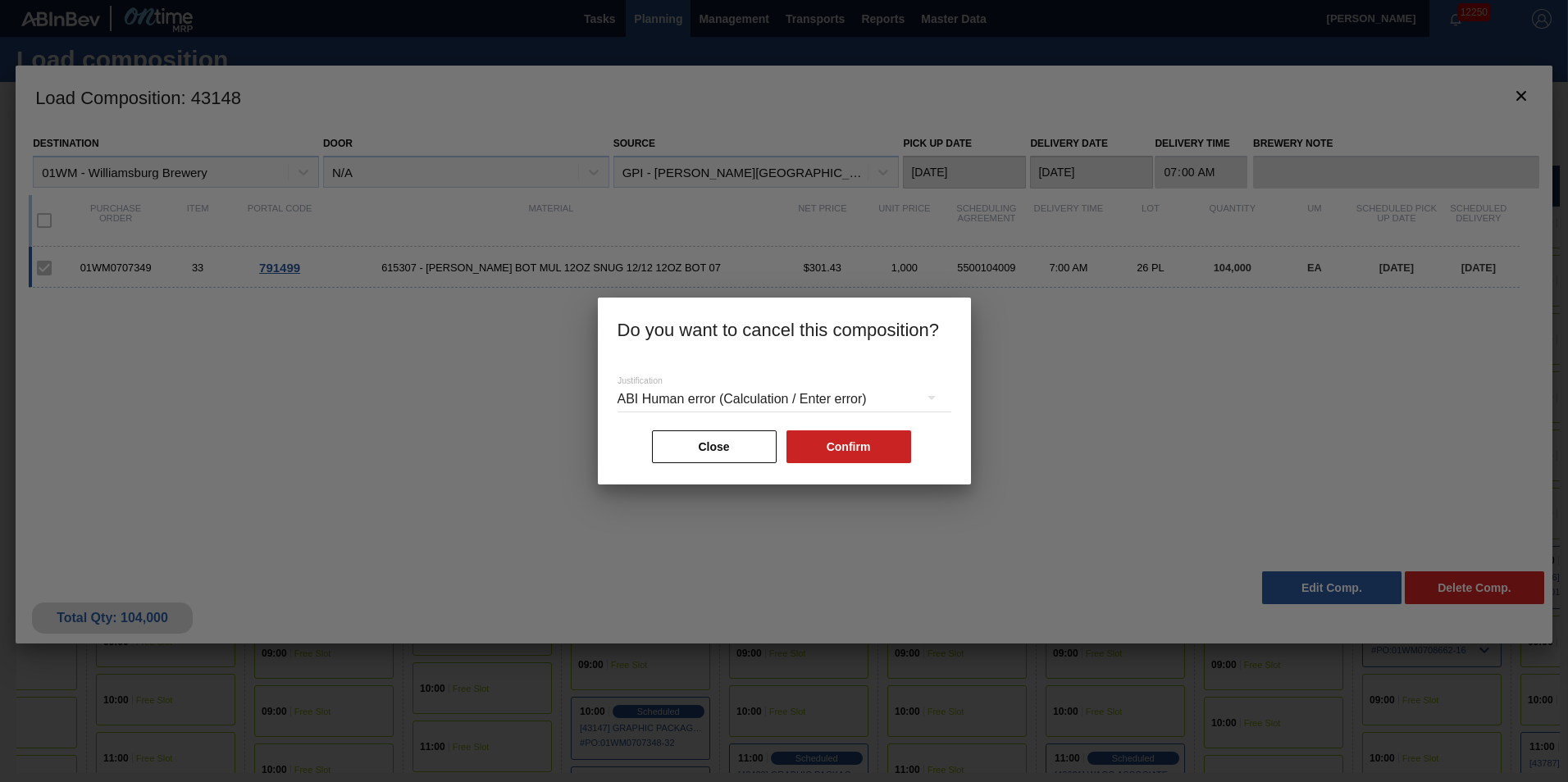
scroll to position [0, 0]
click at [864, 391] on div "ABI Human error (Calculation / Enter error)" at bounding box center [784, 399] width 334 height 46
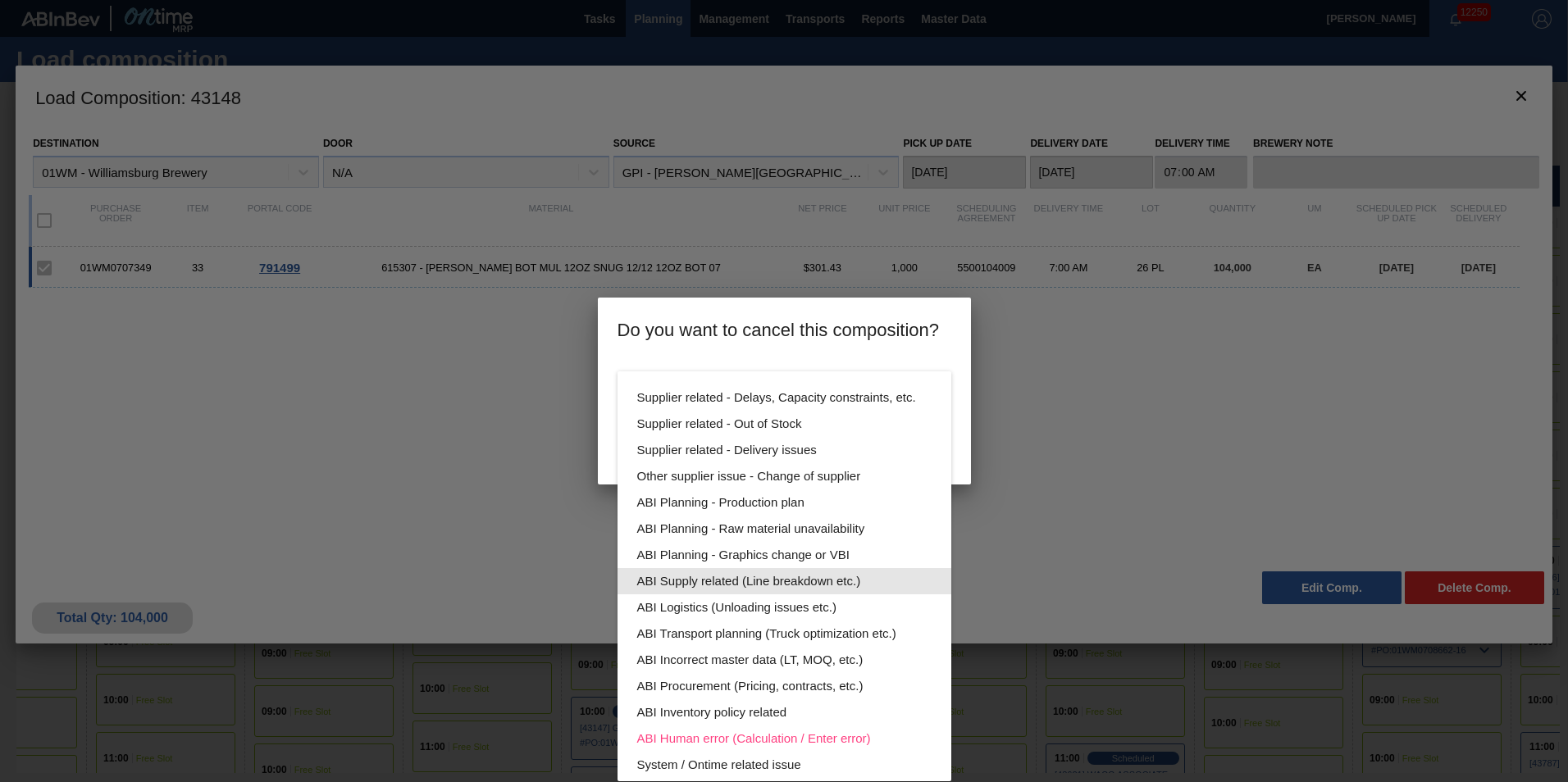
scroll to position [88, 0]
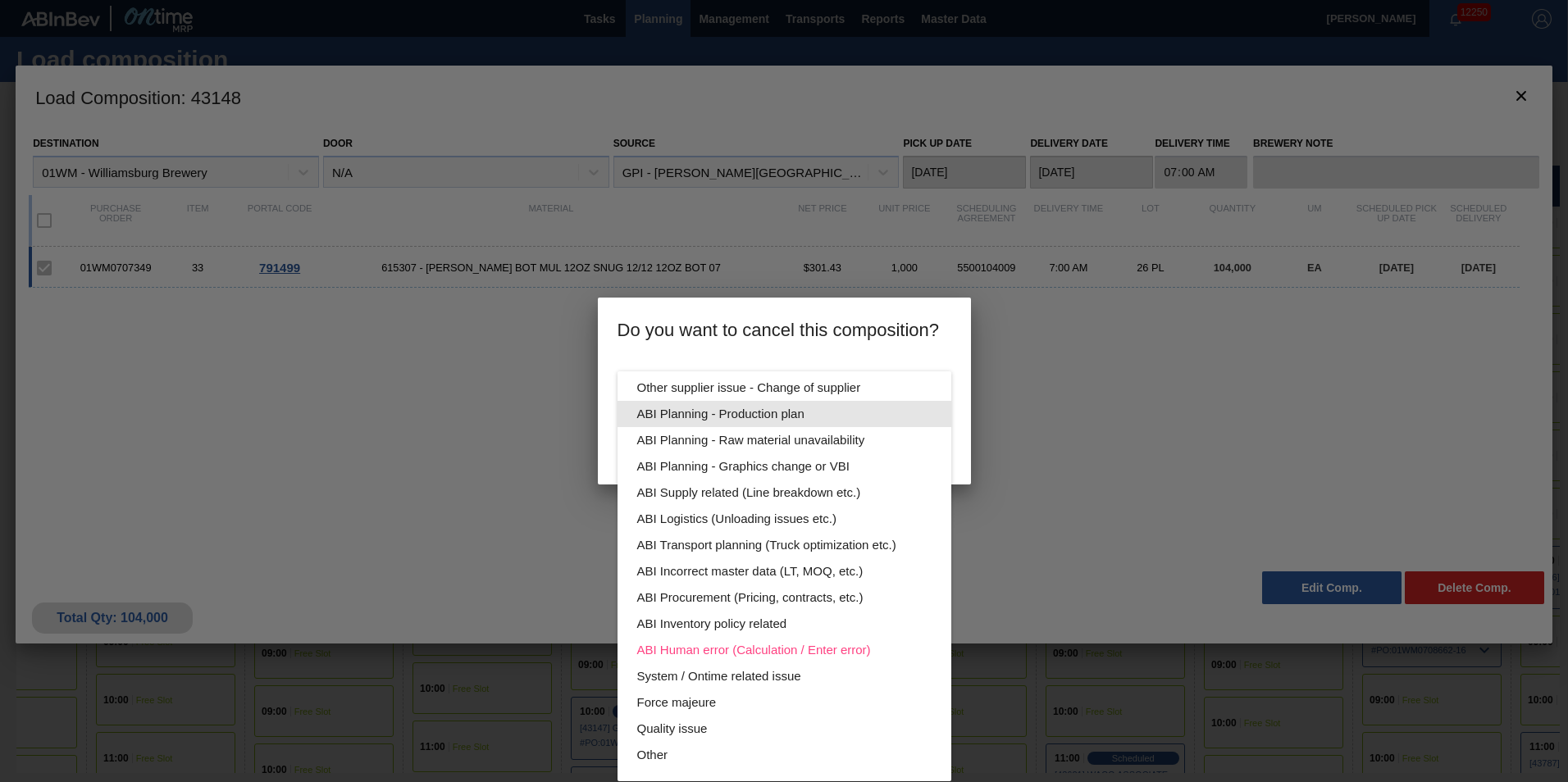
click at [876, 412] on div "ABI Planning - Production plan" at bounding box center [784, 413] width 294 height 26
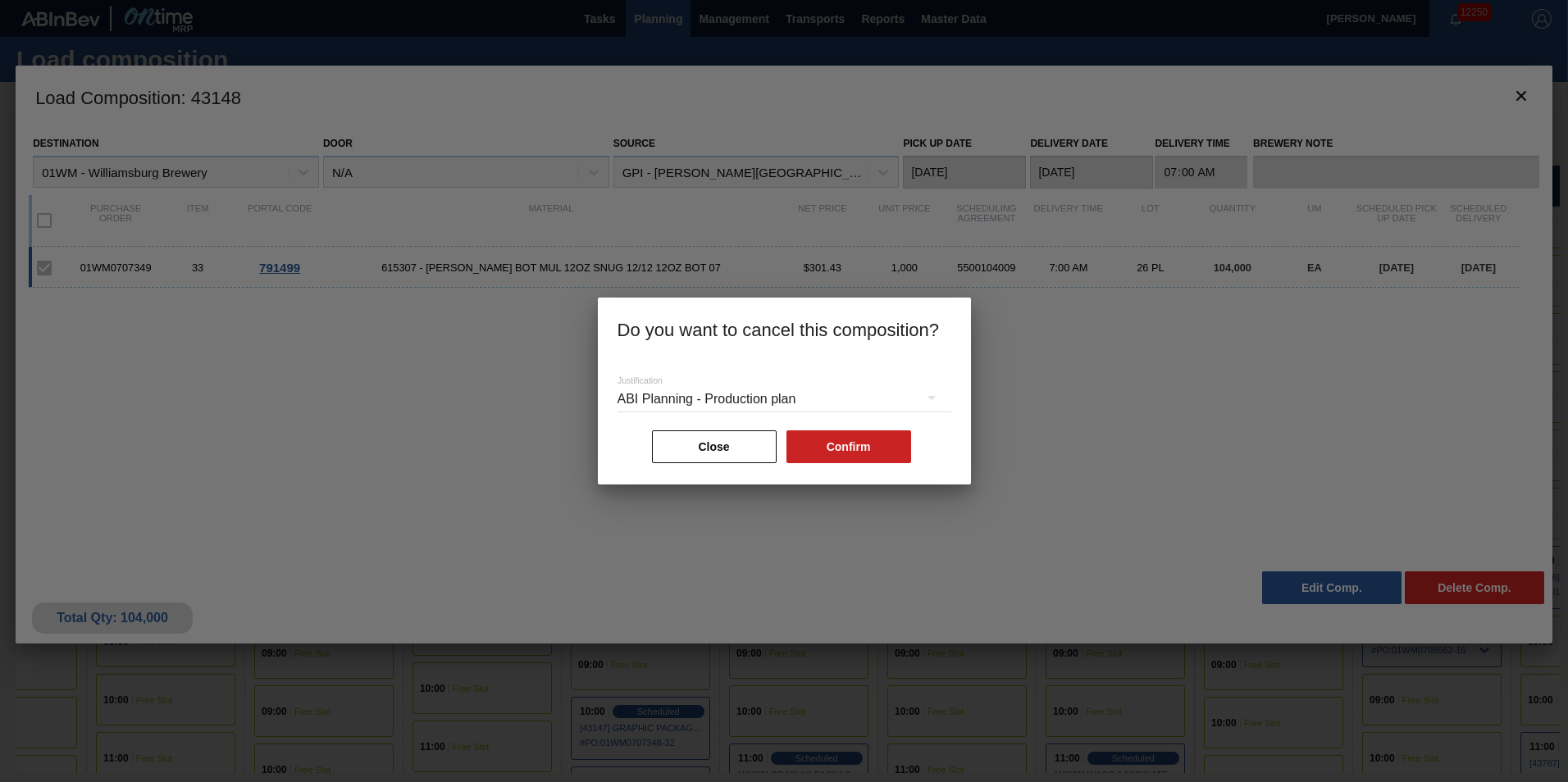
click at [869, 444] on button "Confirm" at bounding box center [849, 446] width 124 height 33
